Goal: Information Seeking & Learning: Compare options

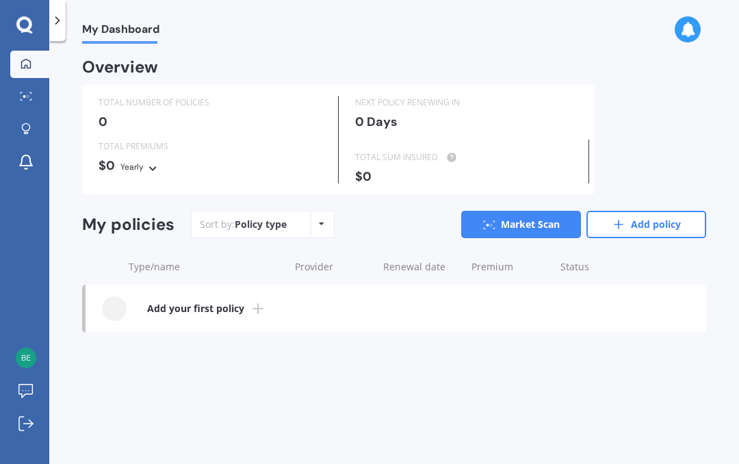
click at [251, 309] on icon at bounding box center [258, 309] width 16 height 16
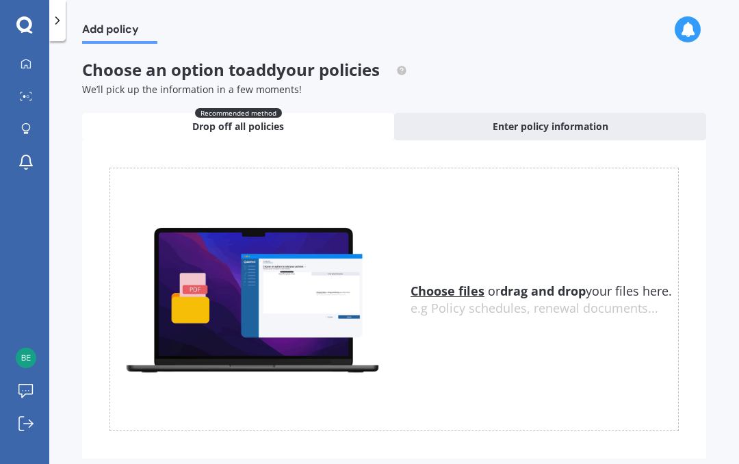
click at [1, 252] on div "My Dashboard Market Scan Explore insurance Notifications [PERSON_NAME] Submit f…" at bounding box center [24, 258] width 49 height 414
click at [544, 125] on span "Enter policy information" at bounding box center [551, 127] width 116 height 14
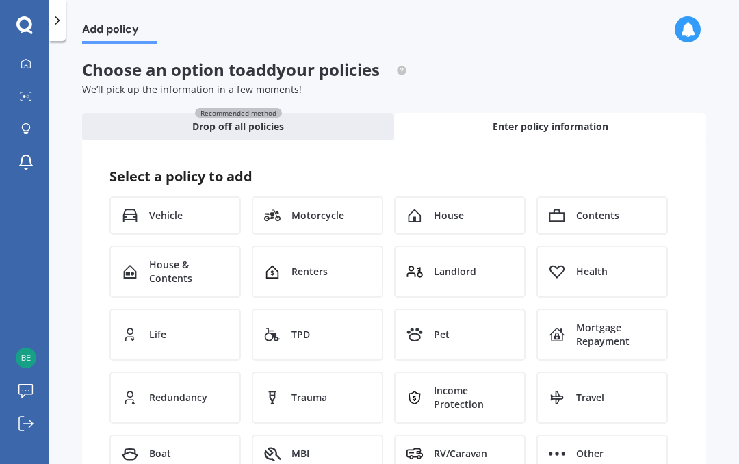
scroll to position [2, 0]
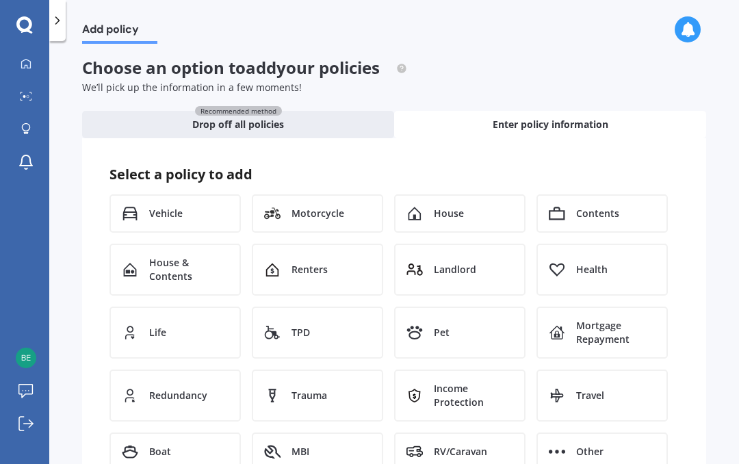
click at [201, 214] on div "Vehicle" at bounding box center [175, 213] width 131 height 38
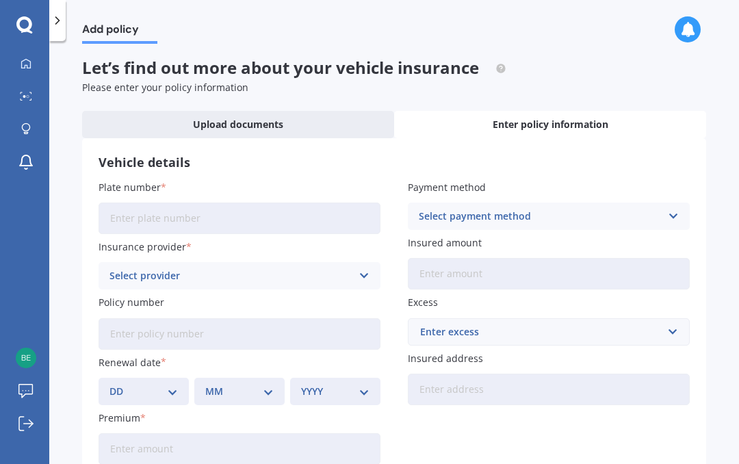
click at [350, 204] on input "Plate number" at bounding box center [240, 218] width 282 height 31
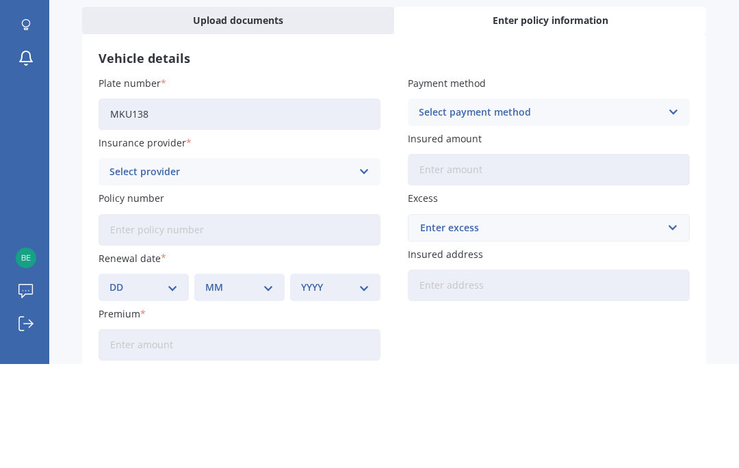
type input "MKU138"
click at [583, 209] on div "Select payment method" at bounding box center [540, 216] width 242 height 15
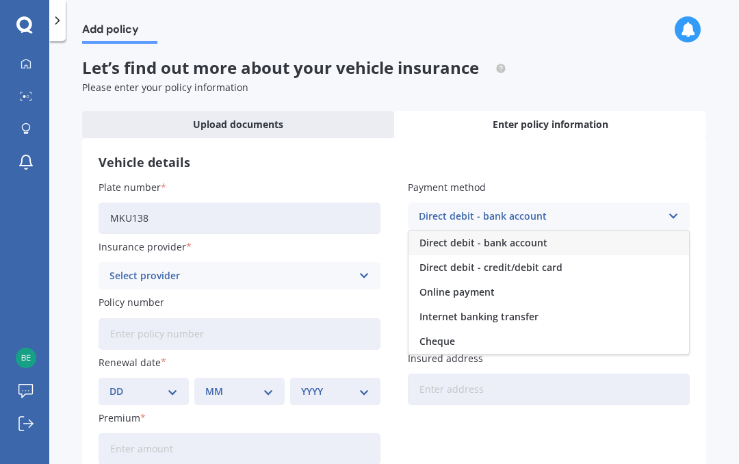
click at [566, 270] on div "Direct debit - credit/debit card" at bounding box center [549, 267] width 281 height 25
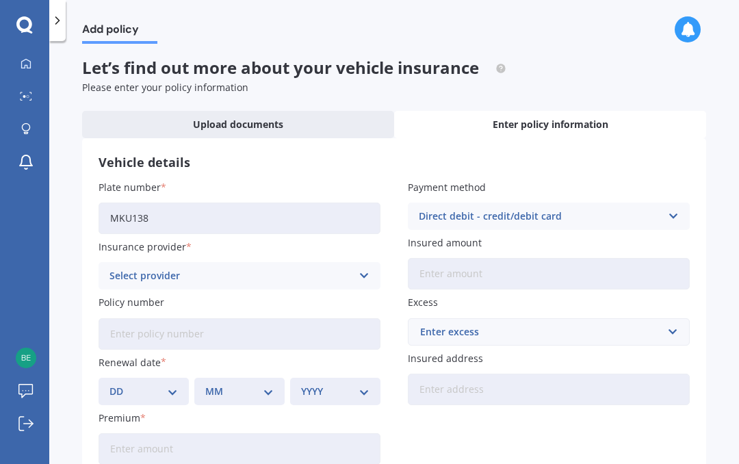
click at [358, 279] on icon at bounding box center [364, 275] width 12 height 15
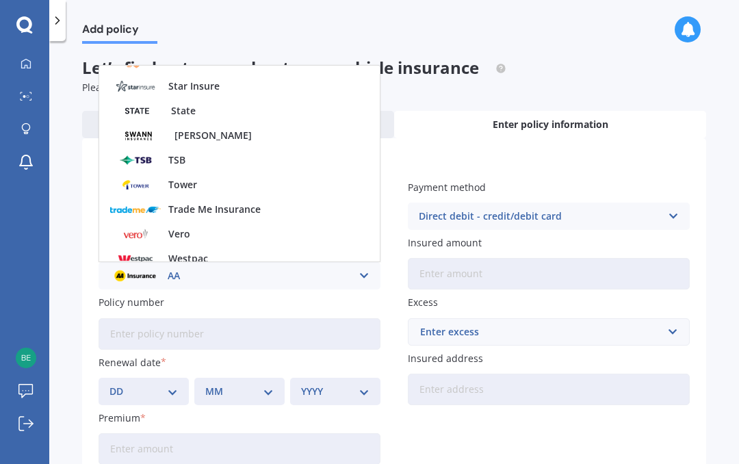
scroll to position [546, 0]
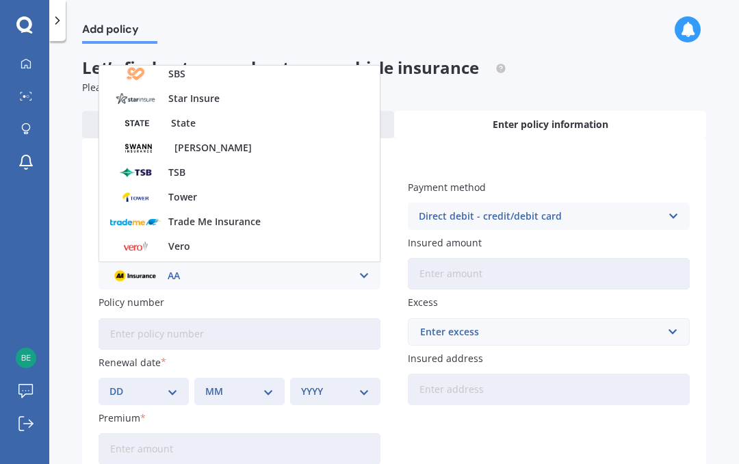
click at [257, 186] on div "Tower" at bounding box center [239, 197] width 281 height 25
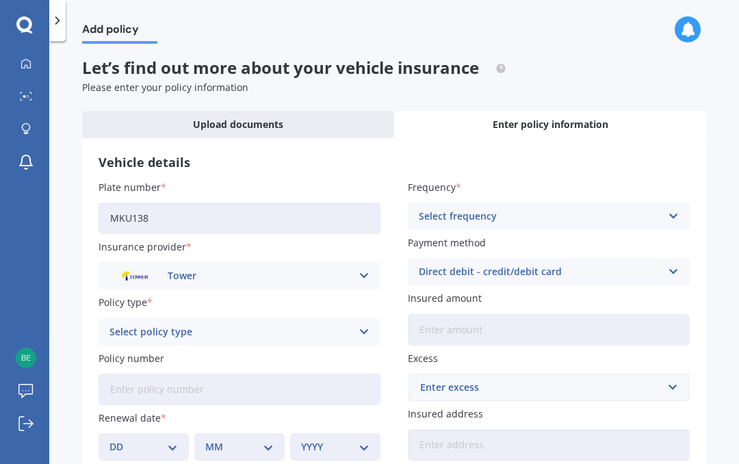
click at [368, 327] on icon at bounding box center [364, 332] width 12 height 15
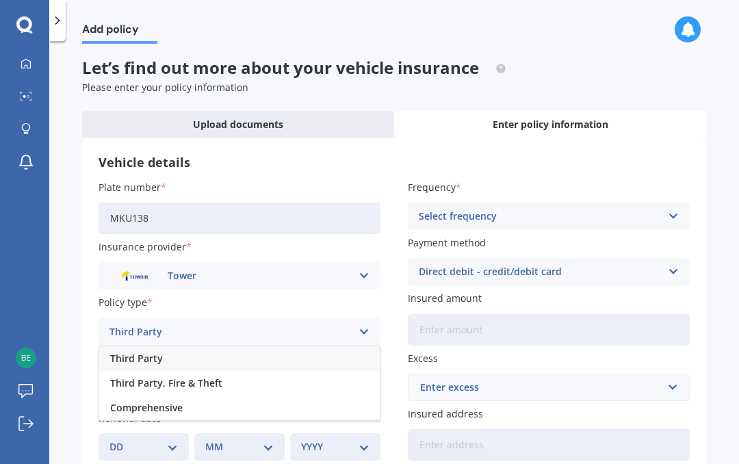
click at [296, 401] on div "Comprehensive" at bounding box center [239, 408] width 281 height 25
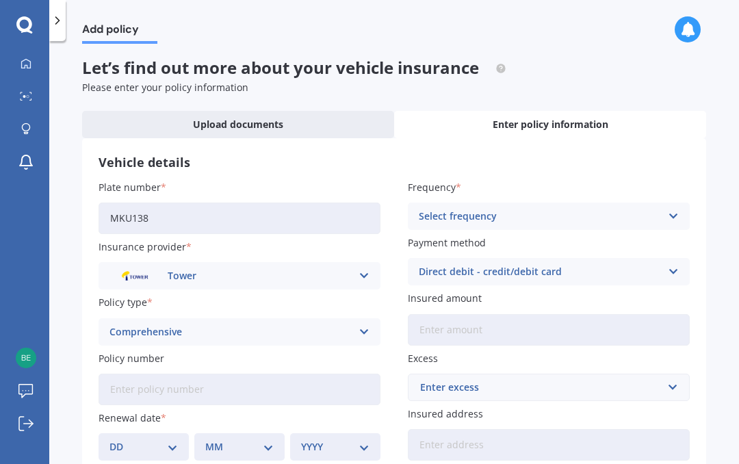
click at [531, 330] on input "Insured amount" at bounding box center [549, 329] width 282 height 31
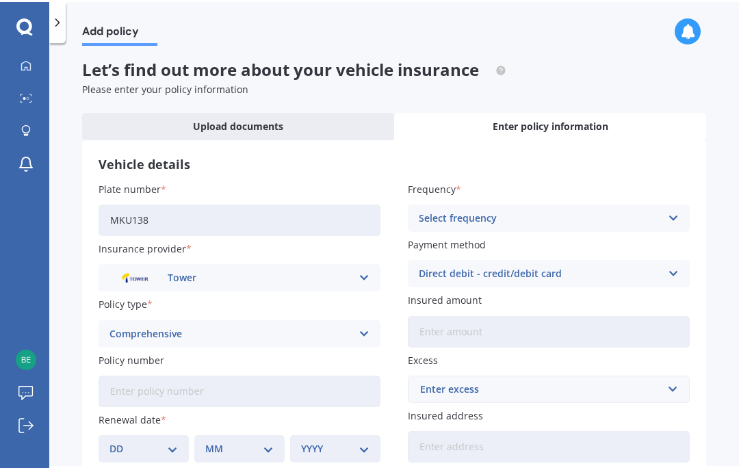
scroll to position [0, 0]
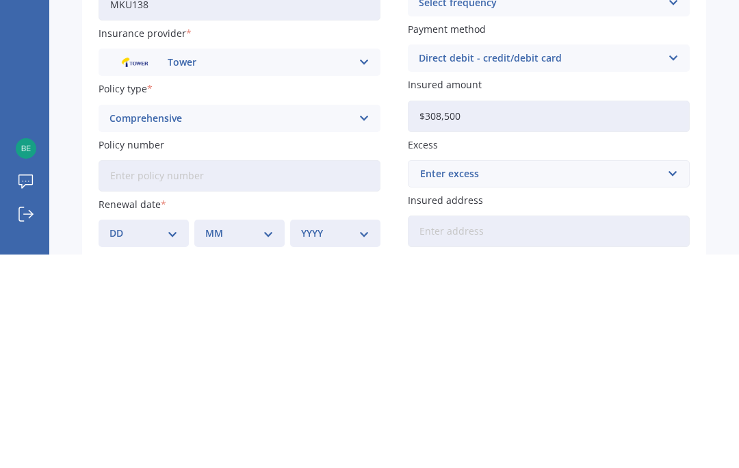
type input "$3,085,000"
click at [303, 374] on input "Policy number" at bounding box center [240, 389] width 282 height 31
type input "P00006440720"
click at [669, 375] on input "text" at bounding box center [544, 388] width 270 height 26
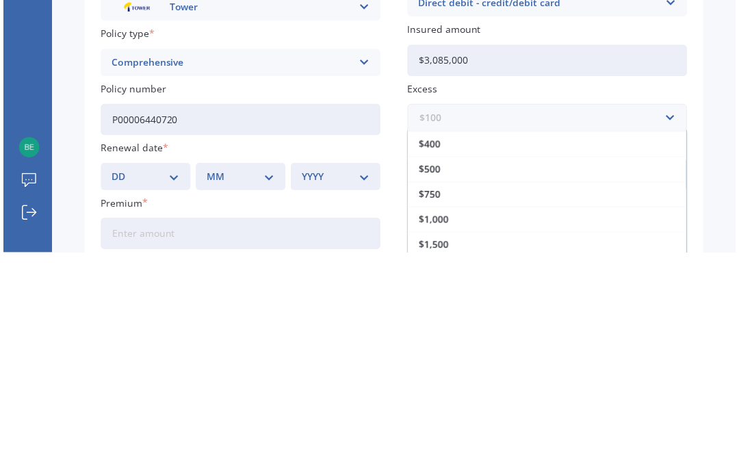
scroll to position [25, 0]
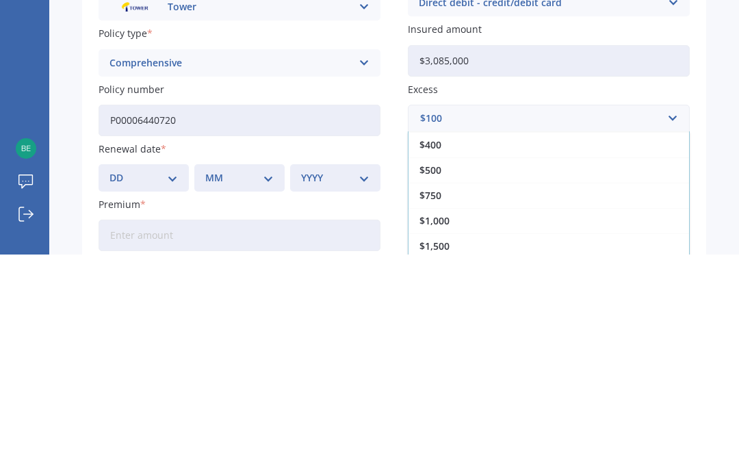
click at [505, 371] on div "$500" at bounding box center [549, 383] width 281 height 25
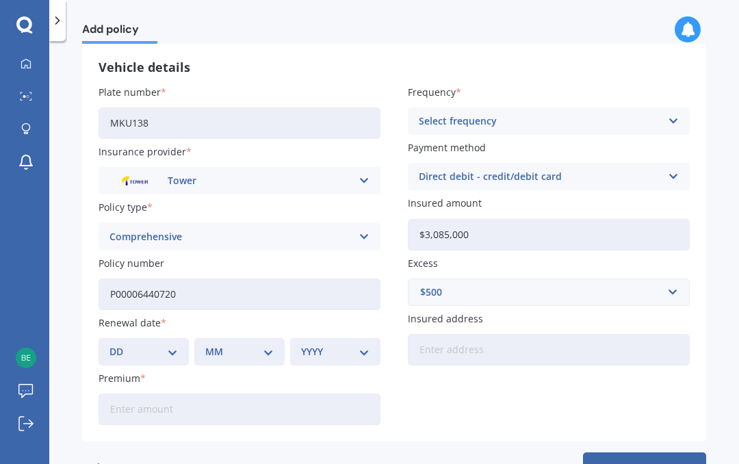
scroll to position [96, 0]
click at [176, 346] on select "DD 01 02 03 04 05 06 07 08 09 10 11 12 13 14 15 16 17 18 19 20 21 22 23 24 25 2…" at bounding box center [144, 353] width 68 height 15
select select "14"
click at [260, 353] on select "MM 01 02 03 04 05 06 07 08 09 10 11 12" at bounding box center [239, 353] width 68 height 15
click at [262, 350] on select "MM 01 02 03 04 05 06 07 08 09 10 11 12" at bounding box center [239, 353] width 68 height 15
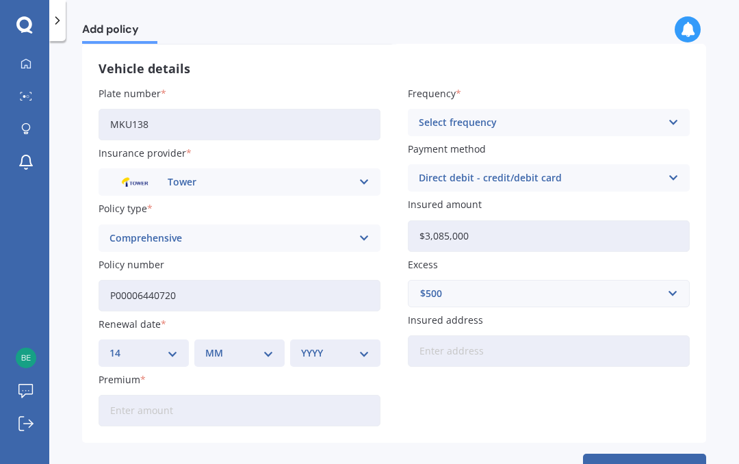
select select "10"
click at [347, 351] on select "YYYY 2027 2026 2025 2024 2023 2022 2021 2020 2019 2018 2017 2016 2015 2014 2013…" at bounding box center [335, 353] width 68 height 15
select select "2025"
click at [523, 346] on input "Insured address" at bounding box center [549, 351] width 282 height 31
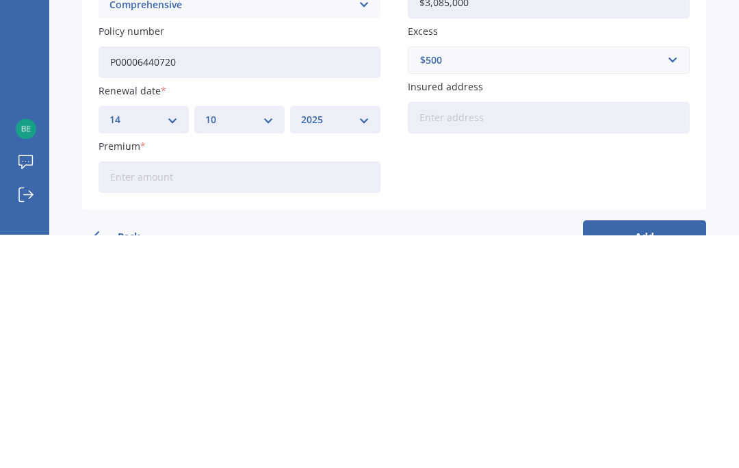
type input "[STREET_ADDRESS]"
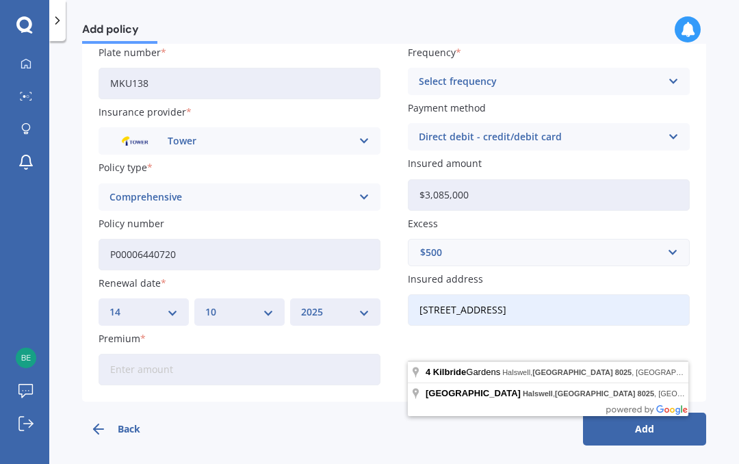
scroll to position [136, 0]
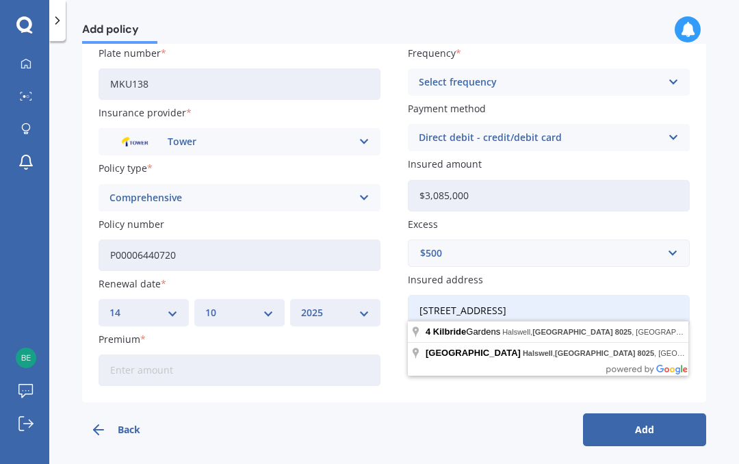
click at [231, 365] on input "Premium" at bounding box center [240, 370] width 282 height 31
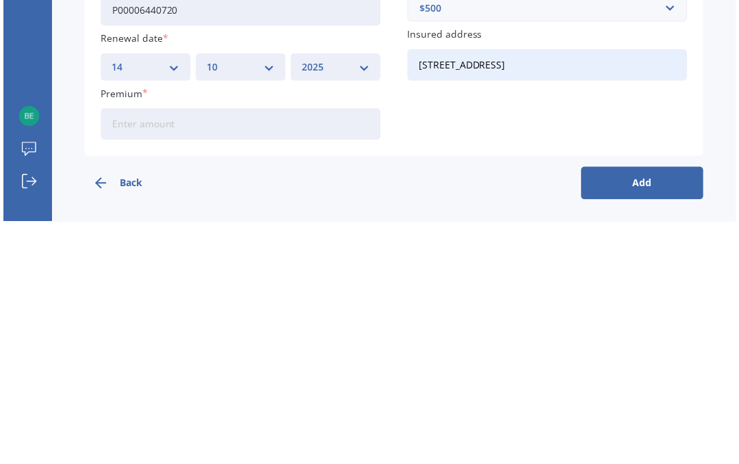
scroll to position [132, 0]
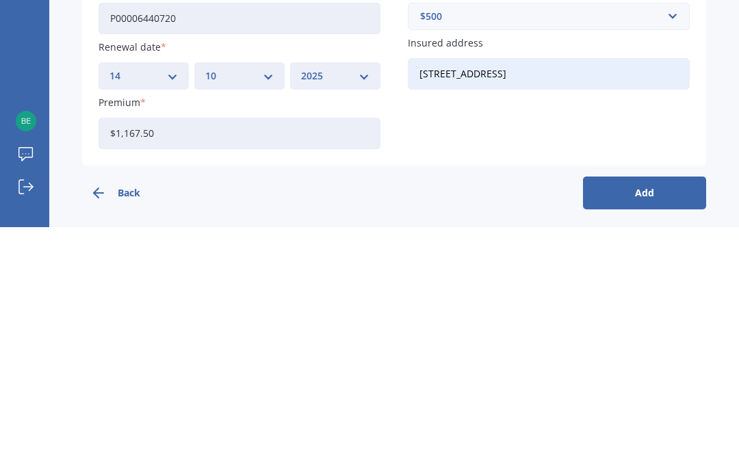
type input "$1,167.50"
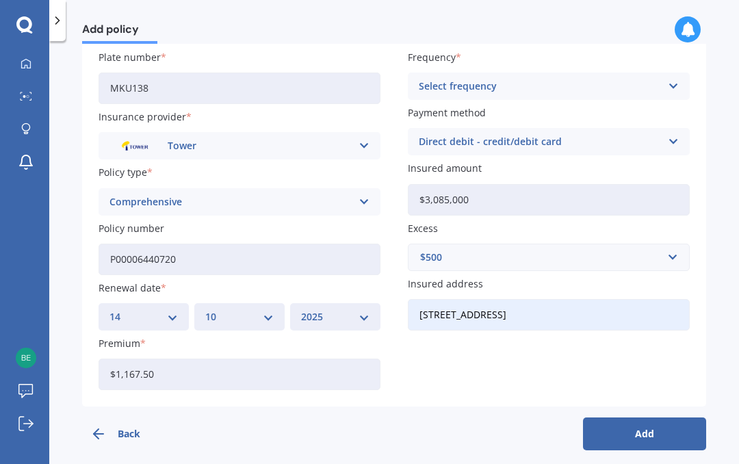
click at [474, 188] on input "$3,085,000" at bounding box center [549, 199] width 282 height 31
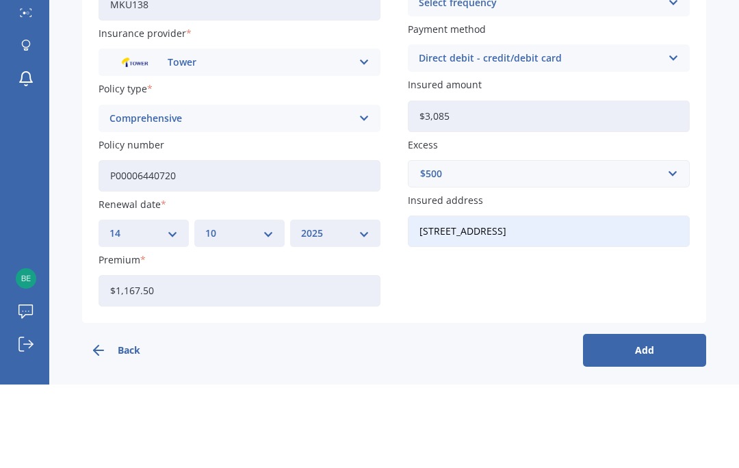
type input "$30,850"
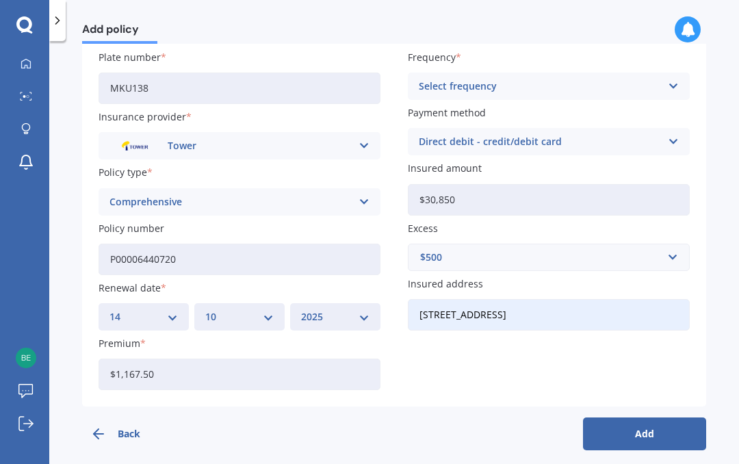
click at [646, 425] on button "Add" at bounding box center [644, 434] width 123 height 33
click at [644, 93] on div "Select frequency Yearly Six-Monthly Quarterly Monthly Fortnightly Weekly" at bounding box center [549, 86] width 282 height 27
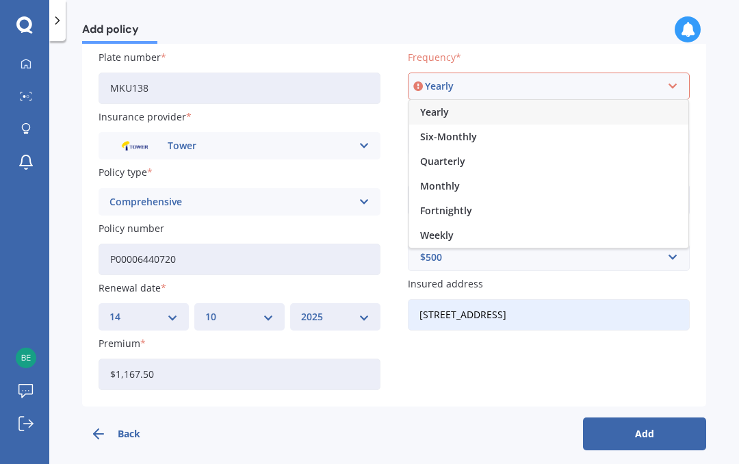
click at [554, 179] on div "Monthly" at bounding box center [548, 186] width 279 height 25
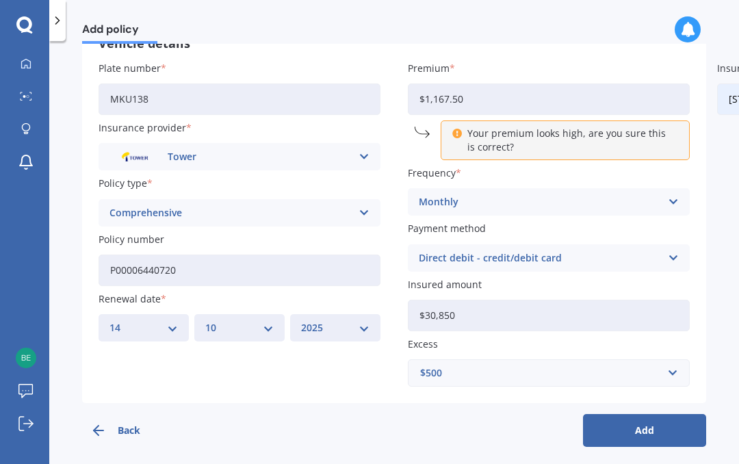
click at [643, 417] on button "Add" at bounding box center [644, 430] width 123 height 33
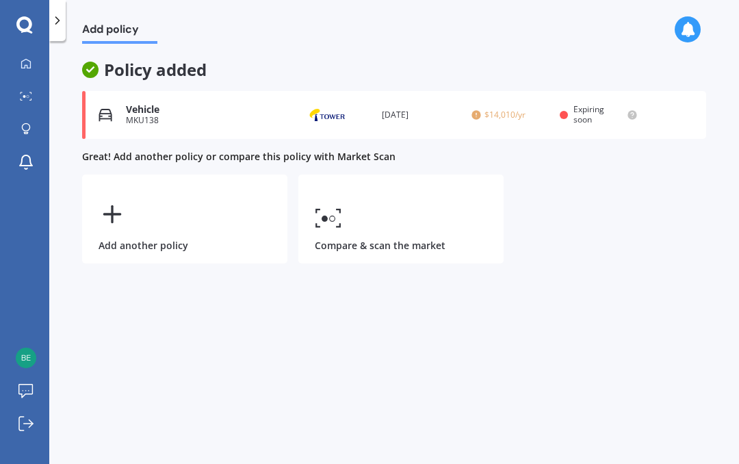
scroll to position [0, 0]
click at [170, 220] on div "Add another policy" at bounding box center [184, 219] width 205 height 89
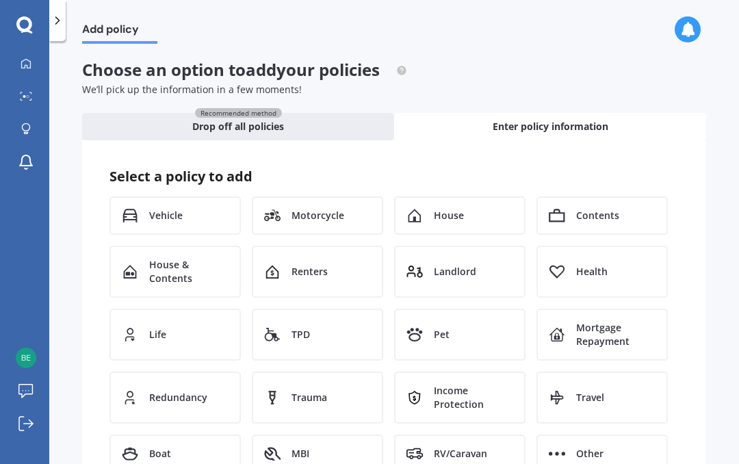
click at [477, 216] on div "House" at bounding box center [459, 216] width 131 height 38
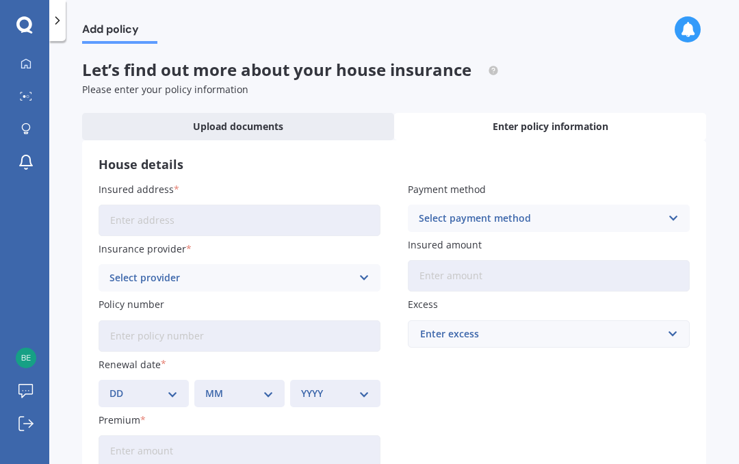
click at [262, 216] on input "Insured address" at bounding box center [240, 220] width 282 height 31
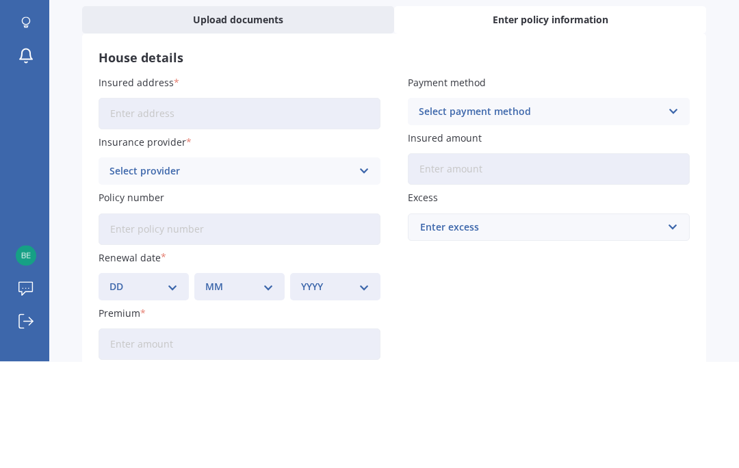
type input "[STREET_ADDRESS]"
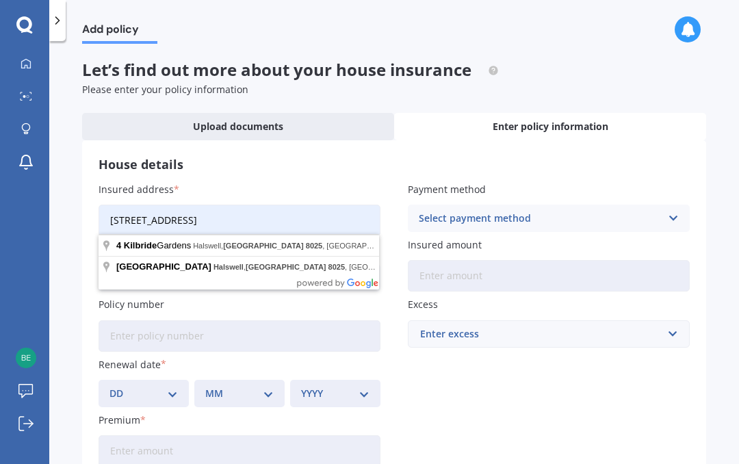
click at [666, 222] on div "Select payment method Direct debit - bank account Direct debit - credit/debit c…" at bounding box center [549, 218] width 282 height 27
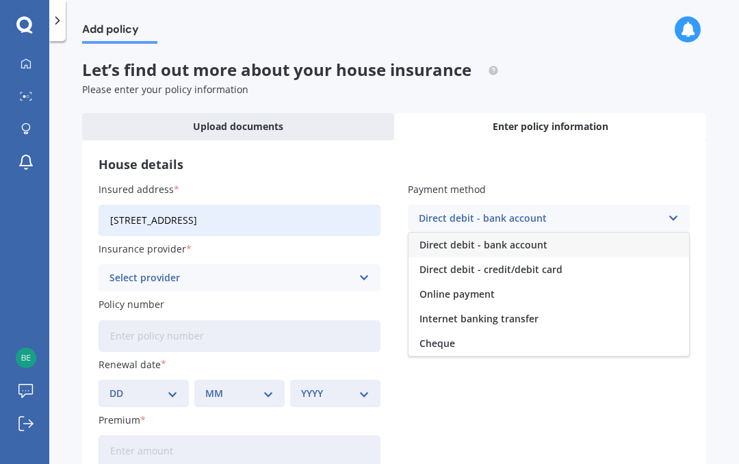
click at [551, 273] on span "Direct debit - credit/debit card" at bounding box center [491, 270] width 143 height 10
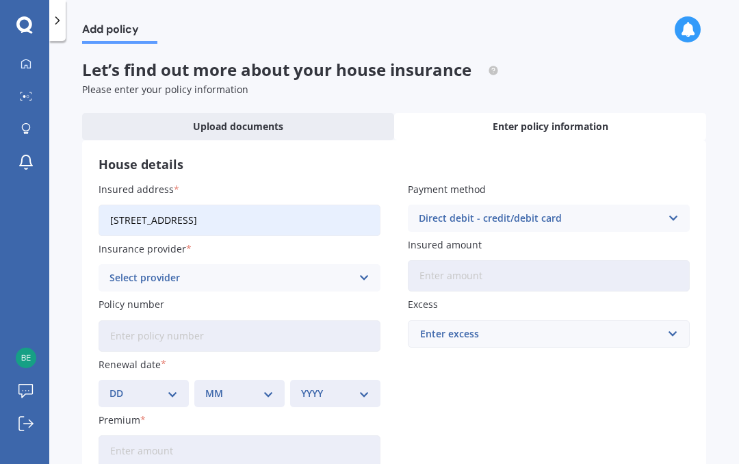
click at [535, 273] on input "Insured amount" at bounding box center [549, 275] width 282 height 31
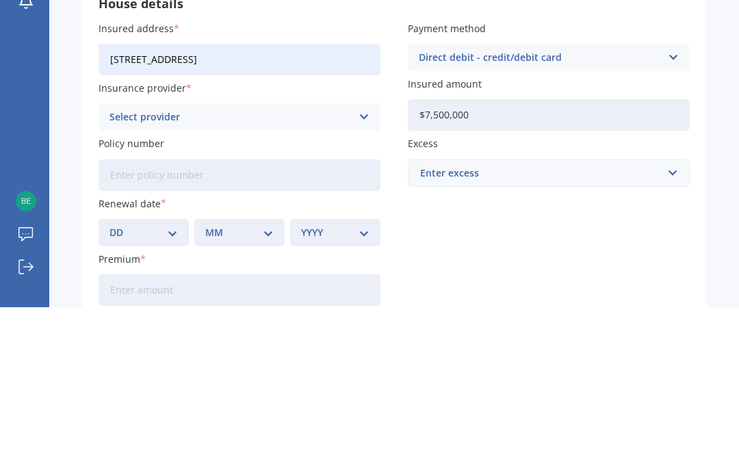
type input "$750,000"
click at [365, 270] on icon at bounding box center [364, 277] width 12 height 15
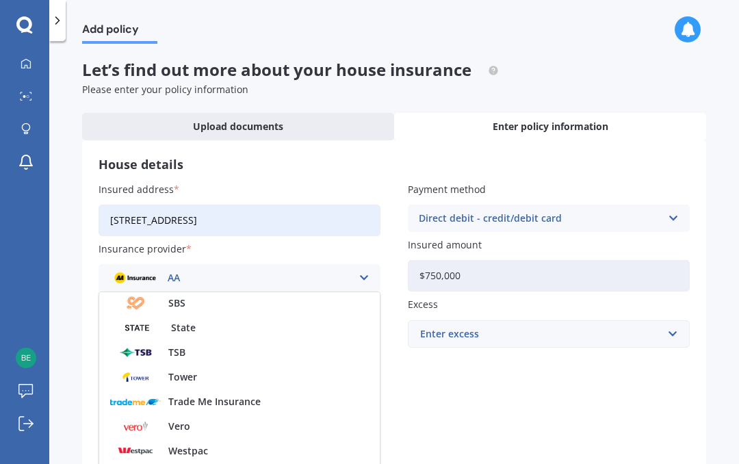
scroll to position [371, 0]
click at [231, 377] on div "Tower" at bounding box center [239, 377] width 281 height 25
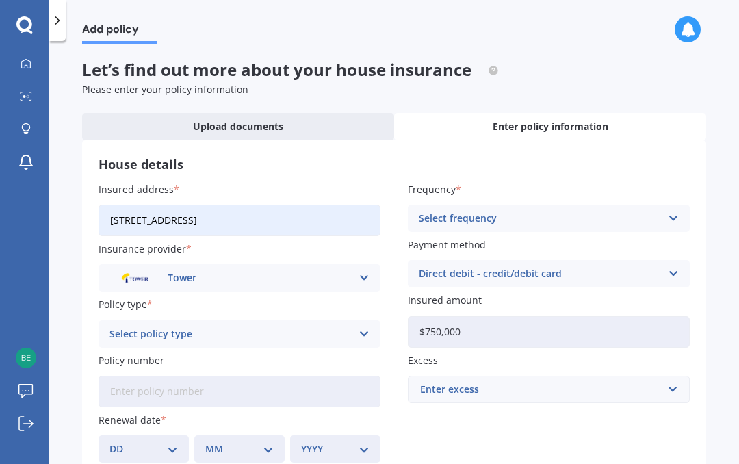
click at [353, 327] on div "Select policy type Standard Cover Premium Cover Plus" at bounding box center [240, 333] width 282 height 27
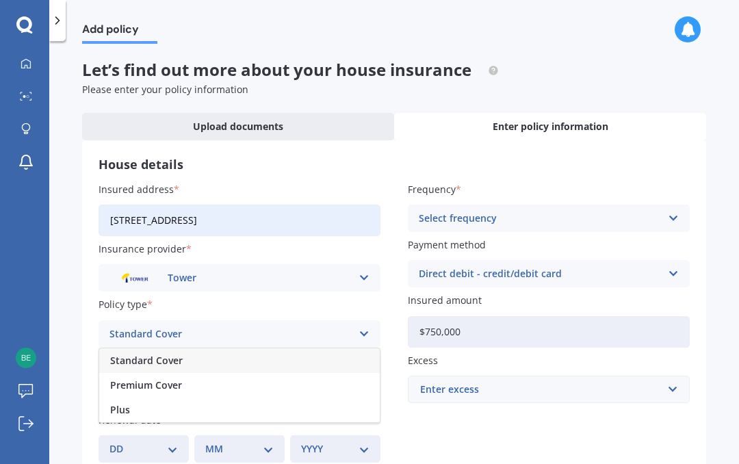
click at [199, 377] on div "Premium Cover" at bounding box center [239, 385] width 281 height 25
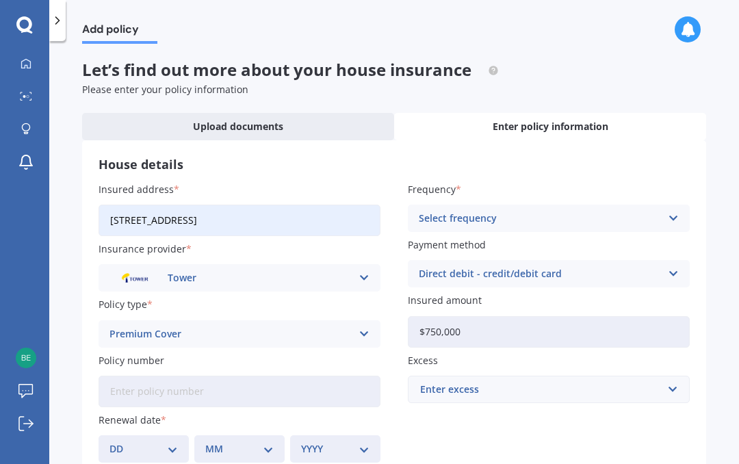
click at [642, 386] on div "Enter excess" at bounding box center [540, 389] width 241 height 15
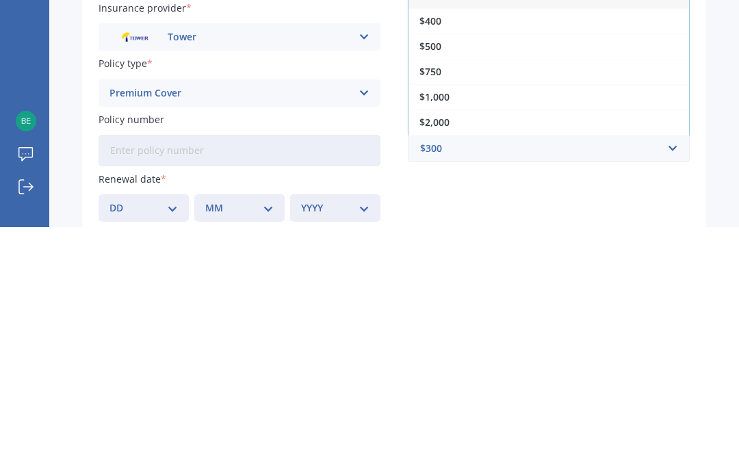
click at [512, 300] on div "$750" at bounding box center [549, 312] width 281 height 25
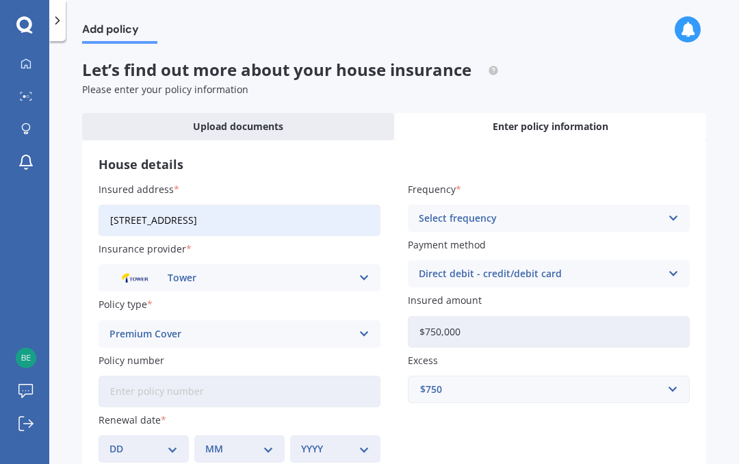
click at [212, 389] on input "Policy number" at bounding box center [240, 391] width 282 height 31
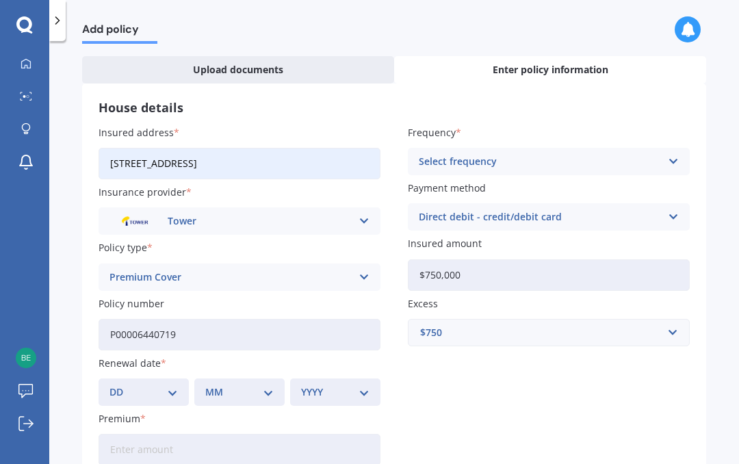
type input "P00006440719"
click at [176, 385] on select "DD 01 02 03 04 05 06 07 08 09 10 11 12 13 14 15 16 17 18 19 20 21 22 23 24 25 2…" at bounding box center [144, 392] width 68 height 15
select select "14"
click at [256, 388] on select "MM 01 02 03 04 05 06 07 08 09 10 11 12" at bounding box center [239, 392] width 68 height 15
select select "10"
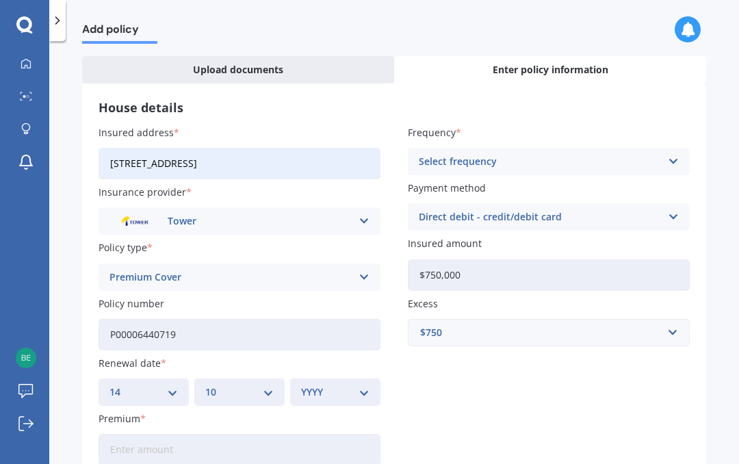
click at [359, 390] on select "YYYY 2027 2026 2025 2024 2023 2022 2021 2020 2019 2018 2017 2016 2015 2014 2013…" at bounding box center [335, 392] width 68 height 15
click at [352, 386] on select "YYYY 2027 2026 2025 2024 2023 2022 2021 2020 2019 2018 2017 2016 2015 2014 2013…" at bounding box center [335, 392] width 68 height 15
select select "2025"
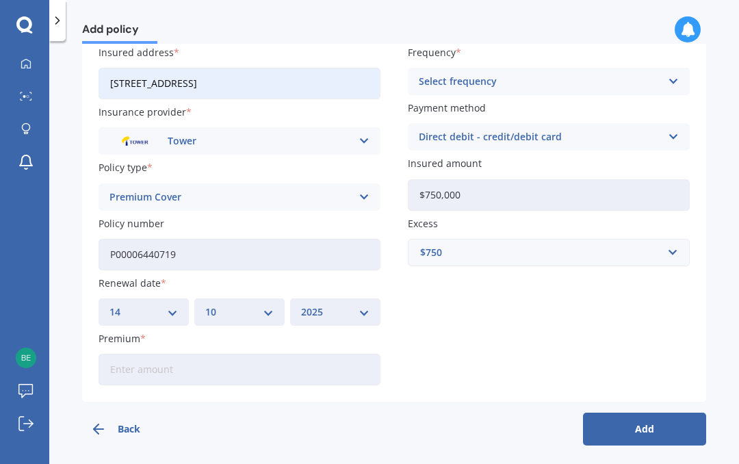
scroll to position [136, 0]
click at [277, 362] on input "Premium" at bounding box center [240, 370] width 282 height 31
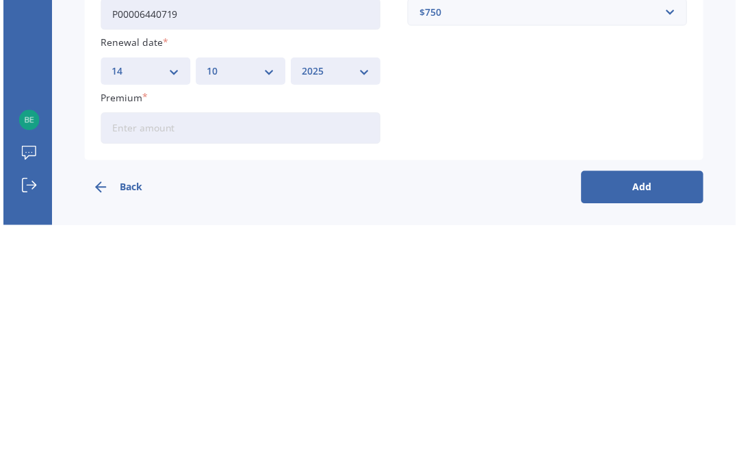
scroll to position [132, 0]
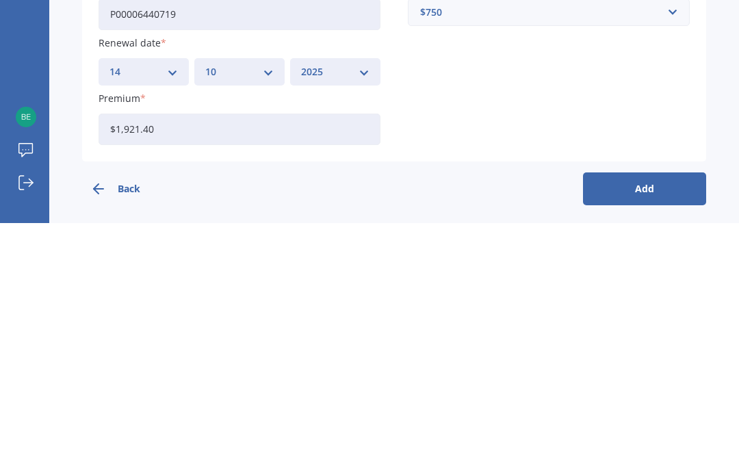
type input "$1,921.49"
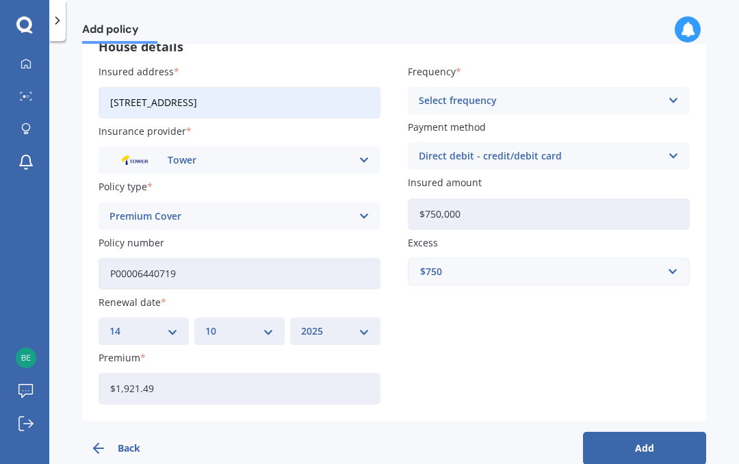
scroll to position [107, 0]
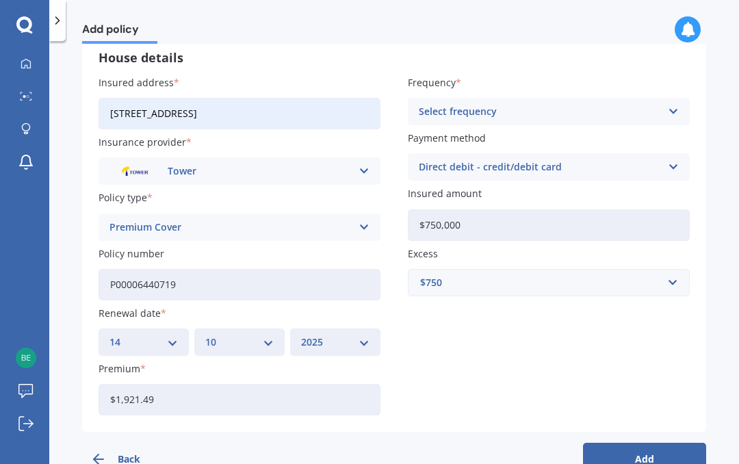
click at [658, 453] on button "Add" at bounding box center [644, 459] width 123 height 33
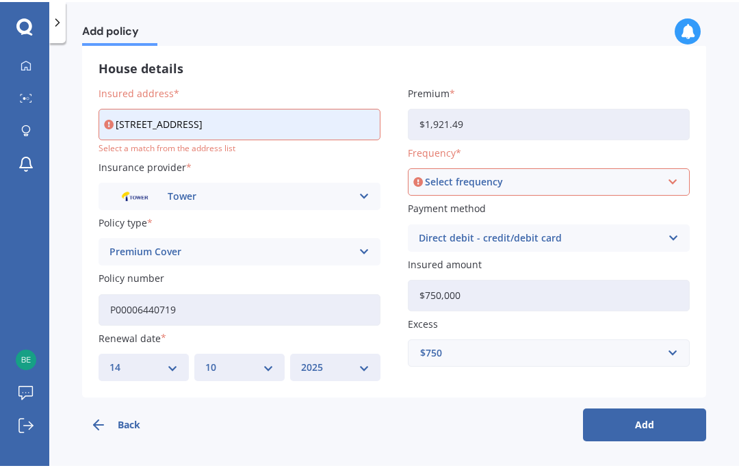
scroll to position [91, 0]
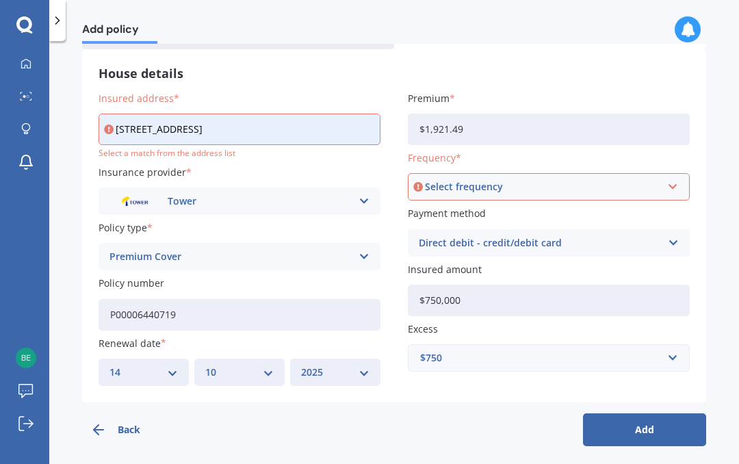
click at [363, 129] on input "[STREET_ADDRESS]" at bounding box center [240, 129] width 282 height 31
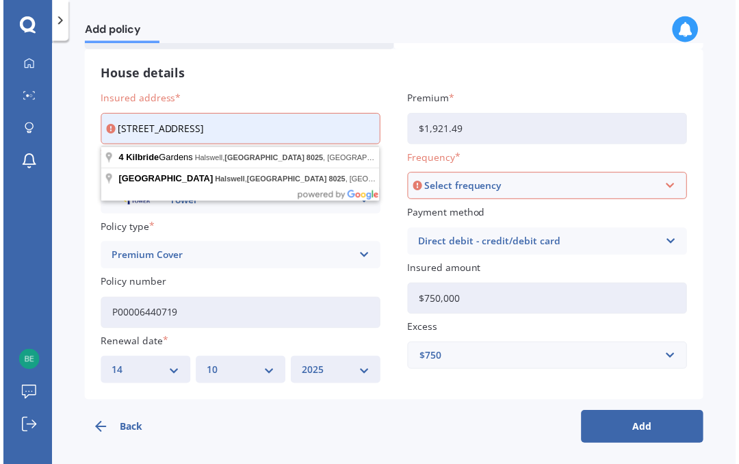
scroll to position [87, 0]
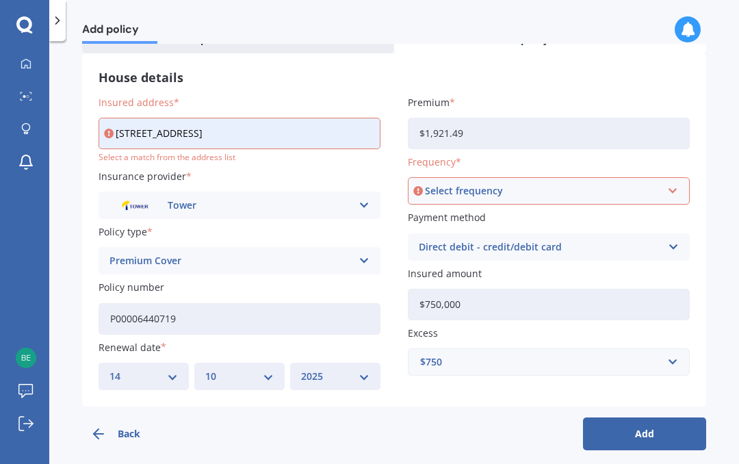
type input "[STREET_ADDRESS]"
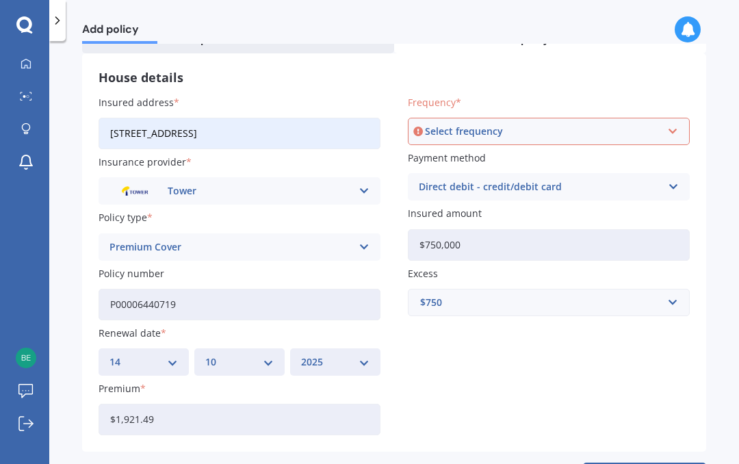
scroll to position [124, 0]
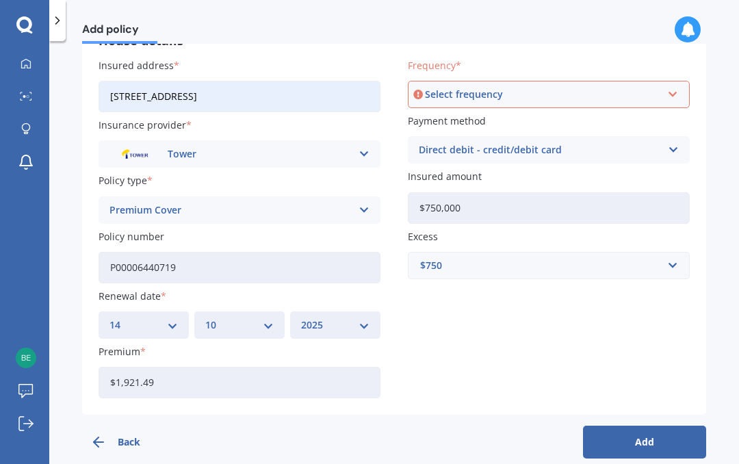
click at [651, 435] on button "Add" at bounding box center [644, 442] width 123 height 33
click at [657, 93] on div "Select frequency" at bounding box center [543, 94] width 236 height 15
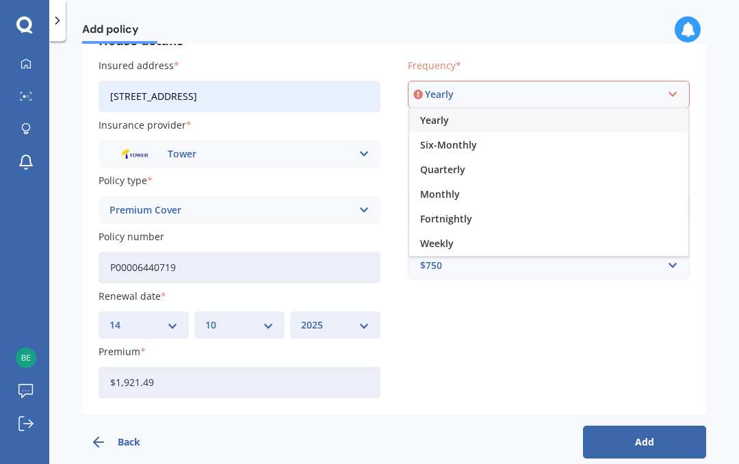
click at [554, 193] on div "Monthly" at bounding box center [548, 194] width 279 height 25
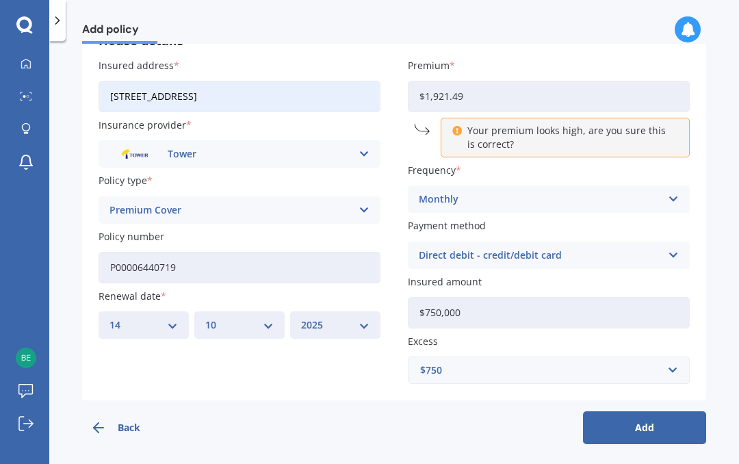
scroll to position [121, 0]
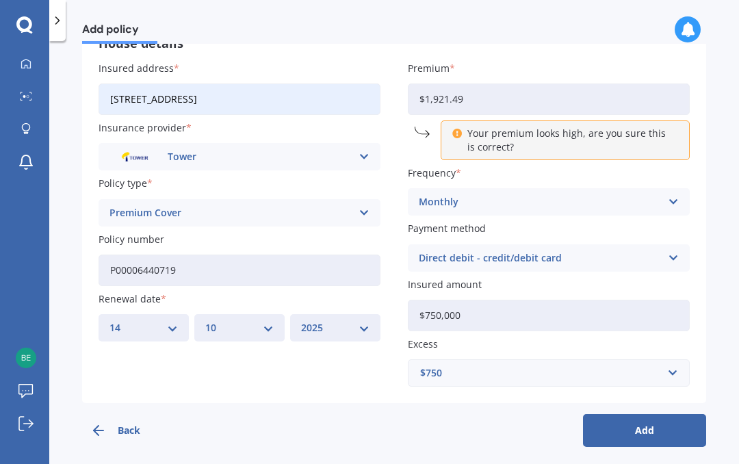
click at [662, 427] on button "Add" at bounding box center [644, 430] width 123 height 33
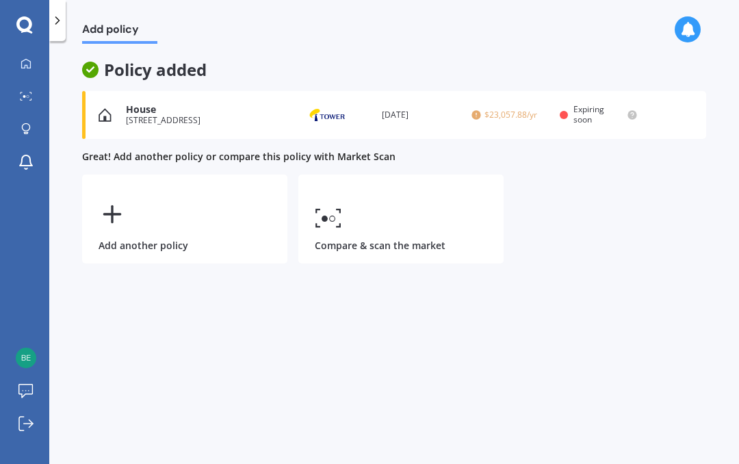
scroll to position [0, 0]
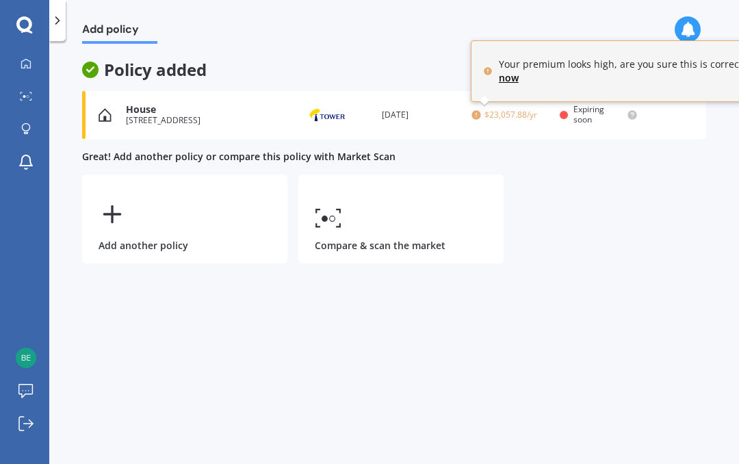
click at [474, 115] on circle at bounding box center [476, 114] width 9 height 9
click at [682, 81] on span "Your premium looks high, are you sure this is correct? Edit now" at bounding box center [645, 71] width 292 height 27
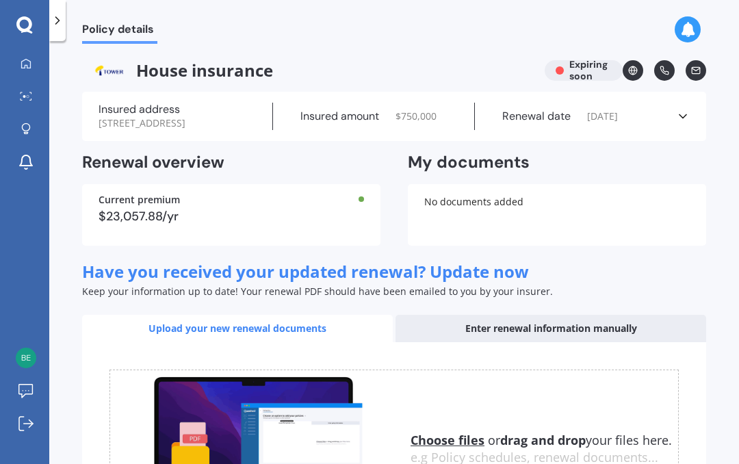
click at [336, 218] on div "Current premium $23,057.88/yr" at bounding box center [231, 215] width 299 height 62
click at [306, 223] on div "$23,057.88/yr" at bounding box center [232, 216] width 266 height 12
click at [310, 223] on div "$23,057.88/yr" at bounding box center [232, 216] width 266 height 12
click at [302, 223] on div "$23,057.88/yr" at bounding box center [232, 216] width 266 height 12
click at [340, 218] on div "Current premium $23,057.88/yr" at bounding box center [231, 215] width 299 height 62
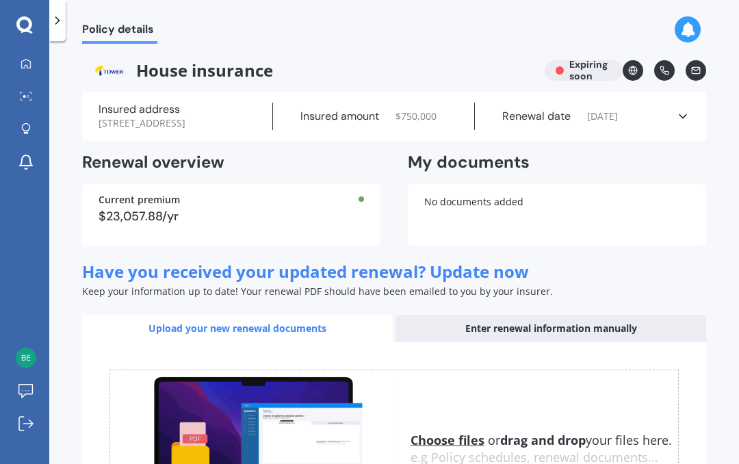
click at [635, 77] on link at bounding box center [633, 70] width 21 height 21
click at [160, 223] on div "$23,057.88/yr" at bounding box center [232, 216] width 266 height 12
click at [159, 223] on div "$23,057.88/yr" at bounding box center [232, 216] width 266 height 12
click at [173, 223] on div "$23,057.88/yr" at bounding box center [232, 216] width 266 height 12
click at [32, 355] on img at bounding box center [26, 358] width 21 height 21
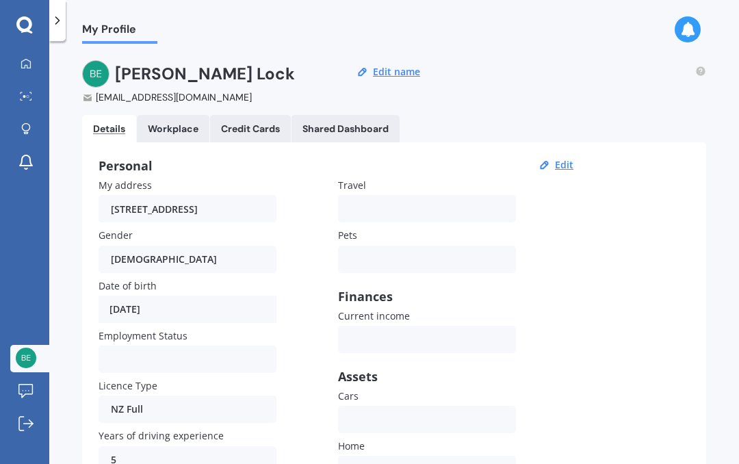
click at [34, 355] on img at bounding box center [26, 358] width 21 height 21
click at [30, 62] on icon at bounding box center [26, 63] width 10 height 10
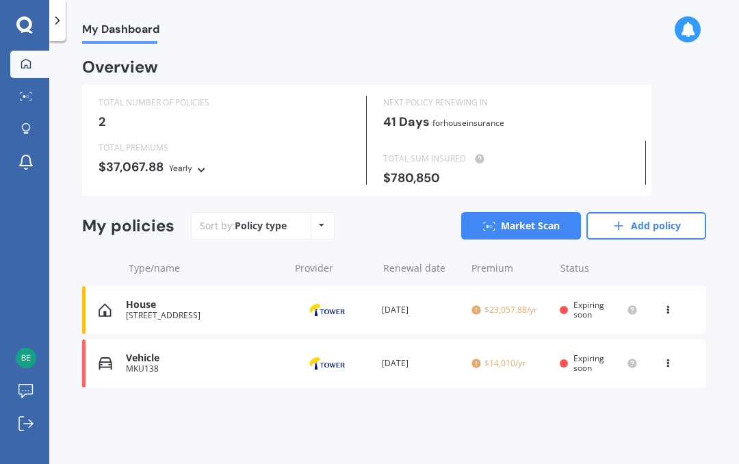
click at [197, 167] on icon at bounding box center [202, 168] width 10 height 8
click at [216, 188] on div "Yearly" at bounding box center [207, 191] width 75 height 25
click at [199, 164] on icon at bounding box center [202, 168] width 10 height 8
click at [310, 144] on div "TOTAL PREMIUMS" at bounding box center [224, 148] width 251 height 14
click at [145, 313] on div "[STREET_ADDRESS]" at bounding box center [204, 316] width 156 height 10
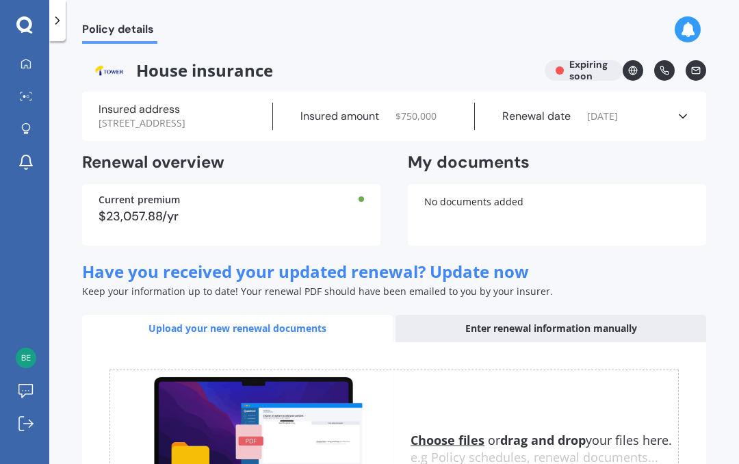
click at [322, 223] on div "$23,057.88/yr" at bounding box center [232, 216] width 266 height 12
click at [260, 246] on div "Current premium $23,057.88/yr" at bounding box center [231, 215] width 299 height 62
click at [679, 123] on icon at bounding box center [683, 117] width 14 height 14
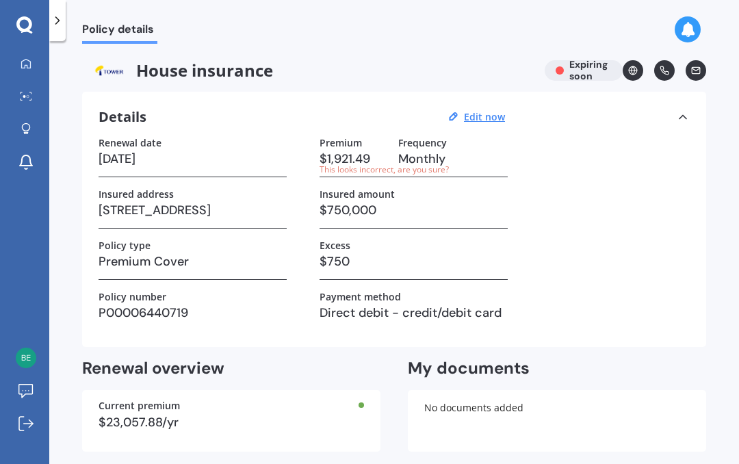
click at [376, 160] on h3 "$1,921.49" at bounding box center [354, 159] width 68 height 21
click at [479, 117] on u "Edit now" at bounding box center [484, 116] width 41 height 13
select select "14"
select select "10"
select select "2025"
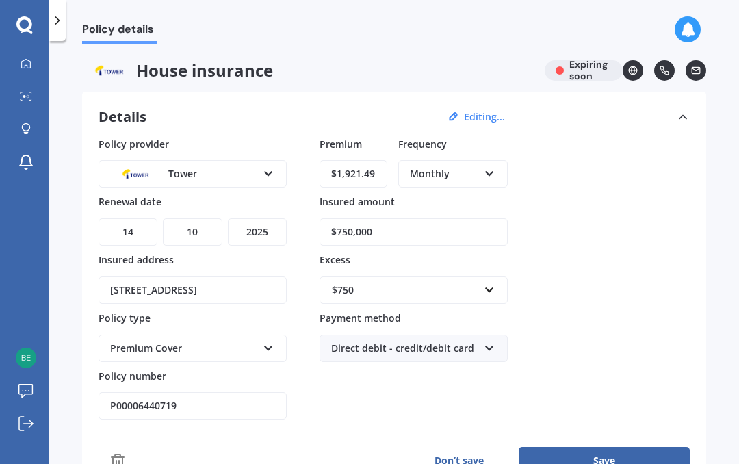
click at [495, 173] on icon at bounding box center [490, 171] width 12 height 10
click at [374, 173] on input "$1,921.49" at bounding box center [354, 173] width 68 height 27
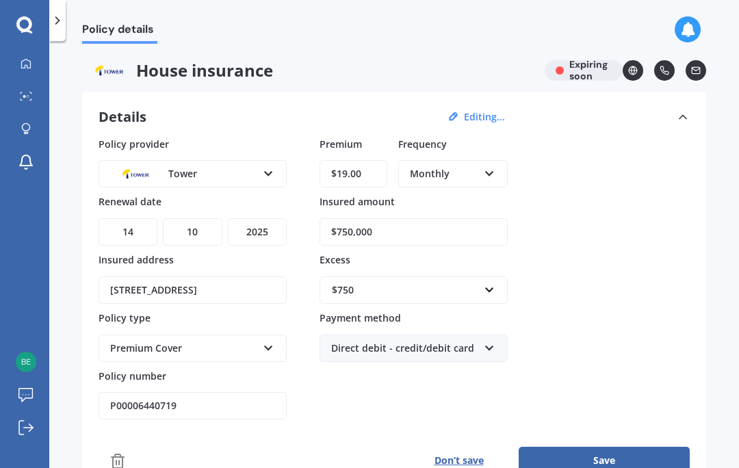
type input "$1.00"
type input "$160.13"
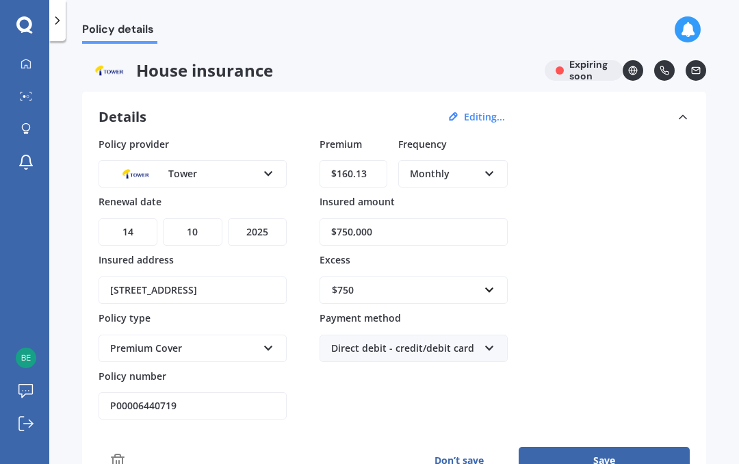
click at [643, 436] on div "Policy provider Tower AA AMI AMP ANZ ASB Ando BNZ Co-Operative Bank FMG Initio …" at bounding box center [395, 306] width 592 height 338
click at [630, 457] on button "Save" at bounding box center [604, 460] width 171 height 27
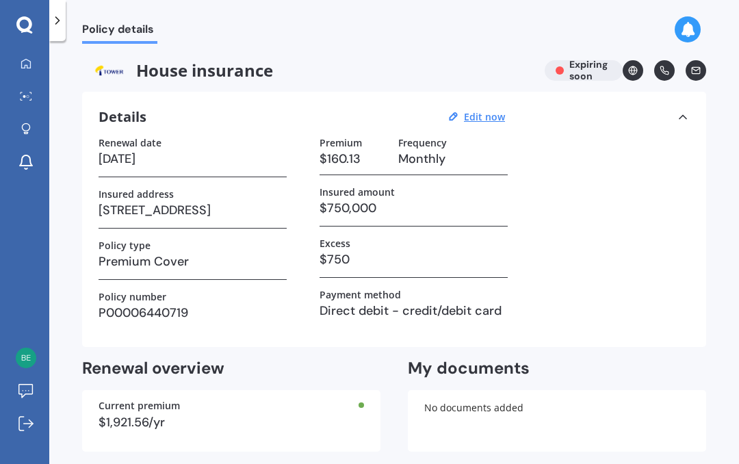
click at [31, 70] on div at bounding box center [26, 64] width 21 height 12
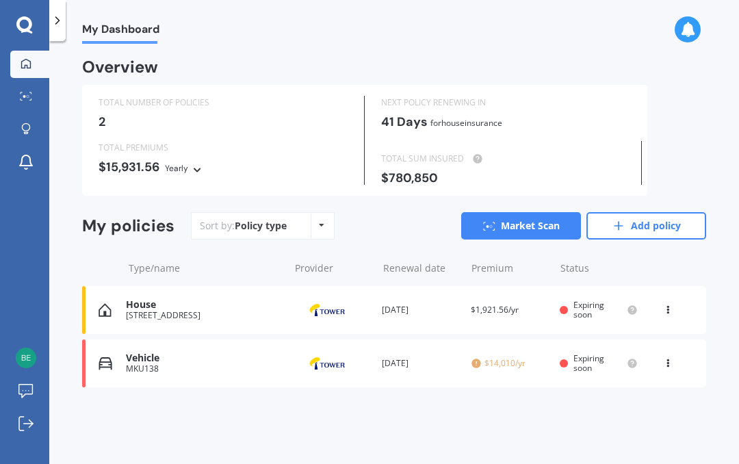
click at [442, 359] on div "Renewal date [DATE]" at bounding box center [421, 364] width 78 height 14
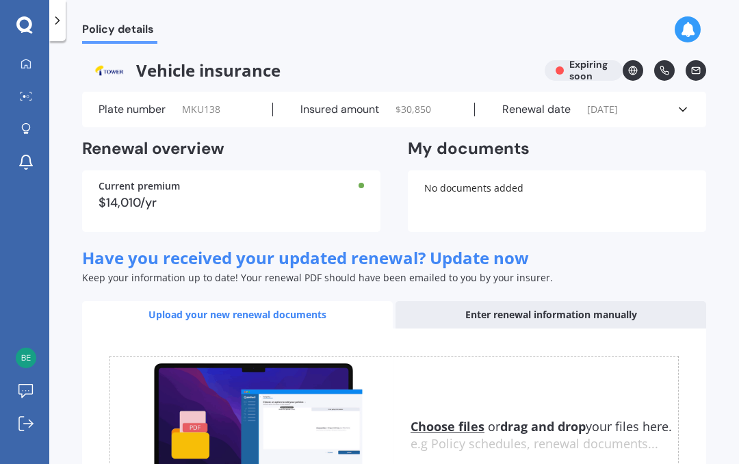
click at [312, 206] on div "$14,010/yr" at bounding box center [232, 203] width 266 height 12
click at [313, 223] on div "Current premium $14,010/yr" at bounding box center [231, 201] width 299 height 62
click at [679, 114] on icon at bounding box center [683, 110] width 14 height 14
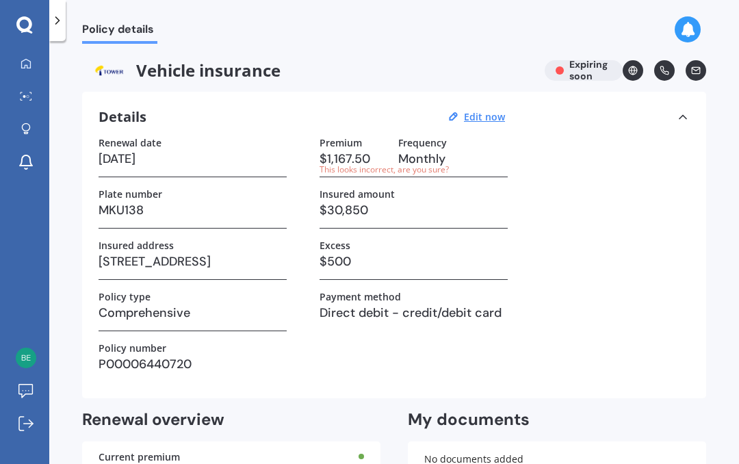
click at [490, 178] on div "Premium $1,167.50 This looks incorrect, are you sure? Frequency Monthly Insured…" at bounding box center [414, 259] width 188 height 245
click at [490, 120] on u "Edit now" at bounding box center [484, 116] width 41 height 13
select select "14"
select select "10"
select select "2025"
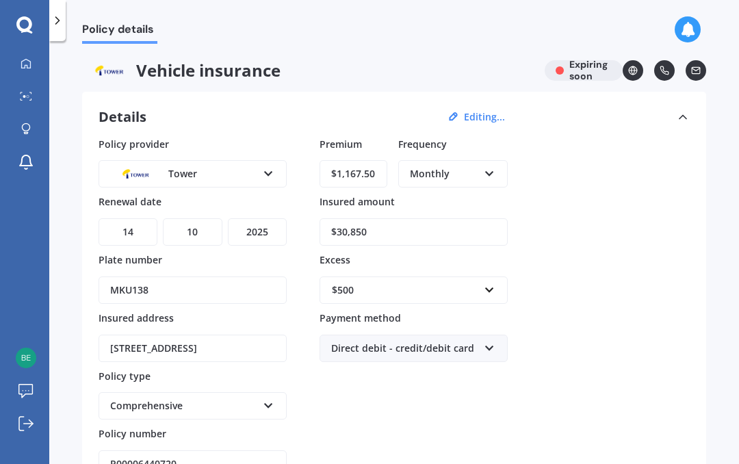
click at [385, 173] on input "$1,167.50" at bounding box center [354, 173] width 68 height 27
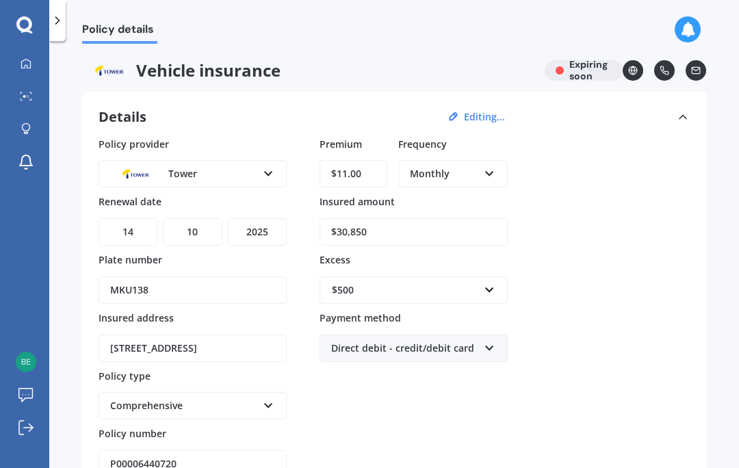
type input "$1.00"
type input "$96.94"
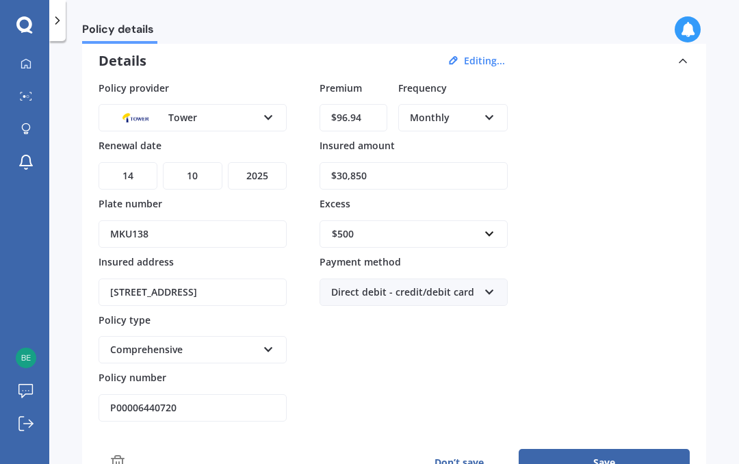
scroll to position [75, 0]
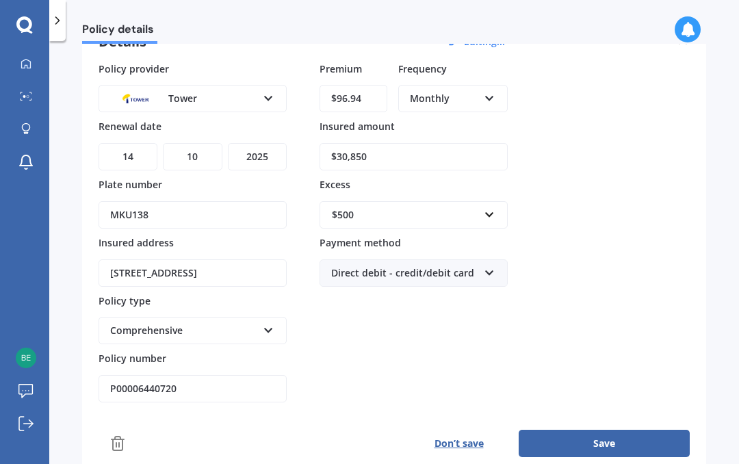
click at [602, 451] on button "Save" at bounding box center [604, 443] width 171 height 27
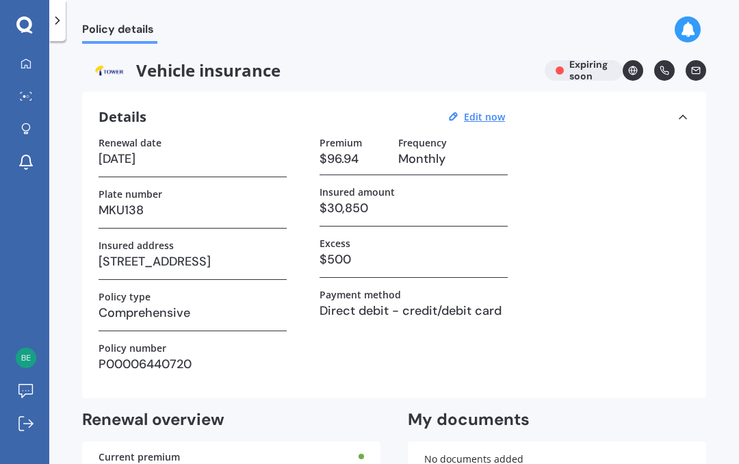
scroll to position [0, 0]
click at [23, 67] on icon at bounding box center [26, 63] width 10 height 10
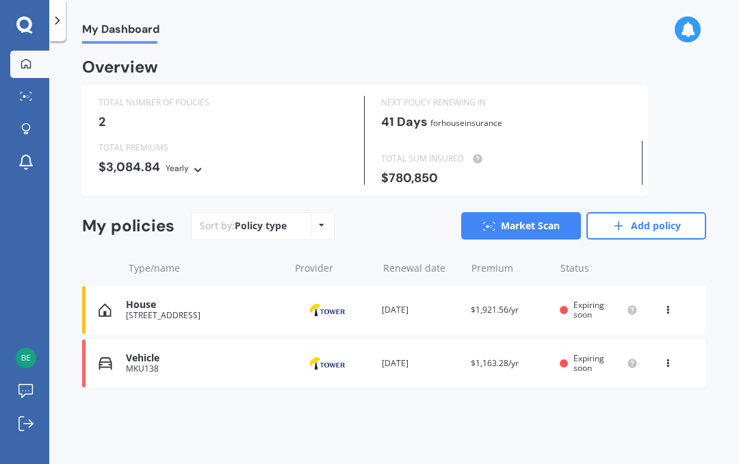
click at [658, 229] on link "Add policy" at bounding box center [647, 225] width 120 height 27
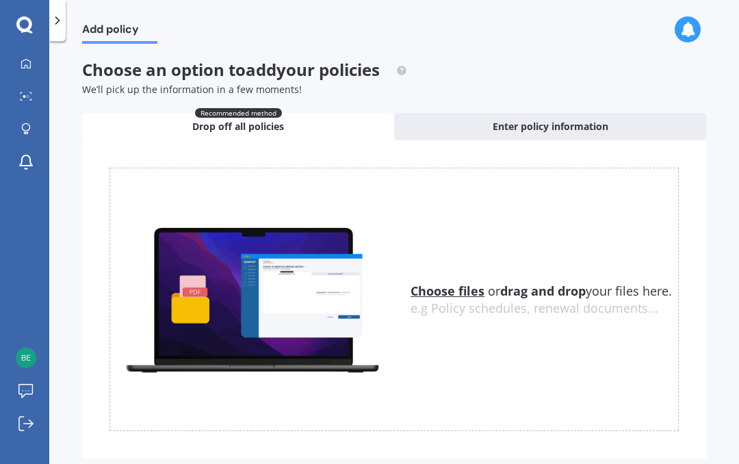
click at [516, 131] on span "Enter policy information" at bounding box center [551, 127] width 116 height 14
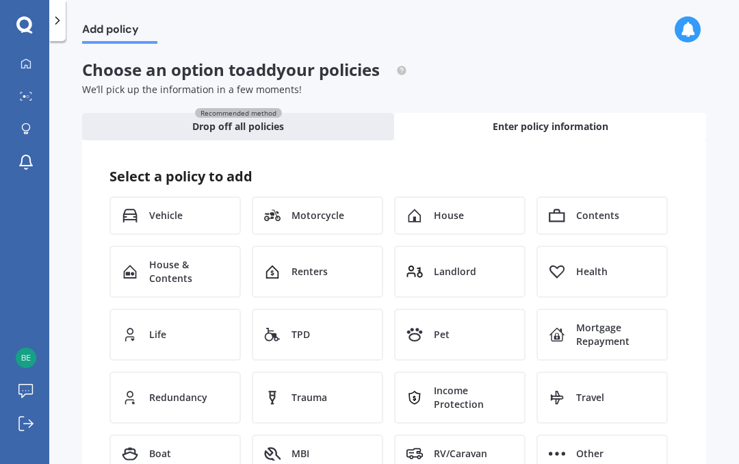
click at [585, 218] on span "Contents" at bounding box center [598, 216] width 43 height 14
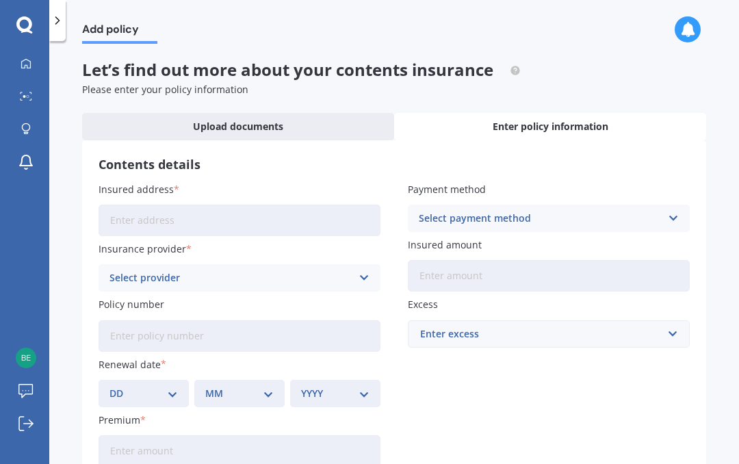
click at [336, 212] on input "Insured address" at bounding box center [240, 220] width 282 height 31
type input "[STREET_ADDRESS]"
click at [673, 221] on icon at bounding box center [674, 218] width 12 height 15
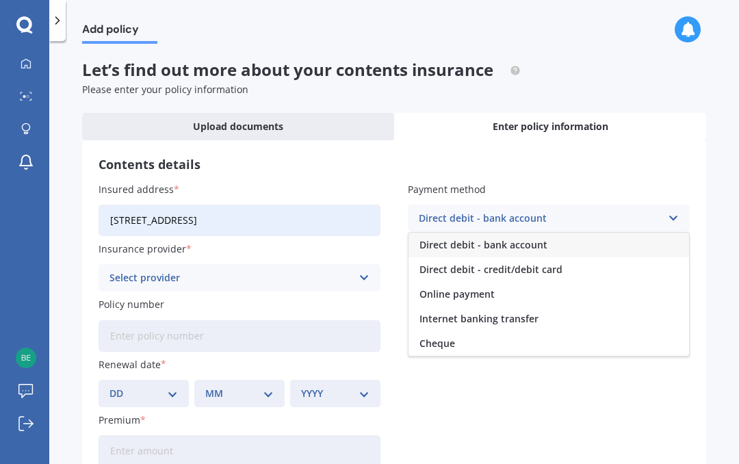
click at [554, 273] on span "Direct debit - credit/debit card" at bounding box center [491, 270] width 143 height 10
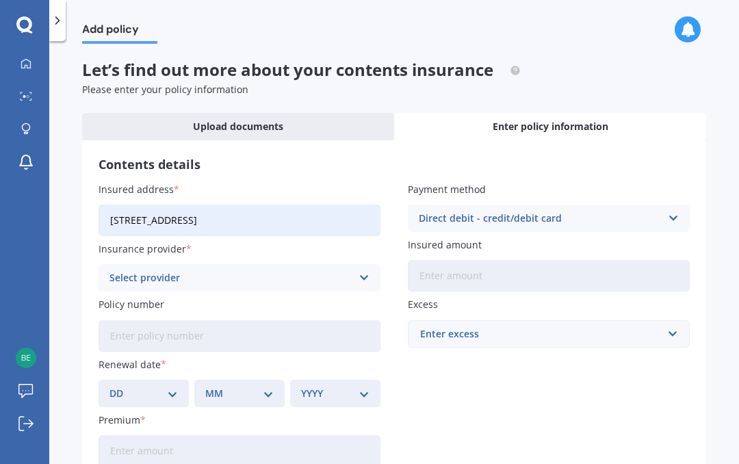
click at [607, 273] on input "Insured amount" at bounding box center [549, 275] width 282 height 31
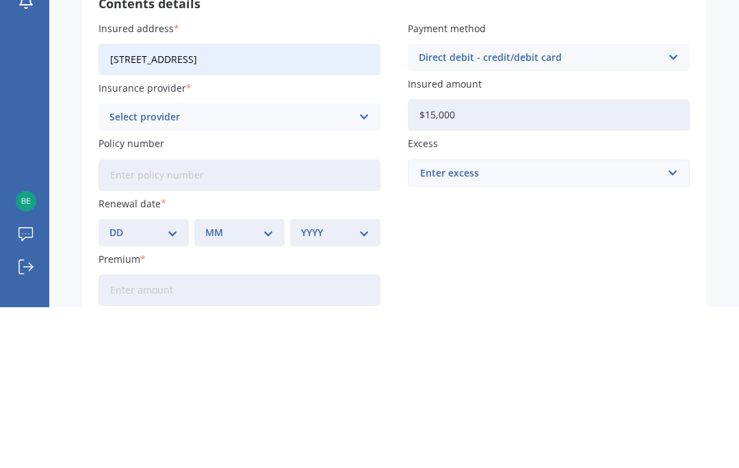
type input "$150,000"
click at [663, 321] on input "text" at bounding box center [544, 334] width 270 height 26
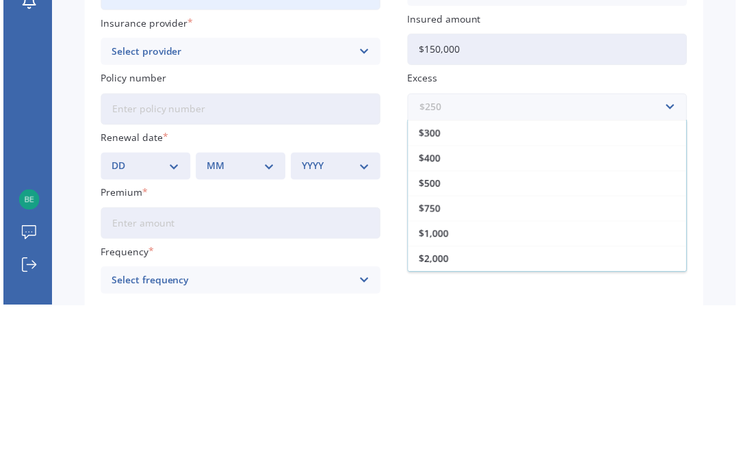
scroll to position [25, 0]
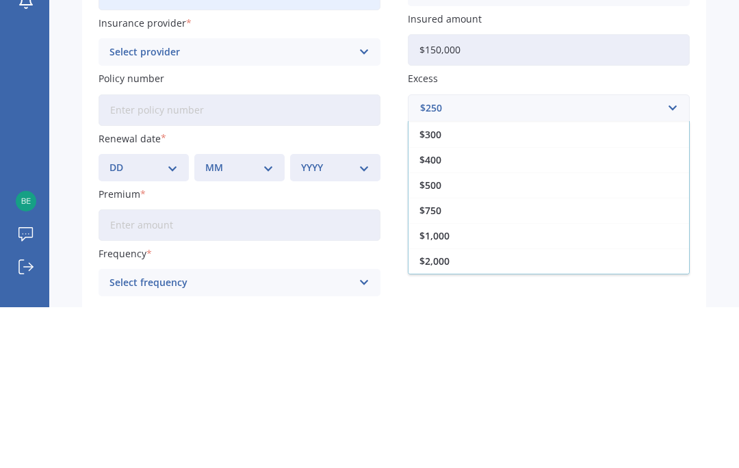
click at [461, 333] on div "$500" at bounding box center [549, 345] width 281 height 25
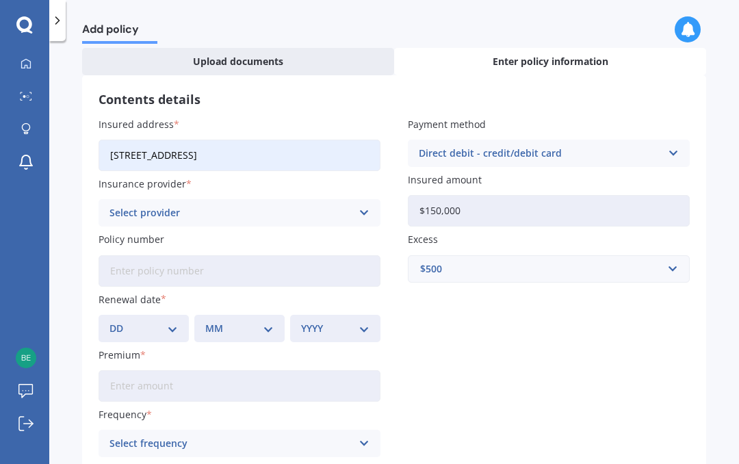
click at [359, 210] on icon at bounding box center [364, 212] width 12 height 15
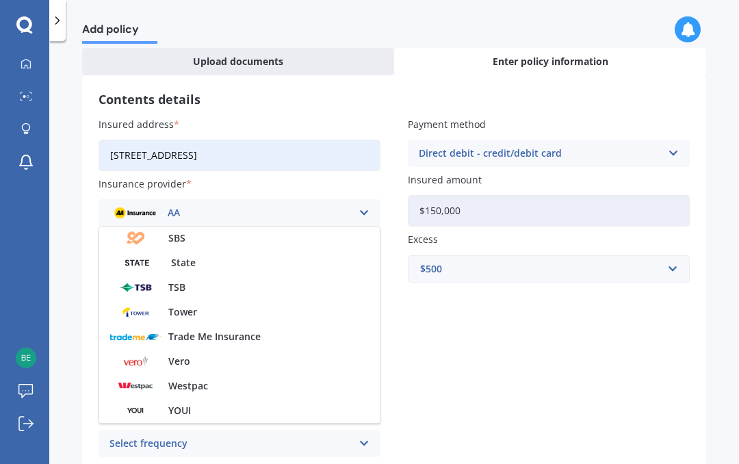
scroll to position [371, 0]
click at [237, 318] on div "Tower" at bounding box center [239, 312] width 281 height 25
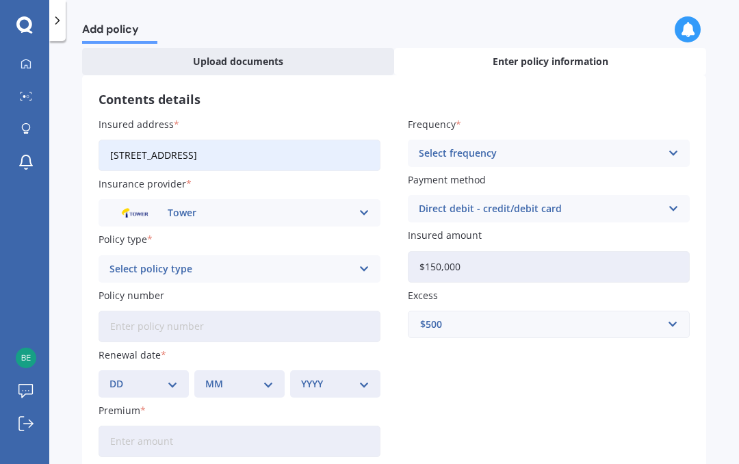
click at [365, 271] on icon at bounding box center [364, 269] width 12 height 15
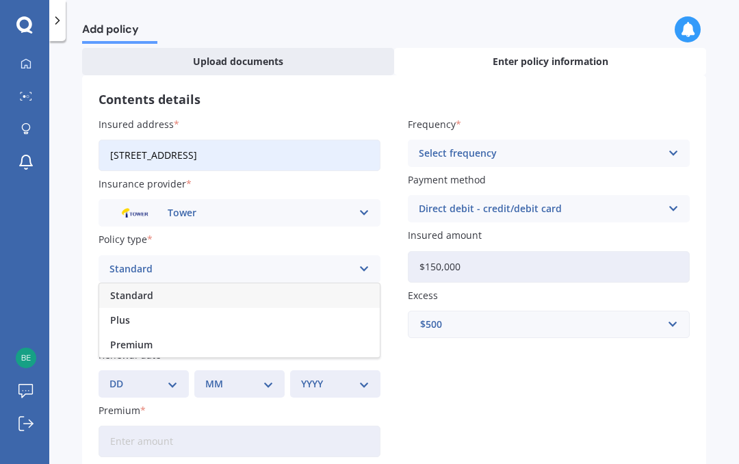
click at [279, 342] on div "Premium" at bounding box center [239, 345] width 281 height 25
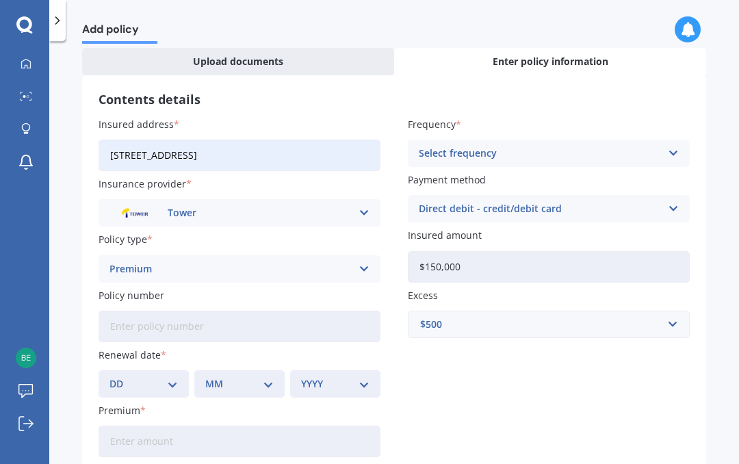
click at [331, 328] on input "Policy number" at bounding box center [240, 326] width 282 height 31
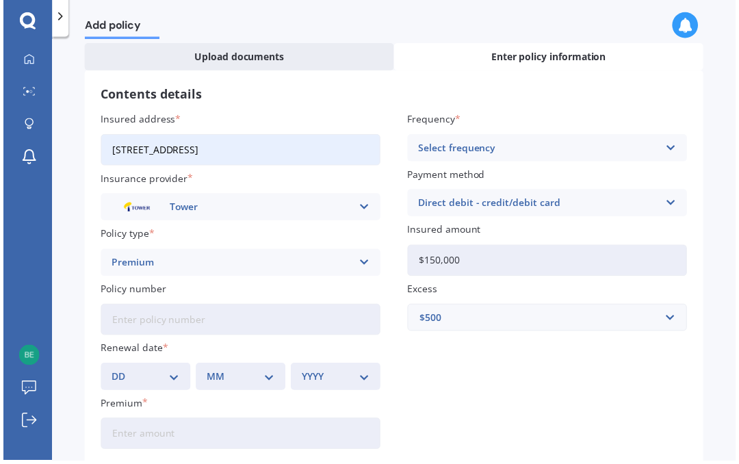
scroll to position [0, 0]
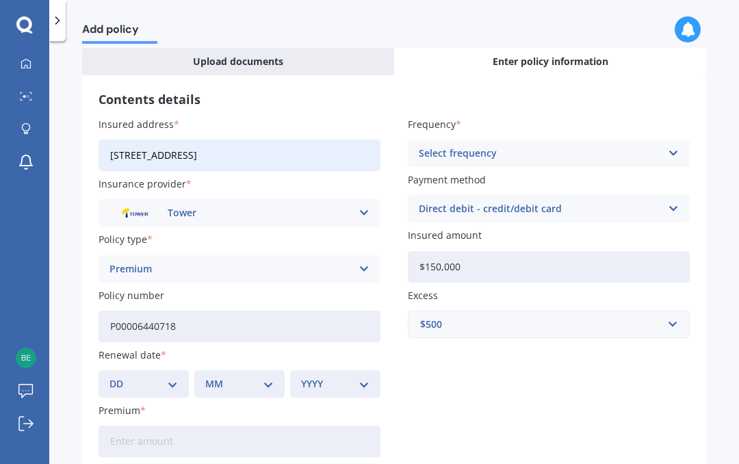
type input "P00006440718"
click at [164, 383] on select "DD 01 02 03 04 05 06 07 08 09 10 11 12 13 14 15 16 17 18 19 20 21 22 23 24 25 2…" at bounding box center [144, 384] width 68 height 15
select select "14"
click at [265, 381] on select "MM 01 02 03 04 05 06 07 08 09 10 11 12" at bounding box center [239, 384] width 68 height 15
click at [270, 385] on select "MM 01 02 03 04 05 06 07 08 09 10 11 12" at bounding box center [239, 384] width 68 height 15
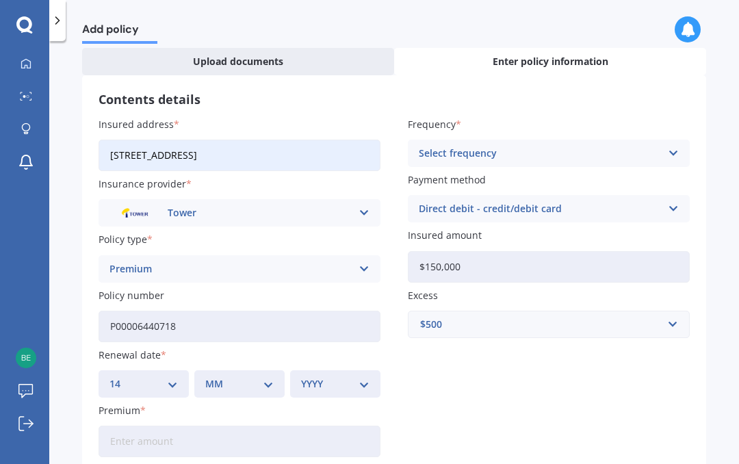
select select "10"
click at [364, 380] on select "YYYY 2027 2026 2025 2024 2023 2022 2021 2020 2019 2018 2017 2016 2015 2014 2013…" at bounding box center [335, 384] width 68 height 15
select select "2025"
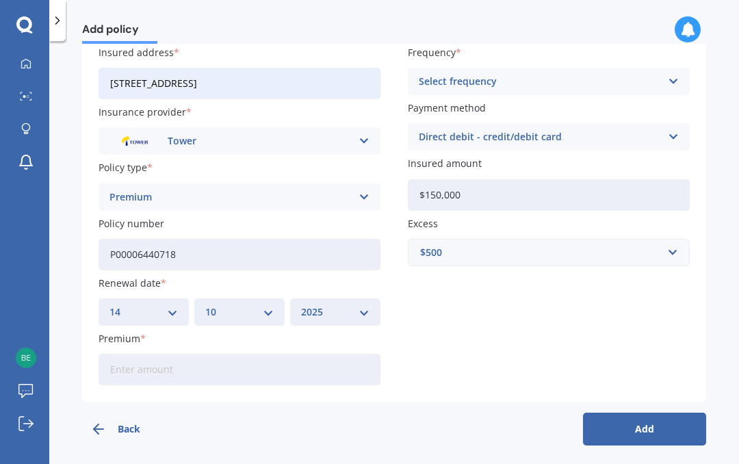
scroll to position [136, 0]
click at [655, 82] on div "Select frequency" at bounding box center [540, 82] width 242 height 15
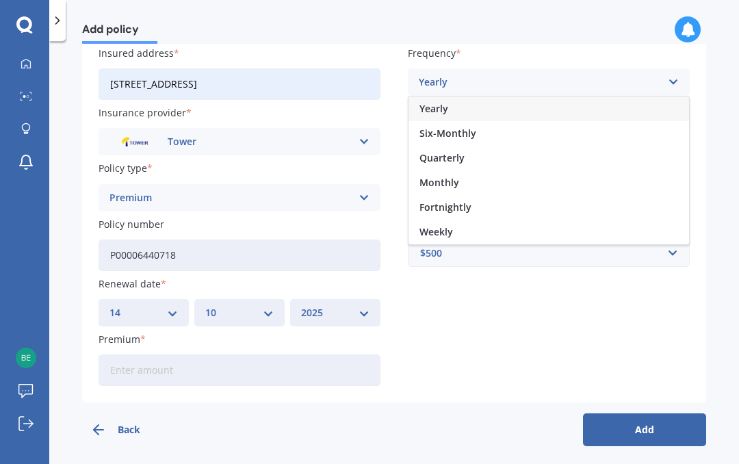
click at [524, 181] on div "Monthly" at bounding box center [549, 182] width 281 height 25
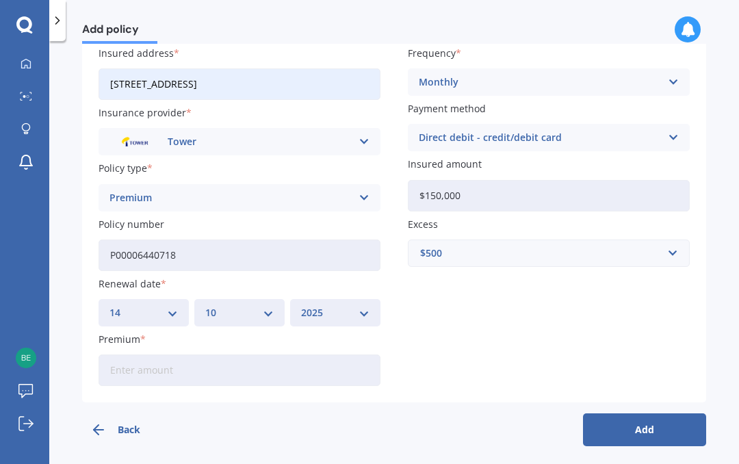
click at [333, 370] on input "Premium" at bounding box center [240, 370] width 282 height 31
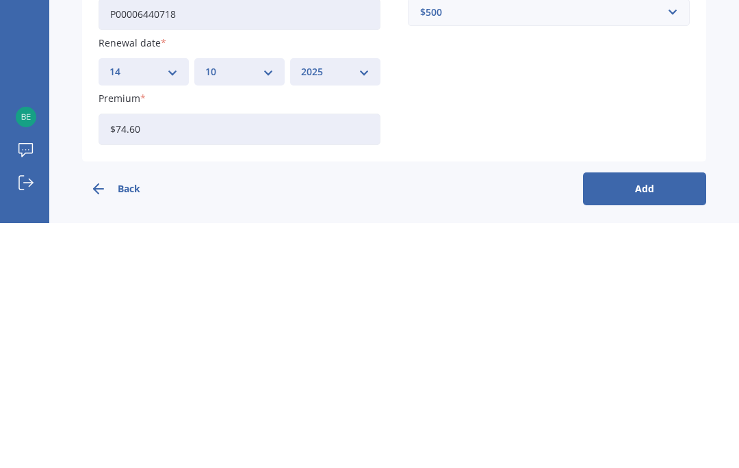
type input "$74.66"
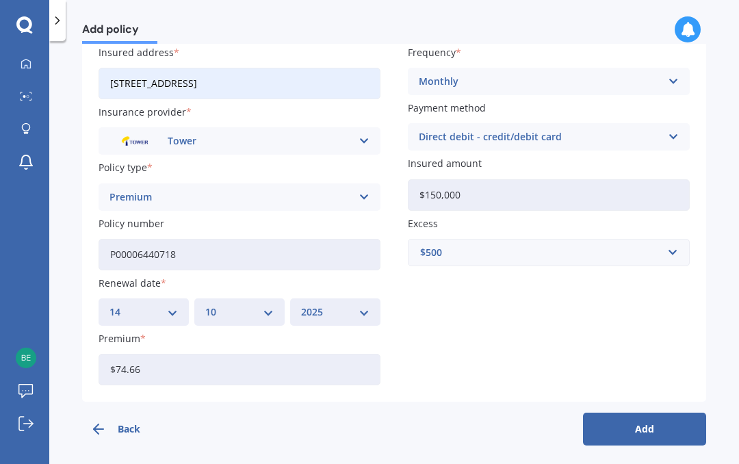
scroll to position [136, 0]
click at [646, 429] on button "Add" at bounding box center [644, 430] width 123 height 33
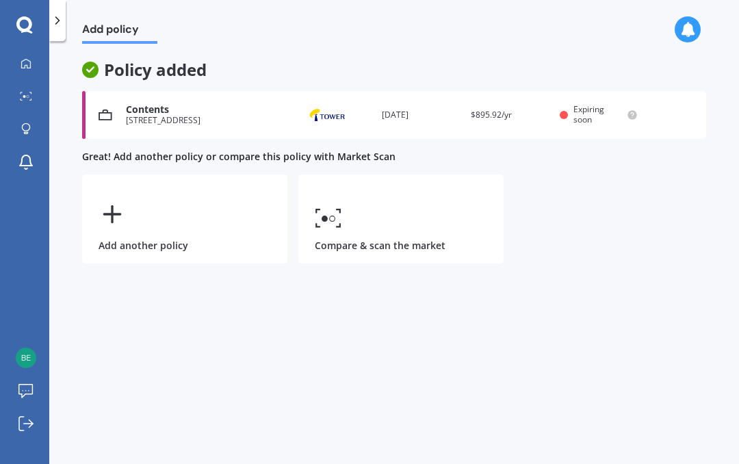
scroll to position [0, 0]
click at [38, 62] on link "My Dashboard" at bounding box center [29, 64] width 39 height 27
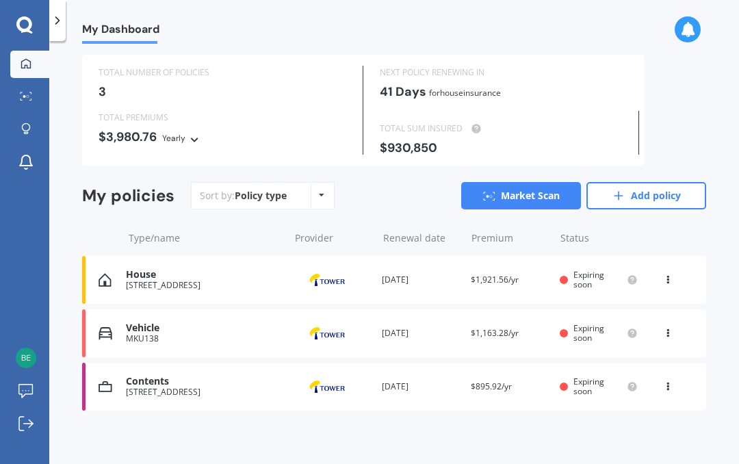
scroll to position [29, 0]
click at [538, 196] on link "Market Scan" at bounding box center [521, 196] width 120 height 27
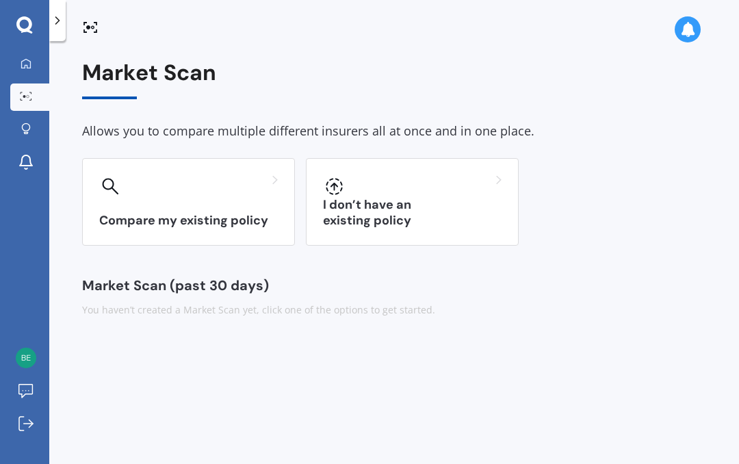
click at [251, 197] on div "Compare my existing policy" at bounding box center [188, 202] width 213 height 88
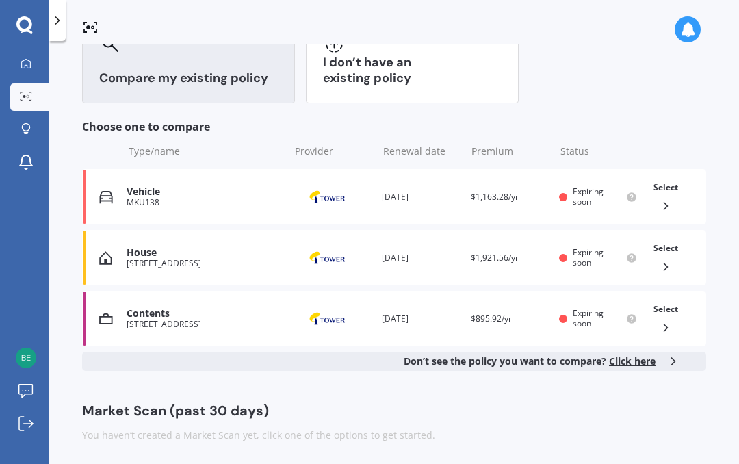
scroll to position [142, 0]
click at [670, 205] on icon at bounding box center [666, 207] width 14 height 14
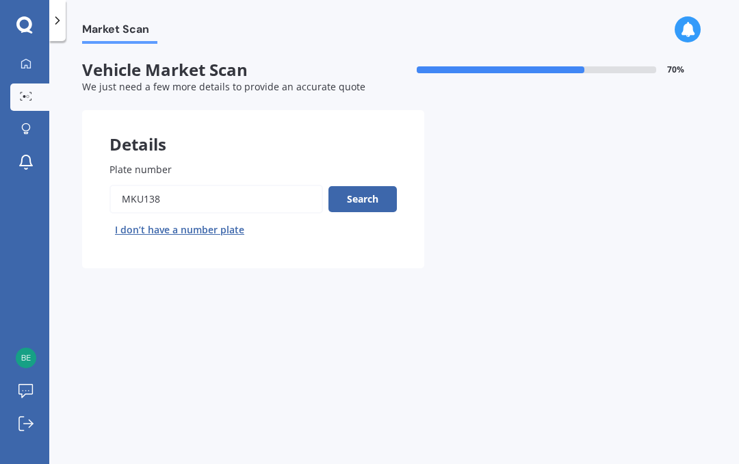
click at [385, 195] on button "Search" at bounding box center [363, 199] width 68 height 26
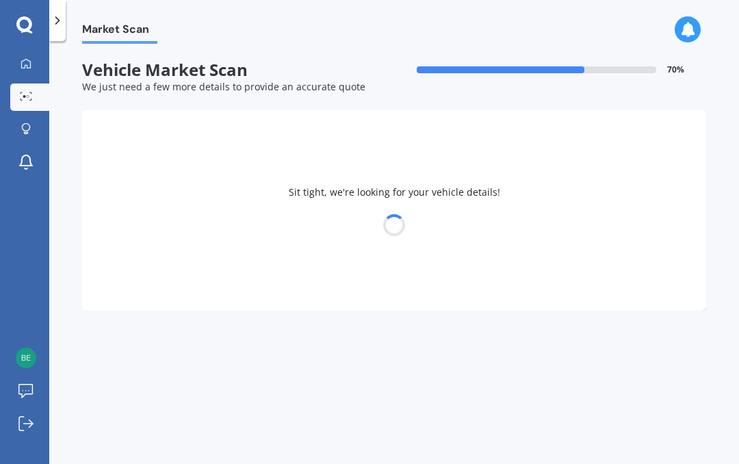
select select "TOYOTA"
select select "27"
select select "09"
select select "1974"
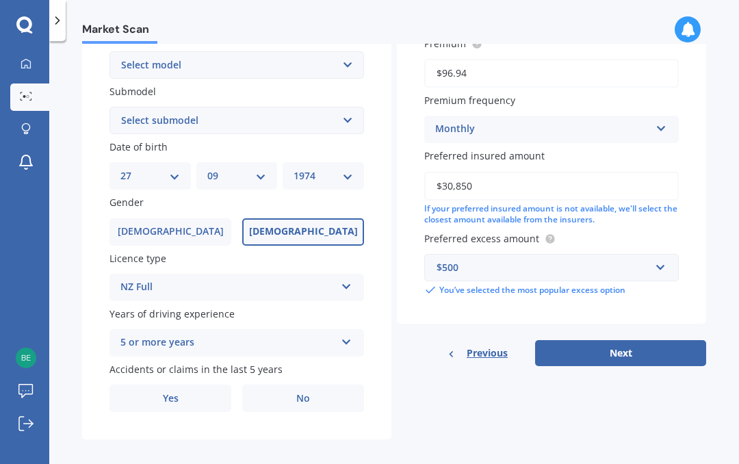
scroll to position [330, 0]
click at [645, 350] on button "Next" at bounding box center [620, 354] width 171 height 26
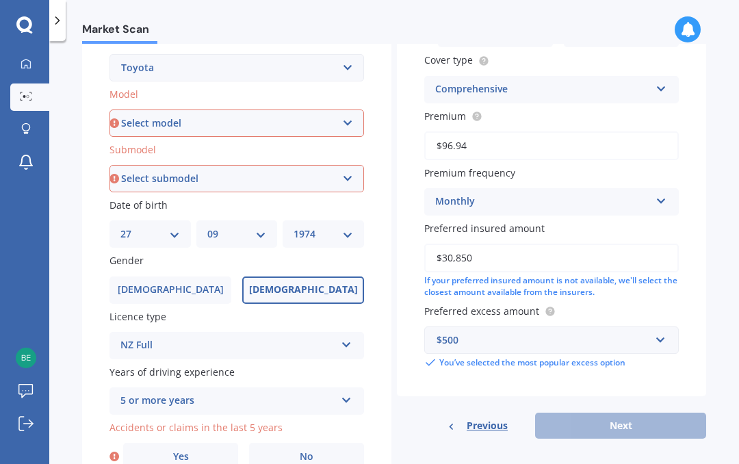
scroll to position [272, 0]
click at [342, 116] on select "Select model 4 Runner 86 [PERSON_NAME] Alphard Altezza Aqua Aristo Aurion Auris…" at bounding box center [237, 123] width 255 height 27
select select "RAV-4"
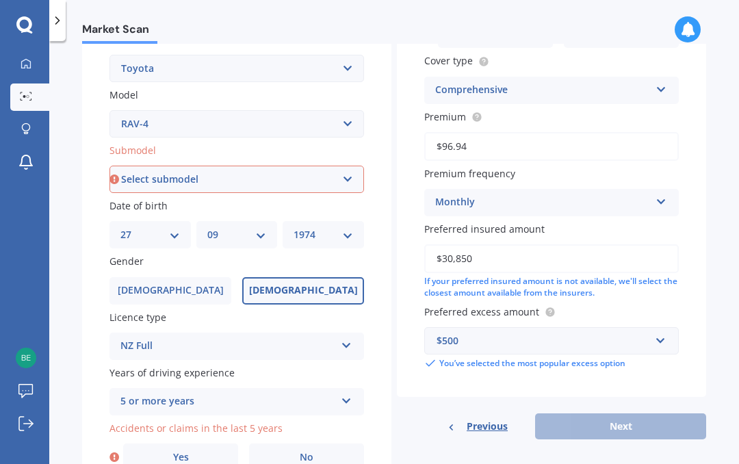
click at [353, 170] on select "Select submodel" at bounding box center [237, 179] width 255 height 27
select select "PETROL"
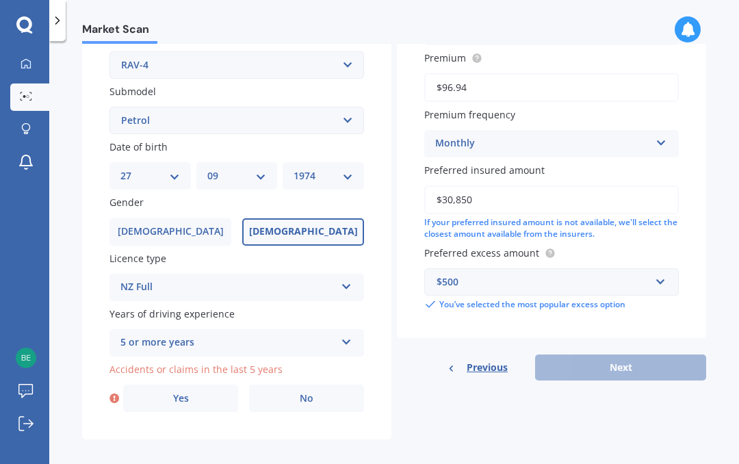
scroll to position [330, 0]
click at [298, 390] on label "No" at bounding box center [306, 398] width 115 height 27
click at [0, 0] on input "No" at bounding box center [0, 0] width 0 height 0
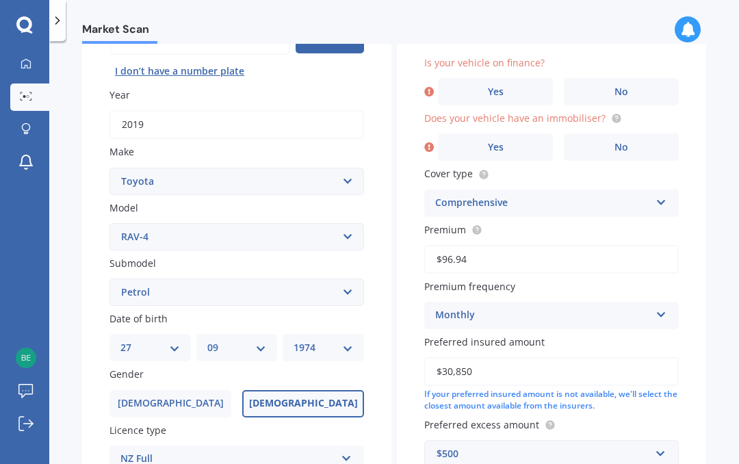
scroll to position [92, 0]
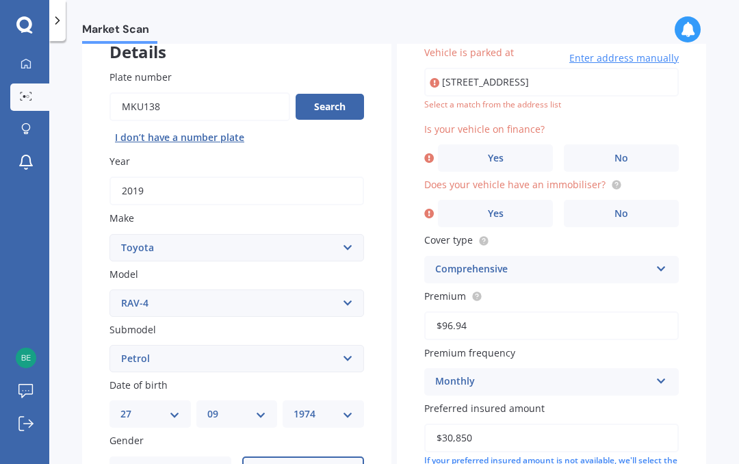
type input "[STREET_ADDRESS]"
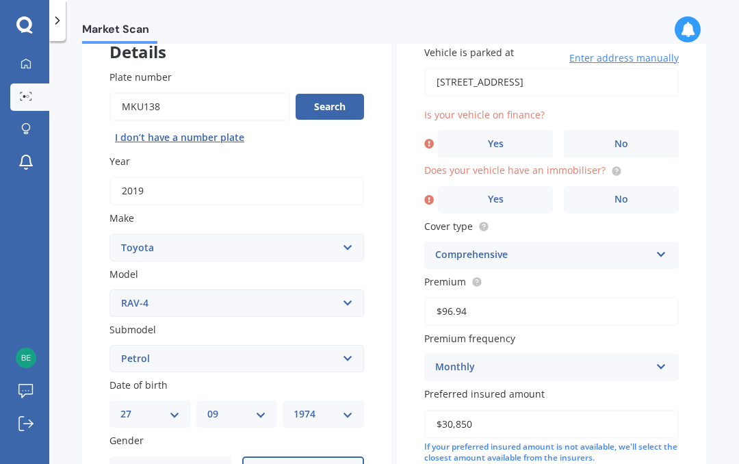
click at [627, 138] on span "No" at bounding box center [622, 144] width 14 height 12
click at [0, 0] on input "No" at bounding box center [0, 0] width 0 height 0
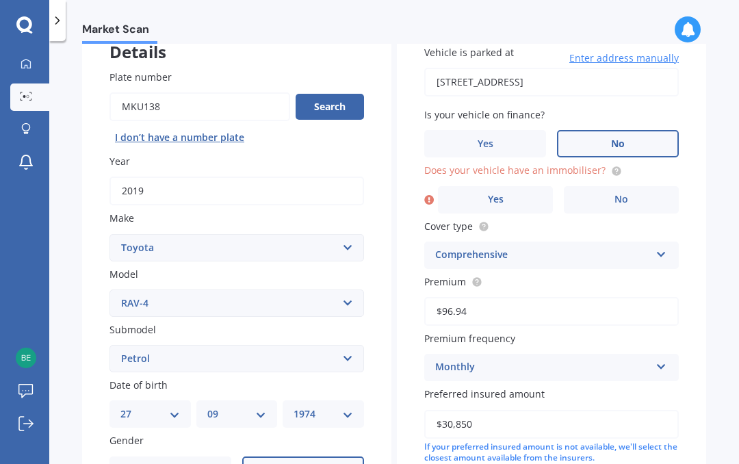
click at [640, 197] on label "No" at bounding box center [621, 199] width 115 height 27
click at [0, 0] on input "No" at bounding box center [0, 0] width 0 height 0
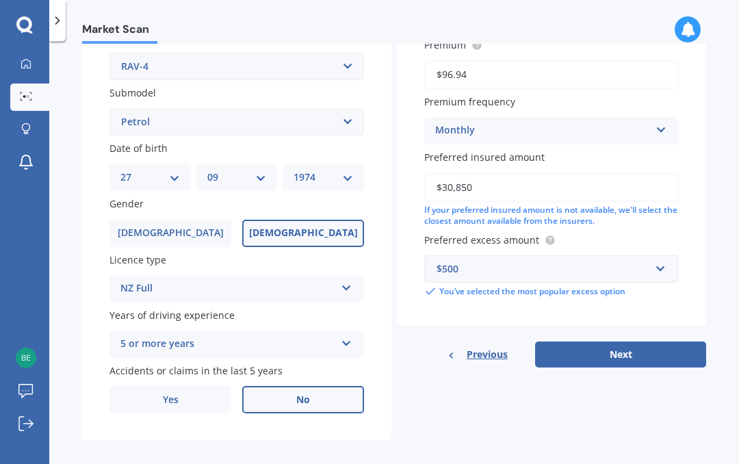
scroll to position [329, 0]
click at [646, 345] on button "Next" at bounding box center [620, 355] width 171 height 26
select select "27"
select select "09"
select select "1974"
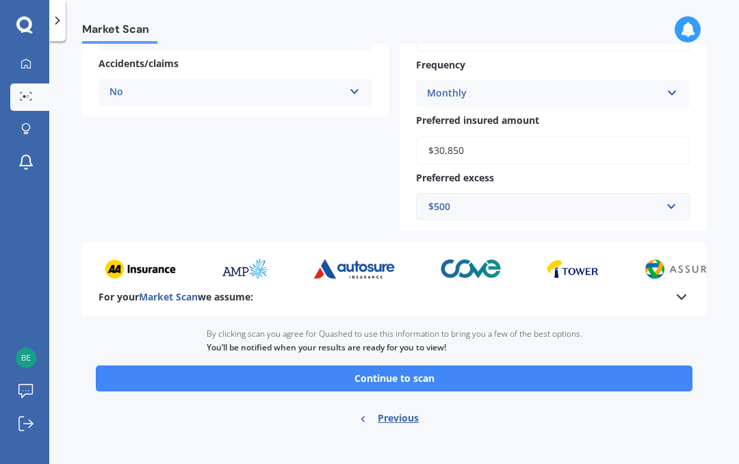
scroll to position [344, 0]
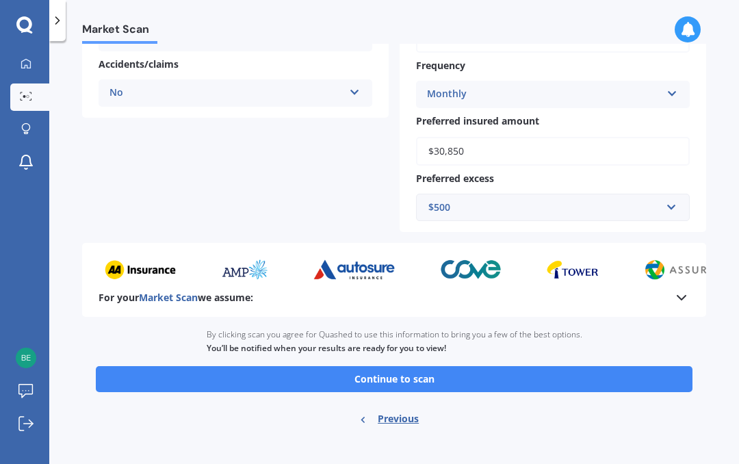
click at [593, 366] on button "Continue to scan" at bounding box center [394, 379] width 597 height 26
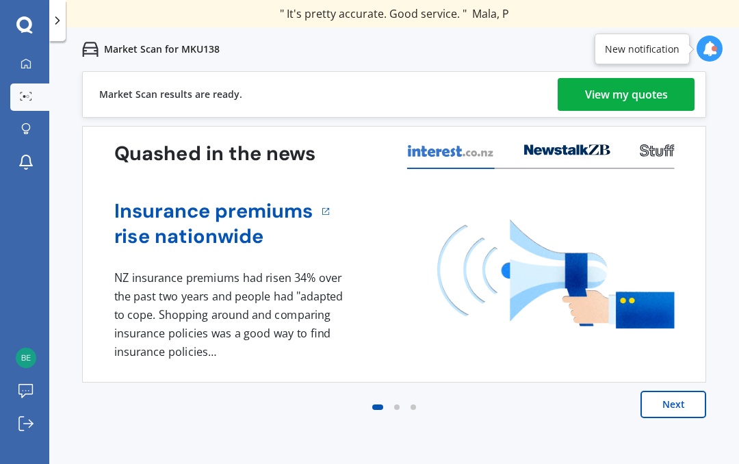
click at [627, 100] on div "View my quotes" at bounding box center [626, 94] width 83 height 33
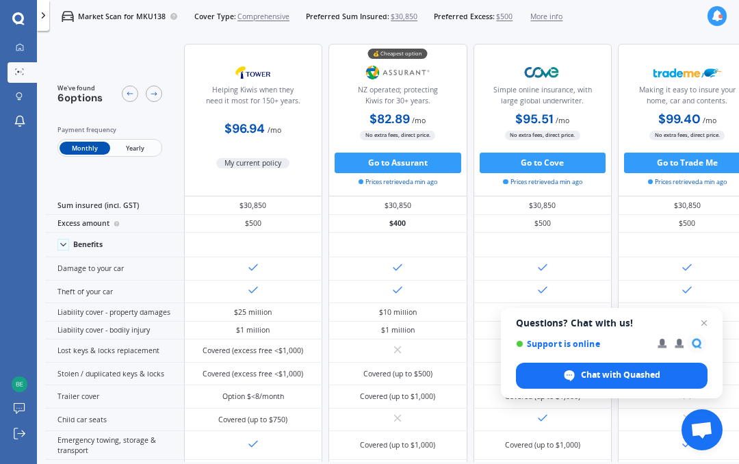
click at [709, 327] on span "Open chat" at bounding box center [704, 323] width 16 height 16
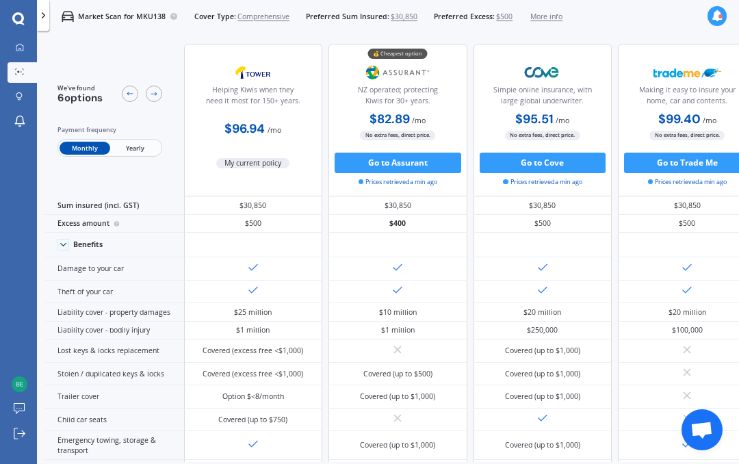
click at [24, 53] on div at bounding box center [20, 48] width 16 height 10
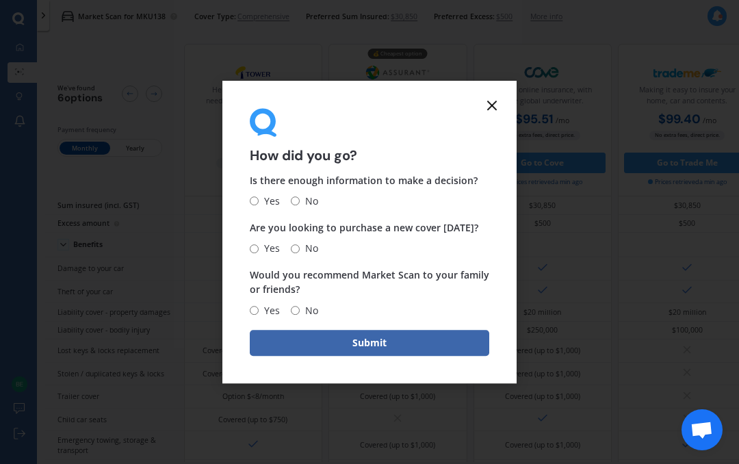
click at [496, 106] on icon at bounding box center [492, 105] width 16 height 16
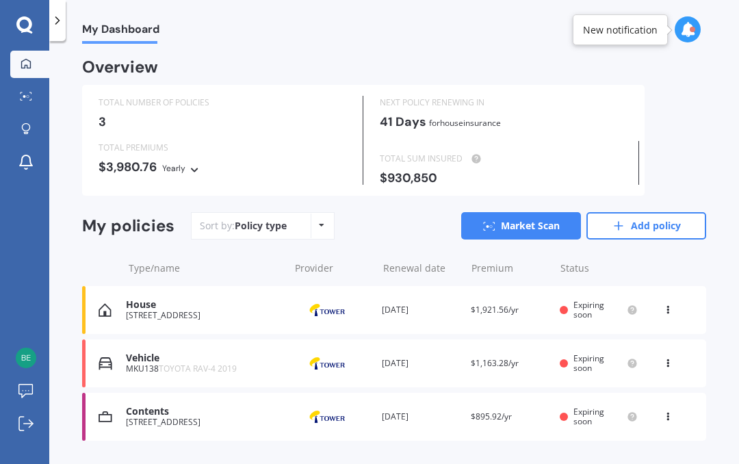
click at [603, 375] on div "Vehicle MKU138 TOYOTA RAV-4 2019 Provider Renewal date [DATE] Premium $1,163.28…" at bounding box center [394, 364] width 624 height 48
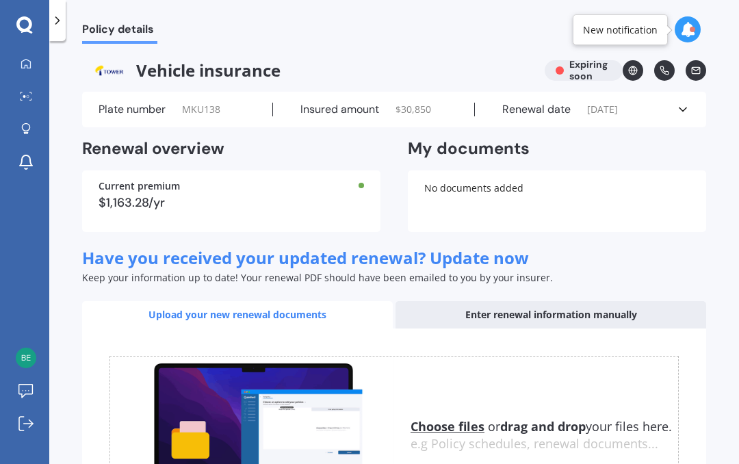
click at [587, 365] on div "Choose files or drag and drop your files here. Choose files or photos e.g Polic…" at bounding box center [395, 435] width 570 height 158
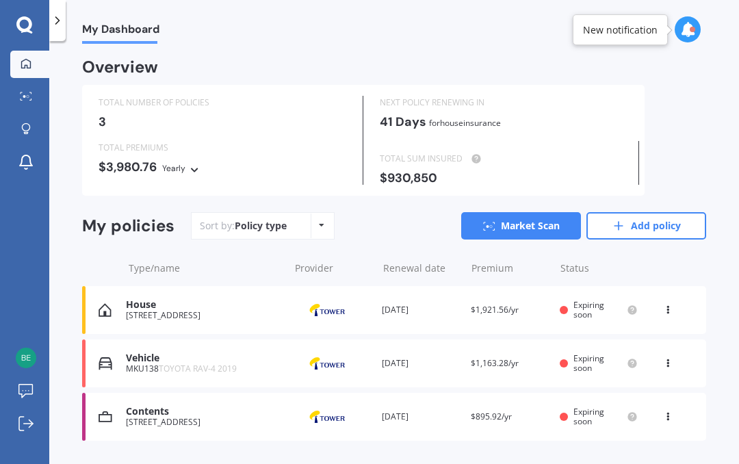
click at [537, 223] on link "Market Scan" at bounding box center [521, 225] width 120 height 27
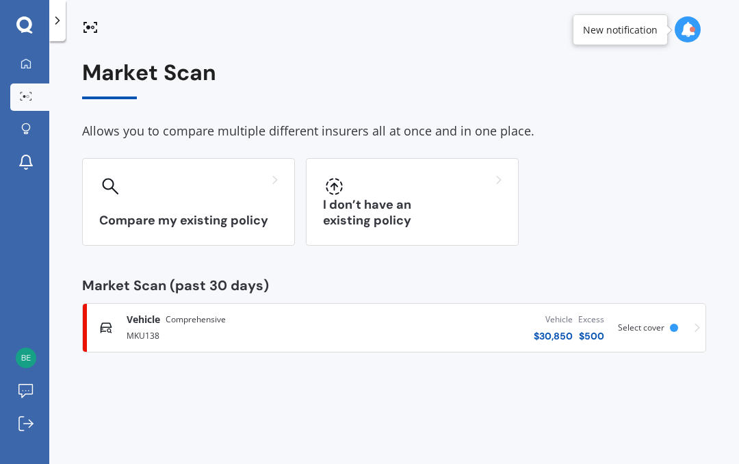
click at [29, 64] on icon at bounding box center [26, 63] width 11 height 11
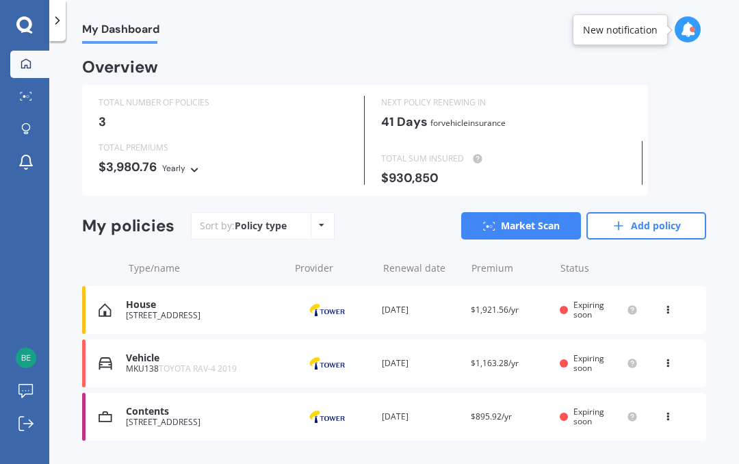
click at [226, 367] on span "TOYOTA RAV-4 2019" at bounding box center [198, 369] width 78 height 12
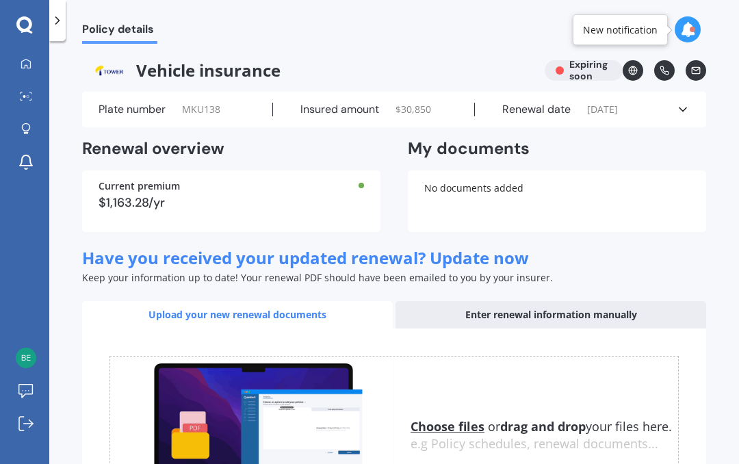
click at [29, 66] on icon at bounding box center [26, 63] width 11 height 11
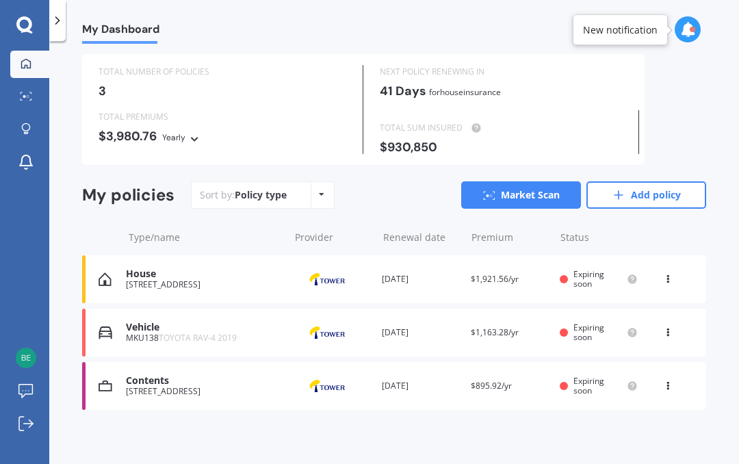
scroll to position [29, 0]
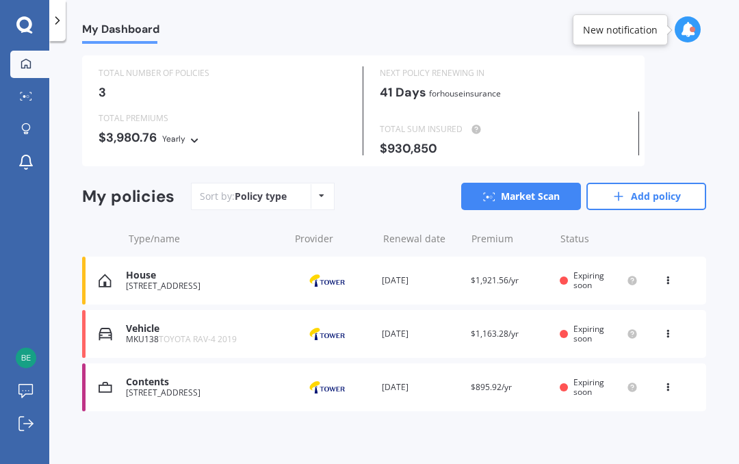
click at [672, 328] on icon at bounding box center [668, 331] width 10 height 8
click at [538, 197] on link "Market Scan" at bounding box center [521, 196] width 120 height 27
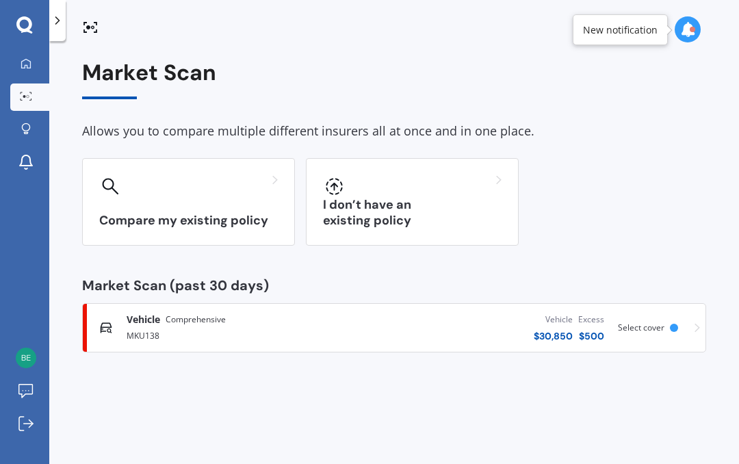
click at [34, 70] on div at bounding box center [26, 64] width 21 height 12
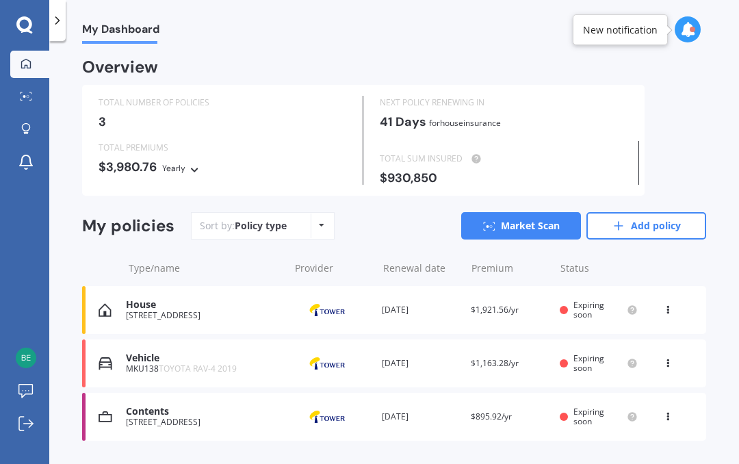
click at [668, 306] on icon at bounding box center [668, 307] width 10 height 8
click at [644, 359] on div "Delete" at bounding box center [638, 363] width 136 height 27
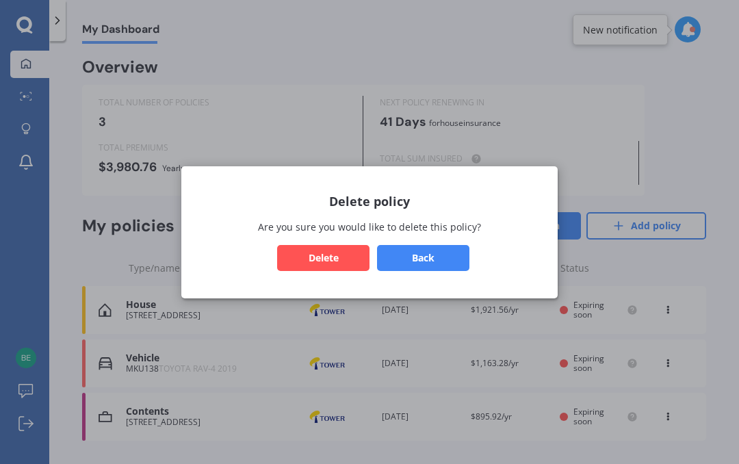
click at [344, 257] on button "Delete" at bounding box center [323, 257] width 92 height 26
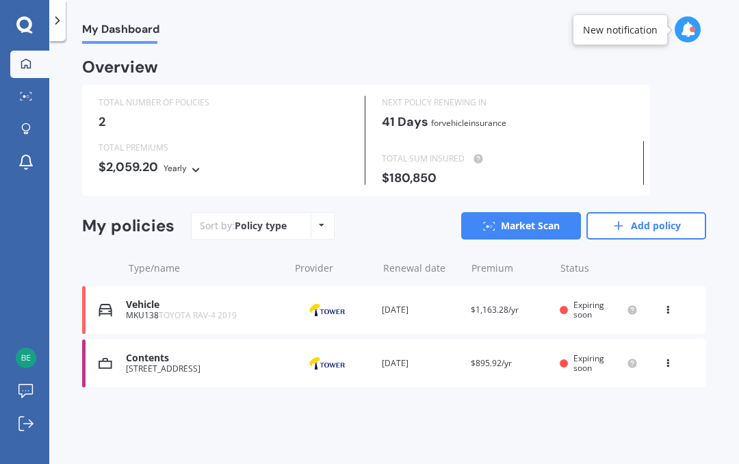
click at [570, 312] on div "Expiring soon" at bounding box center [599, 311] width 78 height 20
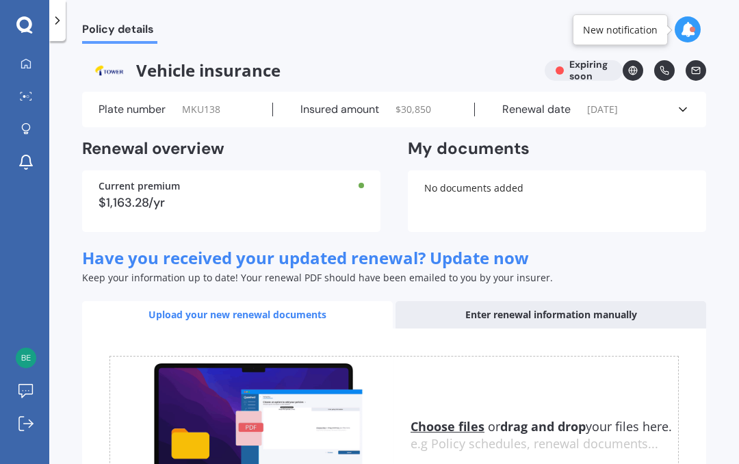
click at [31, 59] on div at bounding box center [26, 64] width 21 height 12
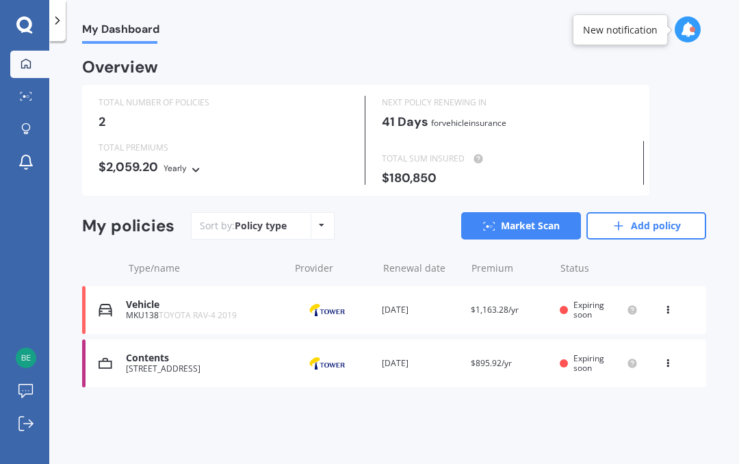
click at [529, 216] on link "Market Scan" at bounding box center [521, 225] width 120 height 27
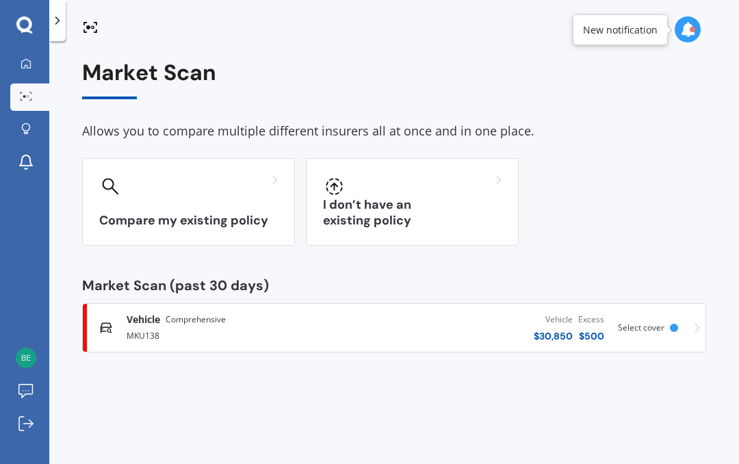
click at [646, 325] on span "Select cover" at bounding box center [641, 328] width 47 height 12
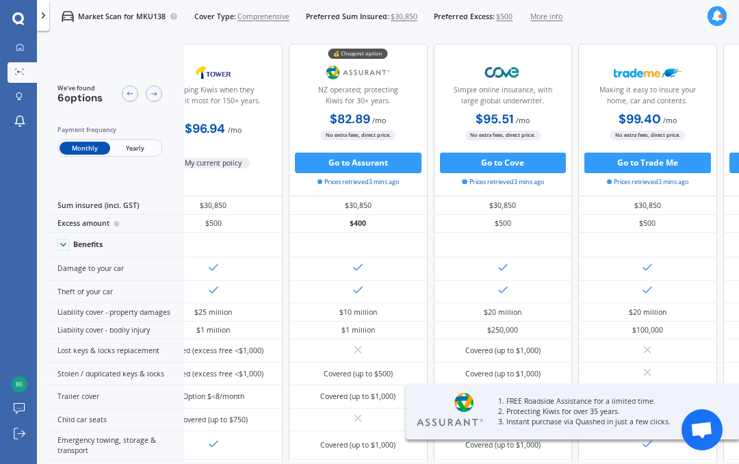
scroll to position [0, 55]
click at [720, 214] on div "$30,850 $30,850 $30,850 $30,850 $30,850 $30,850" at bounding box center [574, 206] width 863 height 18
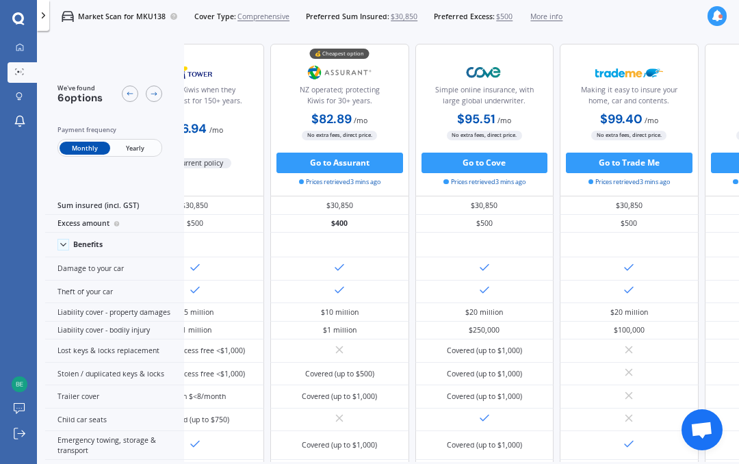
scroll to position [-29, 92]
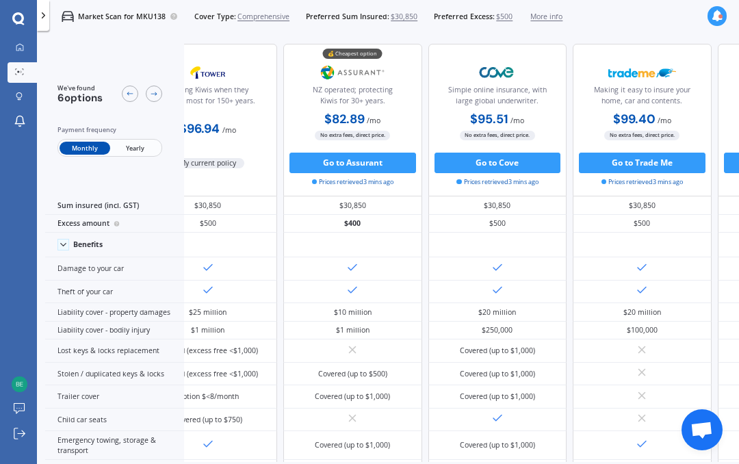
click at [133, 88] on div at bounding box center [130, 94] width 16 height 16
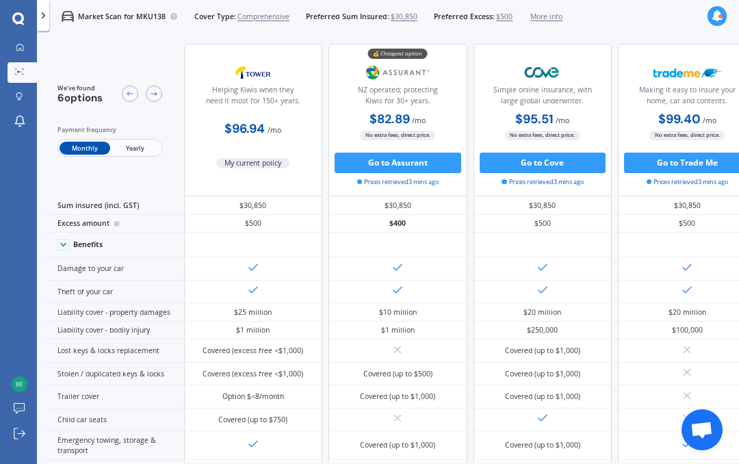
click at [25, 73] on div at bounding box center [20, 72] width 16 height 8
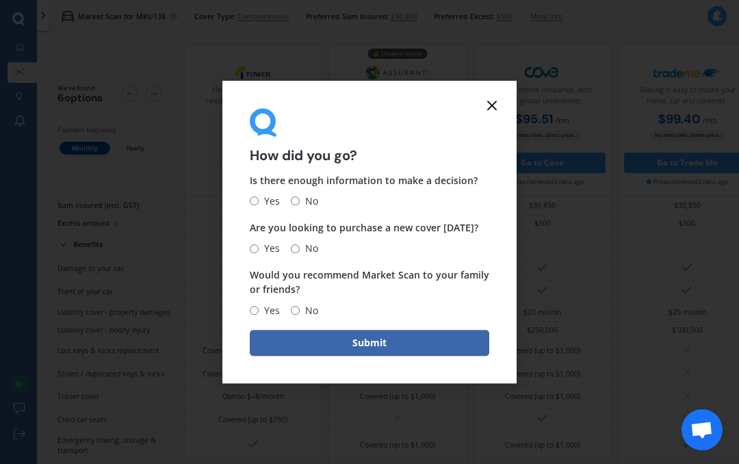
click at [265, 201] on span "Yes" at bounding box center [269, 201] width 21 height 16
click at [259, 201] on input "Yes" at bounding box center [254, 201] width 9 height 9
radio input "true"
click at [300, 251] on input "No" at bounding box center [295, 248] width 9 height 9
radio input "true"
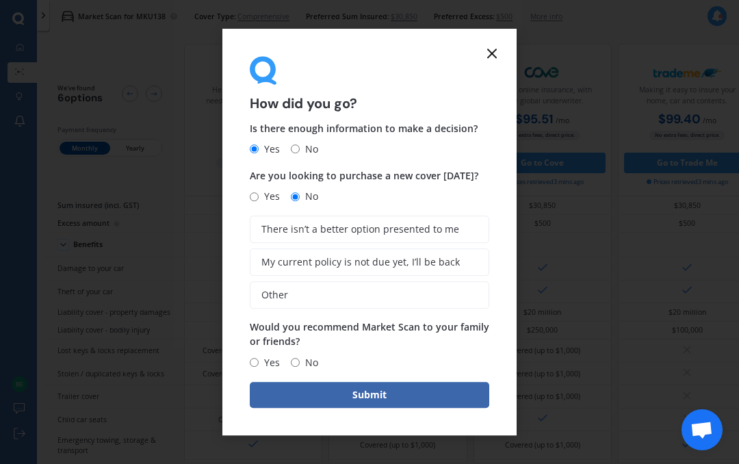
click at [259, 359] on input "Yes" at bounding box center [254, 362] width 9 height 9
radio input "true"
click at [359, 401] on button "Submit" at bounding box center [370, 395] width 240 height 26
click at [472, 266] on label "My current policy is not due yet, I’ll be back" at bounding box center [377, 262] width 226 height 27
click at [0, 0] on input "My current policy is not due yet, I’ll be back" at bounding box center [0, 0] width 0 height 0
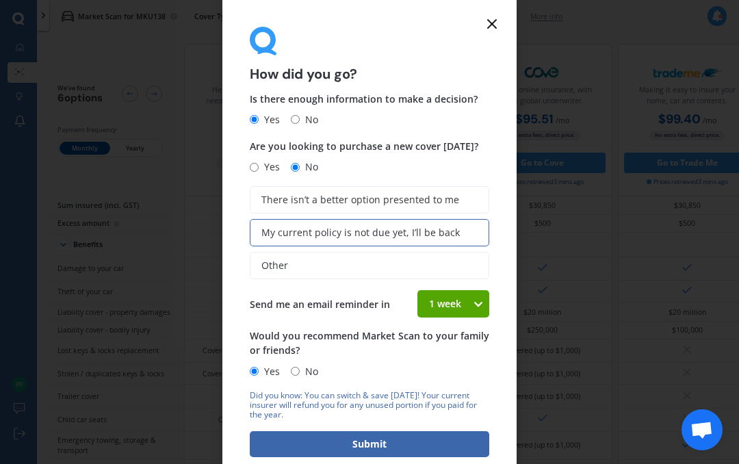
click at [478, 304] on icon at bounding box center [478, 304] width 12 height 14
click at [505, 263] on form "How did you go? Is there enough information to make a decision? Yes No Are you …" at bounding box center [370, 232] width 294 height 466
click at [471, 235] on label "My current policy is not due yet, I’ll be back" at bounding box center [370, 232] width 240 height 27
click at [0, 0] on input "My current policy is not due yet, I’ll be back" at bounding box center [0, 0] width 0 height 0
click at [450, 234] on span "My current policy is not due yet, I’ll be back" at bounding box center [361, 233] width 199 height 12
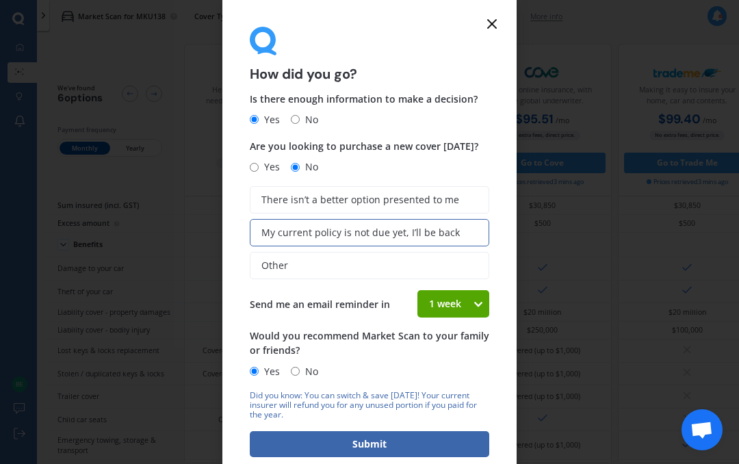
click at [0, 0] on input "My current policy is not due yet, I’ll be back" at bounding box center [0, 0] width 0 height 0
click at [450, 267] on label "Other" at bounding box center [370, 265] width 240 height 27
click at [0, 0] on input "Other" at bounding box center [0, 0] width 0 height 0
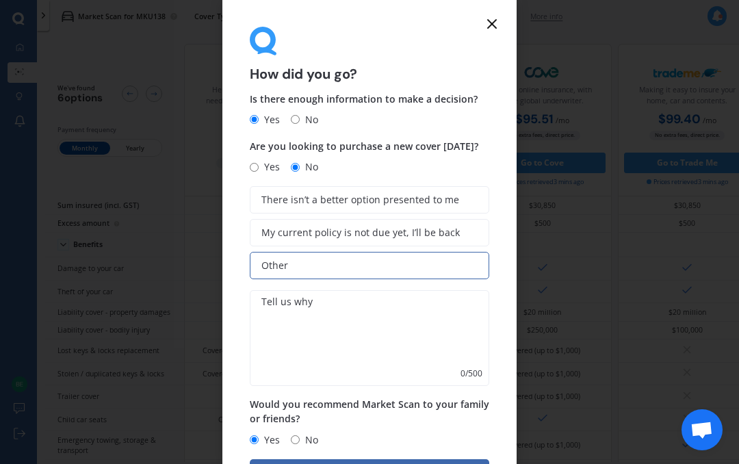
click at [488, 219] on label "My current policy is not due yet, I’ll be back" at bounding box center [370, 232] width 240 height 27
click at [0, 0] on input "My current policy is not due yet, I’ll be back" at bounding box center [0, 0] width 0 height 0
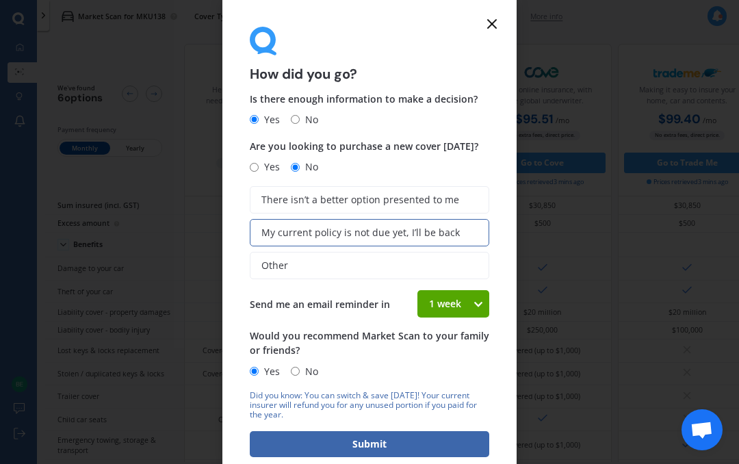
click at [379, 448] on button "Submit" at bounding box center [370, 444] width 240 height 26
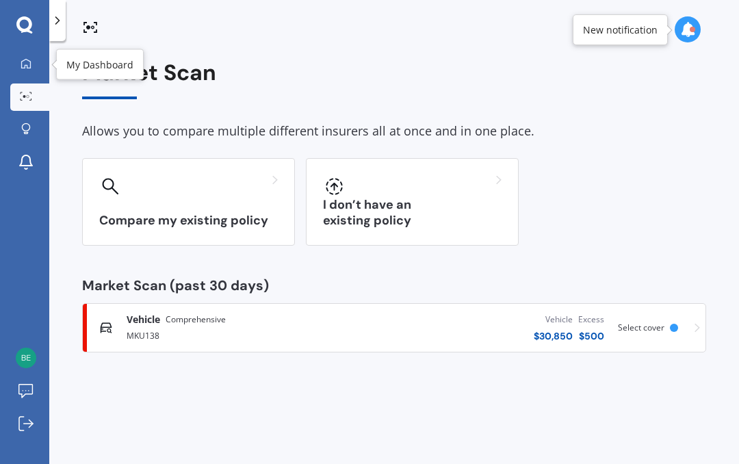
click at [20, 61] on div at bounding box center [26, 64] width 21 height 12
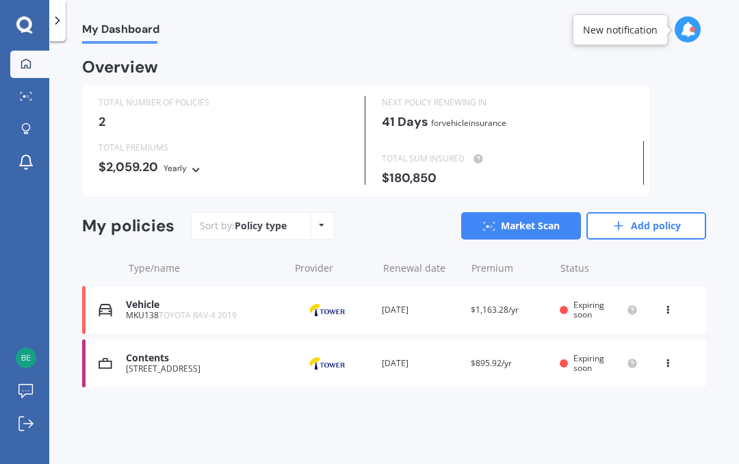
click at [246, 364] on div "[STREET_ADDRESS]" at bounding box center [204, 369] width 156 height 10
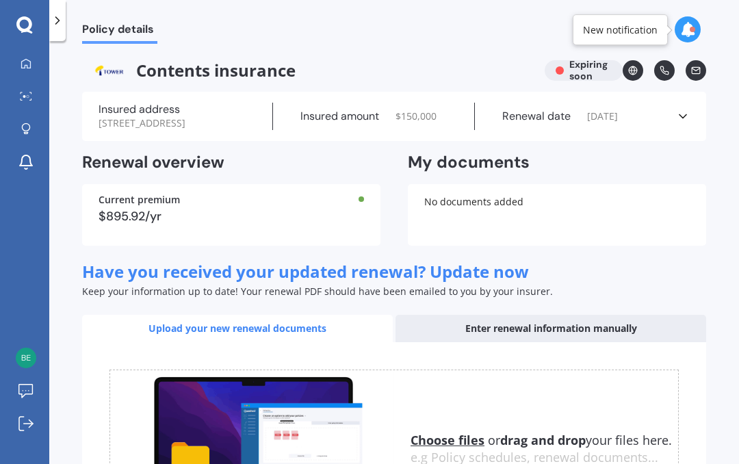
click at [34, 67] on div at bounding box center [26, 64] width 21 height 12
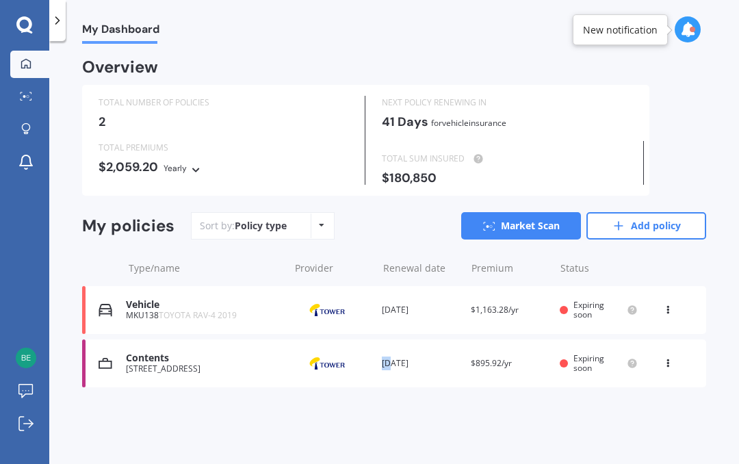
click at [330, 371] on img at bounding box center [327, 364] width 68 height 26
click at [94, 357] on div "Contents [STREET_ADDRESS] Provider Renewal date [DATE] Premium $895.92/yr You a…" at bounding box center [394, 364] width 624 height 48
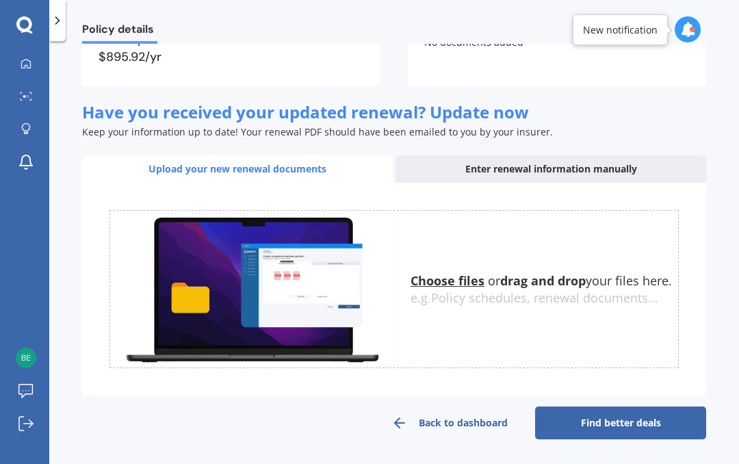
scroll to position [169, 0]
click at [575, 419] on link "Find better deals" at bounding box center [620, 423] width 171 height 33
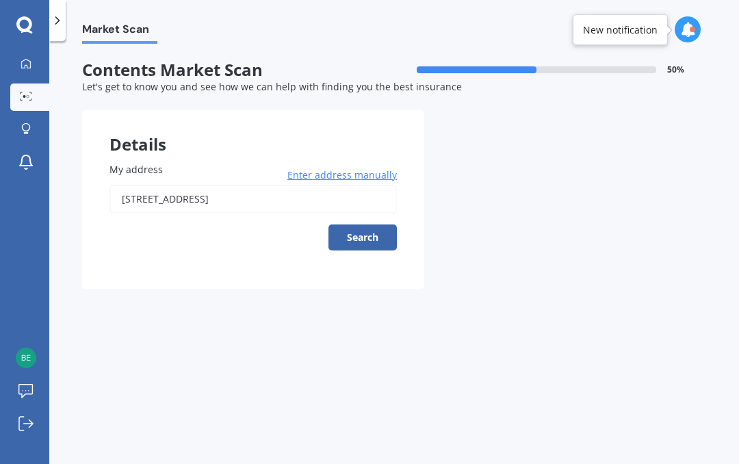
click at [364, 231] on button "Search" at bounding box center [363, 238] width 68 height 26
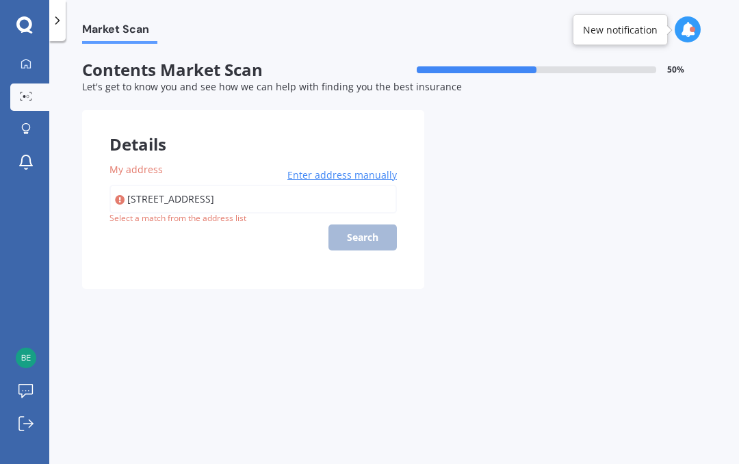
type input "[STREET_ADDRESS]"
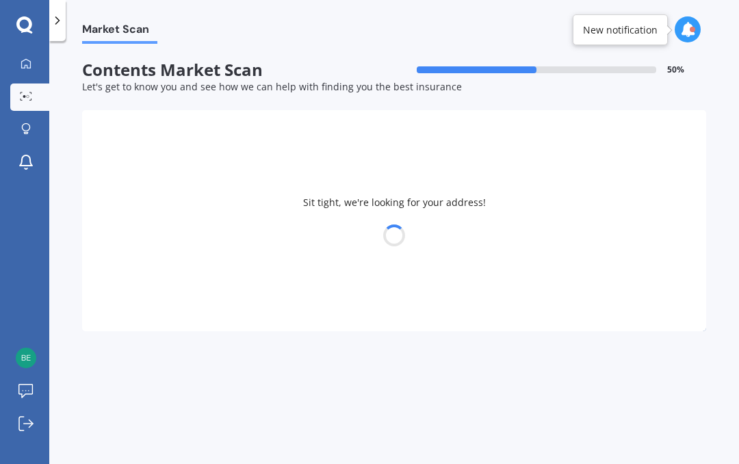
select select "27"
select select "09"
select select "1974"
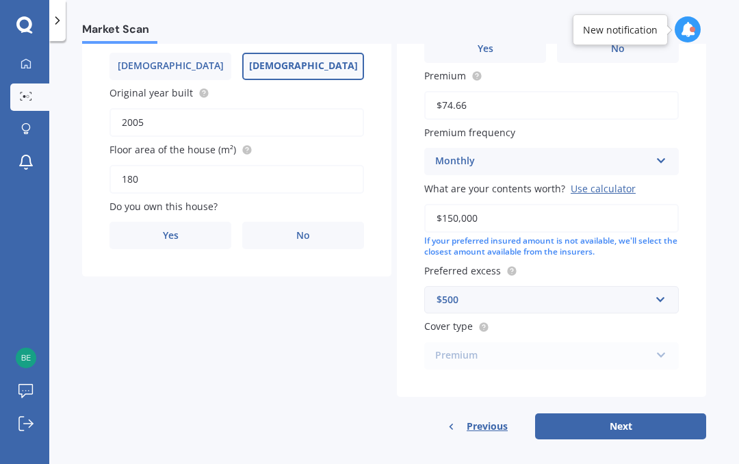
scroll to position [250, 0]
click at [207, 233] on label "Yes" at bounding box center [171, 236] width 122 height 27
click at [0, 0] on input "Yes" at bounding box center [0, 0] width 0 height 0
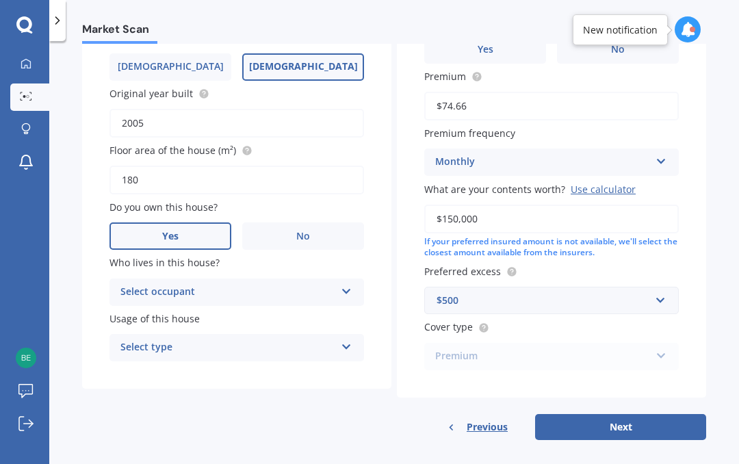
click at [350, 284] on icon at bounding box center [347, 289] width 12 height 10
click at [318, 314] on div "Owner" at bounding box center [236, 319] width 253 height 25
click at [342, 348] on div "Select type Permanent Holiday (without tenancy)" at bounding box center [237, 347] width 255 height 27
click at [319, 370] on div "Permanent" at bounding box center [236, 374] width 253 height 25
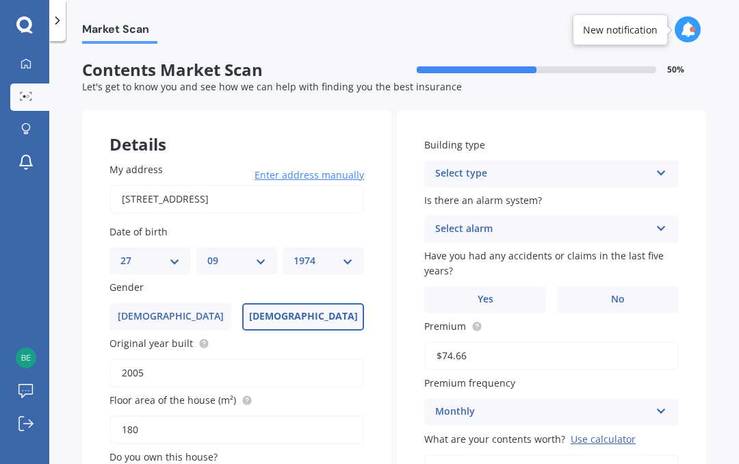
scroll to position [0, 0]
click at [657, 173] on icon at bounding box center [662, 171] width 12 height 10
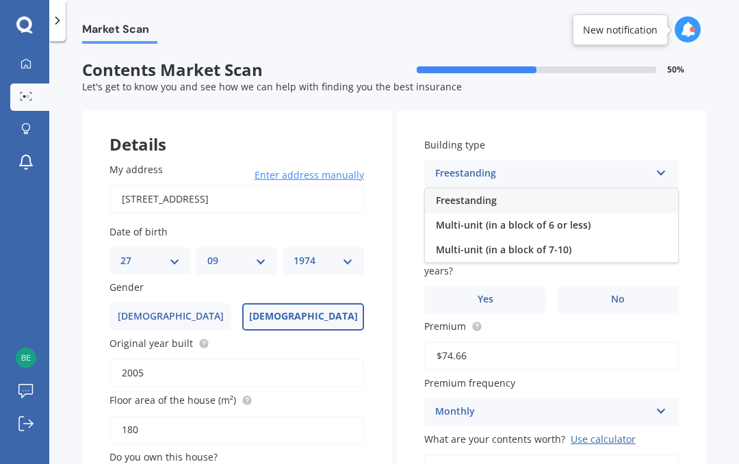
click at [635, 196] on div "Freestanding" at bounding box center [551, 200] width 253 height 25
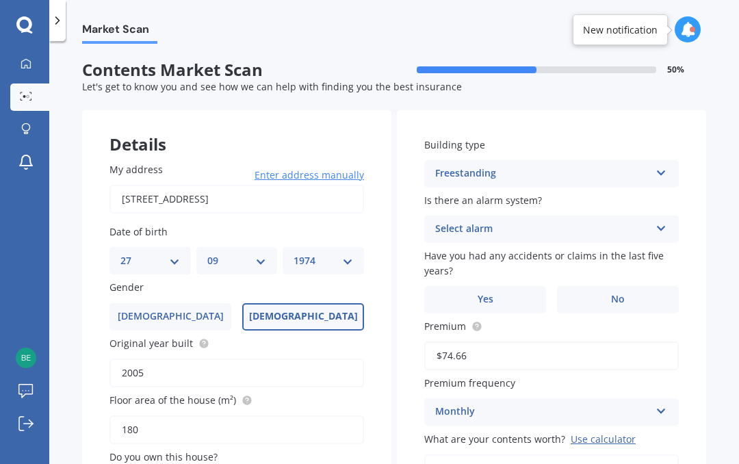
click at [658, 221] on icon at bounding box center [662, 226] width 12 height 10
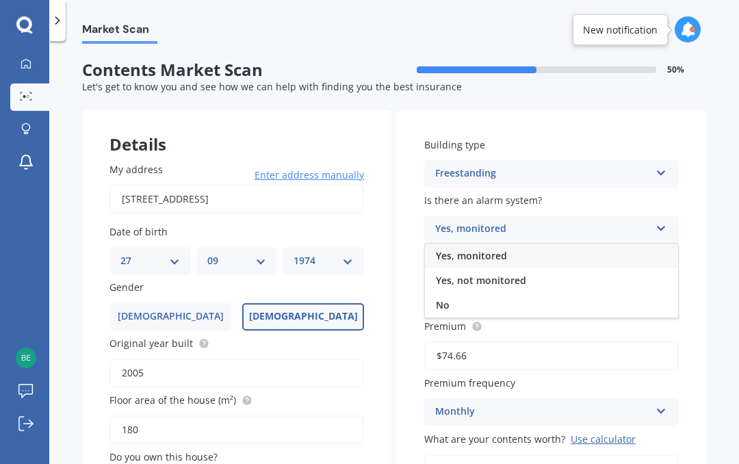
click at [555, 295] on div "No" at bounding box center [551, 305] width 253 height 25
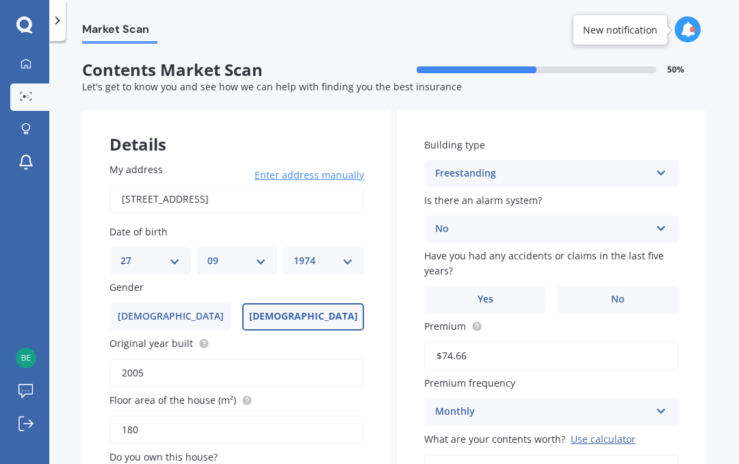
click at [615, 298] on span "No" at bounding box center [618, 300] width 14 height 12
click at [0, 0] on input "No" at bounding box center [0, 0] width 0 height 0
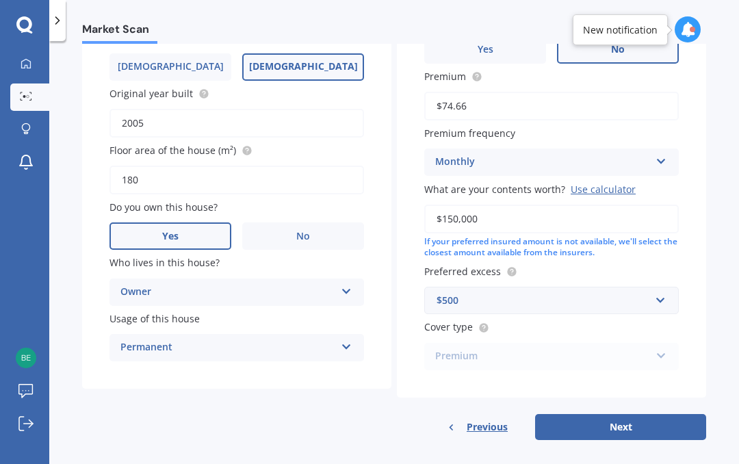
click at [628, 418] on button "Next" at bounding box center [620, 427] width 171 height 26
select select "27"
select select "09"
select select "1974"
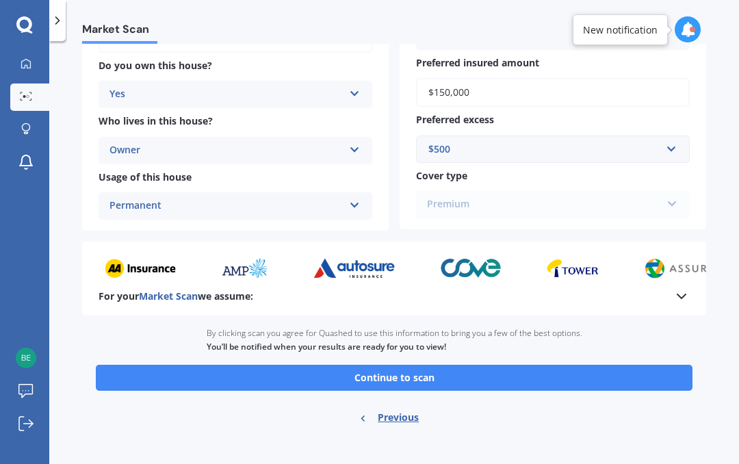
scroll to position [344, 0]
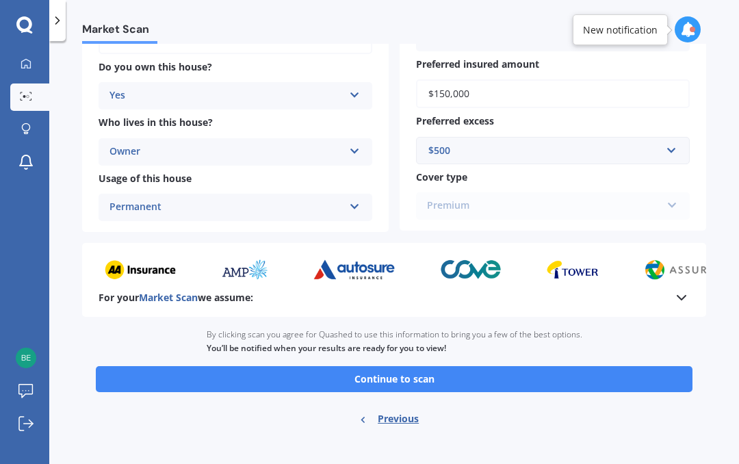
click at [630, 368] on button "Continue to scan" at bounding box center [394, 379] width 597 height 26
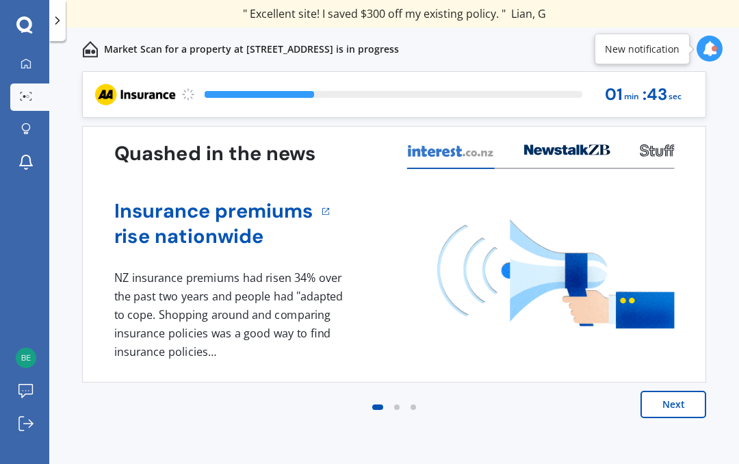
click at [673, 396] on button "Next" at bounding box center [674, 404] width 66 height 27
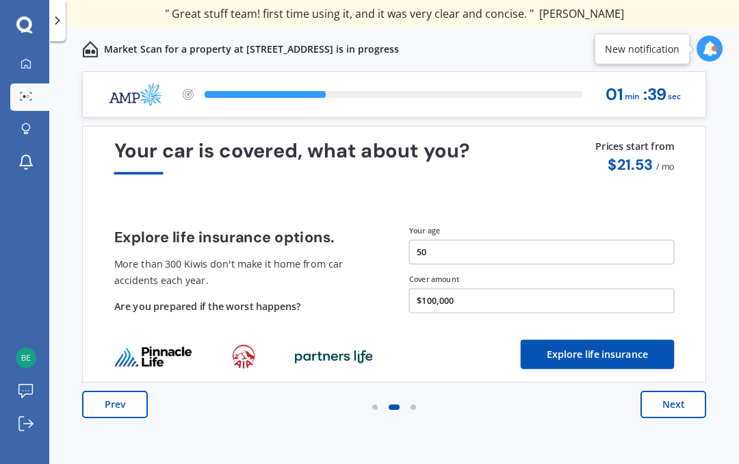
click at [129, 395] on button "Prev" at bounding box center [115, 404] width 66 height 27
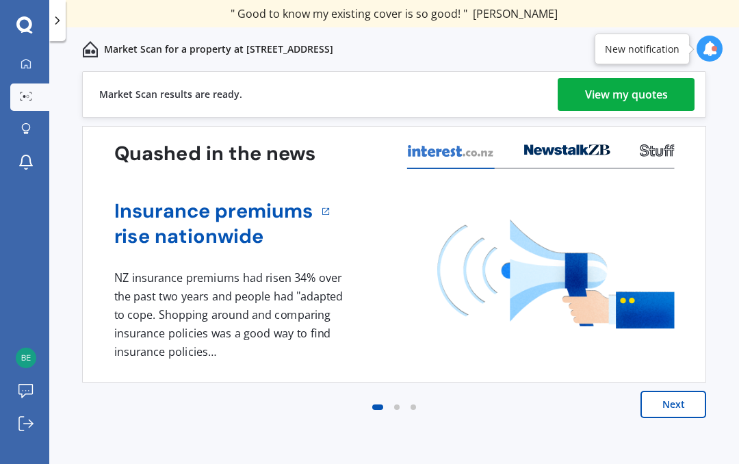
click at [640, 93] on div "View my quotes" at bounding box center [626, 94] width 83 height 33
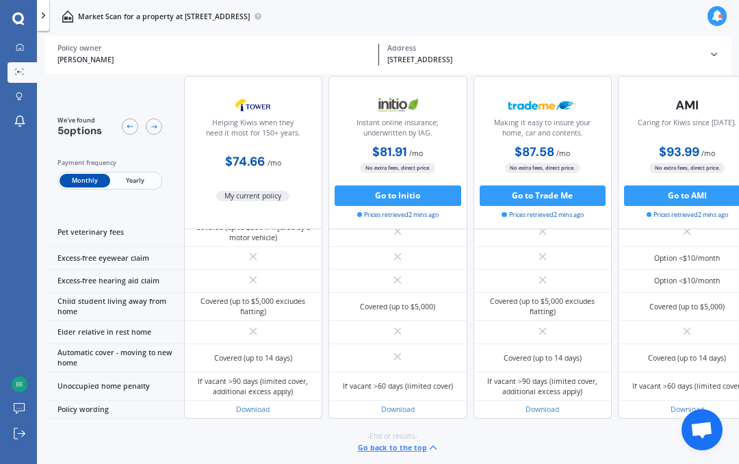
scroll to position [1145, -1]
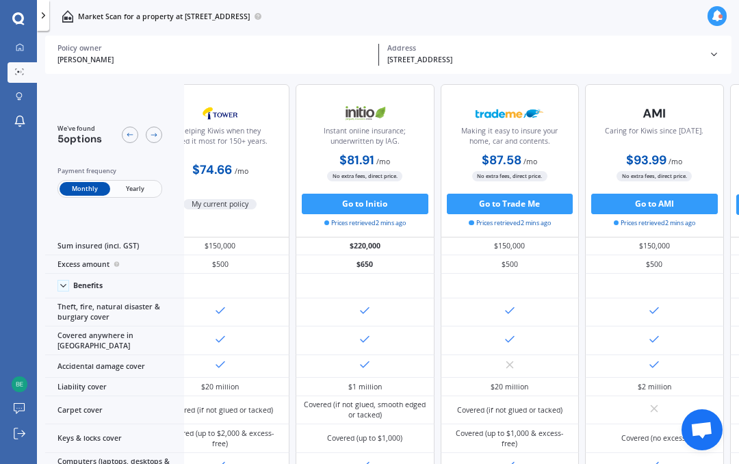
click at [49, 7] on div at bounding box center [43, 15] width 12 height 31
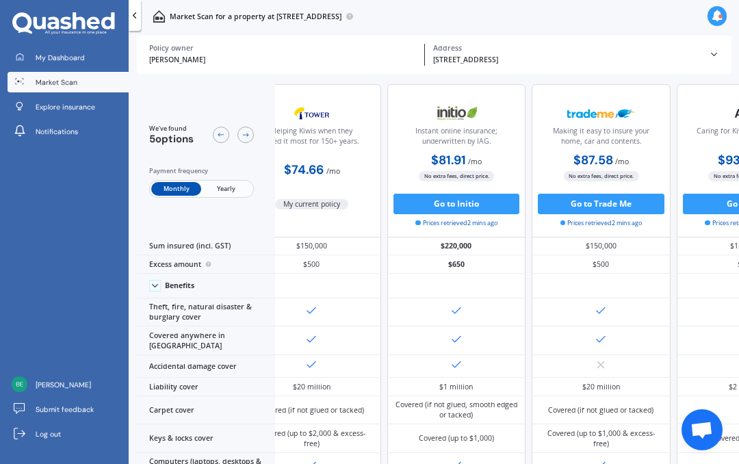
click at [101, 62] on link "My Dashboard" at bounding box center [68, 57] width 121 height 21
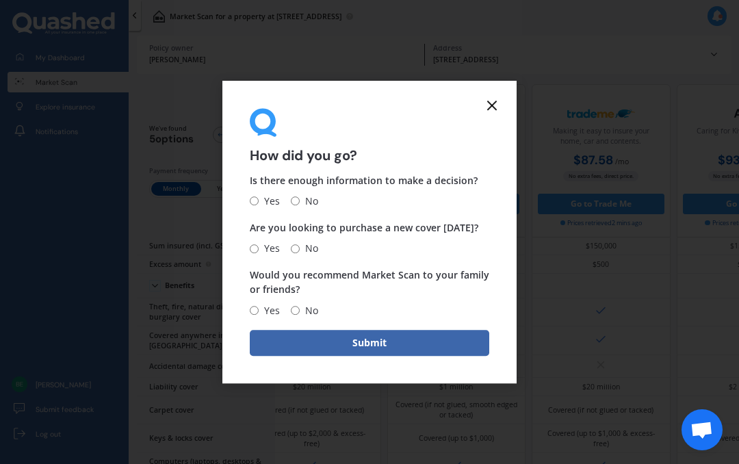
click at [259, 202] on input "Yes" at bounding box center [254, 201] width 9 height 9
radio input "true"
click at [300, 250] on input "No" at bounding box center [295, 248] width 9 height 9
radio input "true"
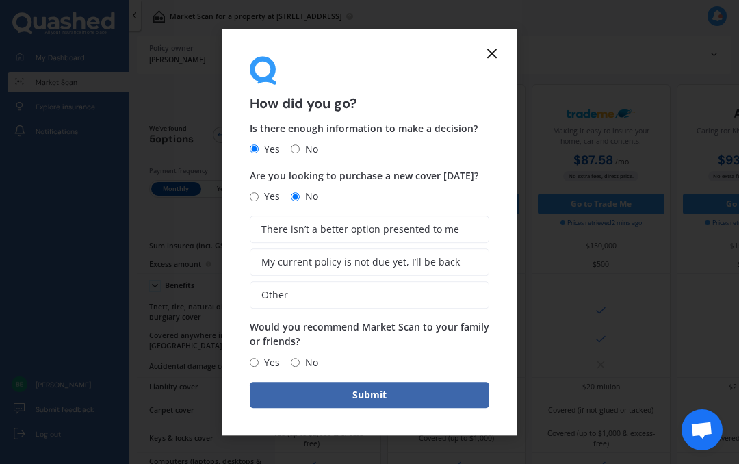
click at [472, 263] on label "My current policy is not due yet, I’ll be back" at bounding box center [370, 262] width 240 height 27
click at [0, 0] on input "My current policy is not due yet, I’ll be back" at bounding box center [0, 0] width 0 height 0
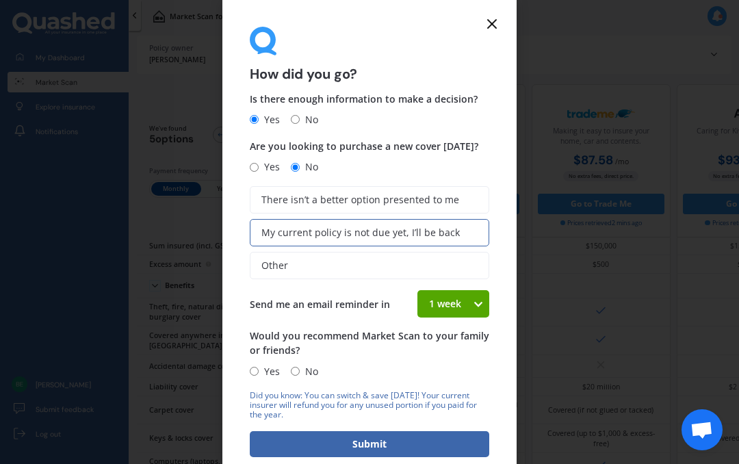
click at [472, 235] on label "My current policy is not due yet, I’ll be back" at bounding box center [370, 232] width 240 height 27
click at [0, 0] on input "My current policy is not due yet, I’ll be back" at bounding box center [0, 0] width 0 height 0
click at [469, 228] on label "My current policy is not due yet, I’ll be back" at bounding box center [370, 232] width 240 height 27
click at [0, 0] on input "My current policy is not due yet, I’ll be back" at bounding box center [0, 0] width 0 height 0
click at [470, 201] on label "There isn’t a better option presented to me" at bounding box center [370, 199] width 240 height 27
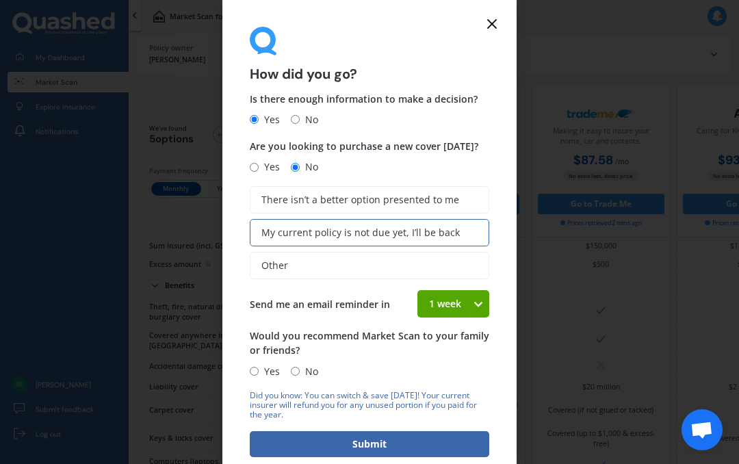
click at [0, 0] on input "There isn’t a better option presented to me" at bounding box center [0, 0] width 0 height 0
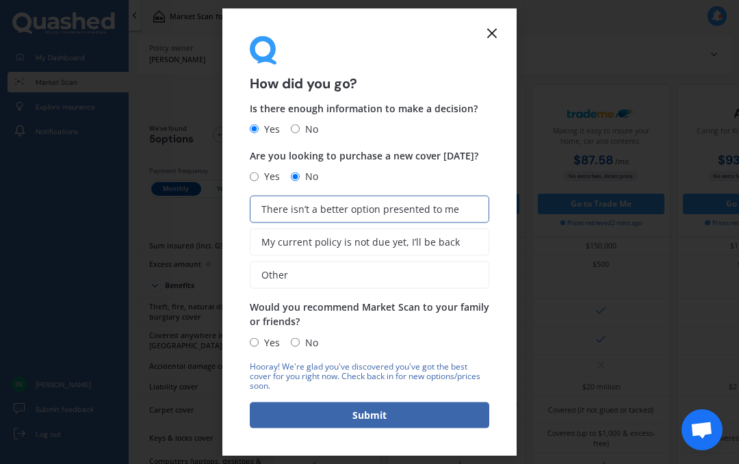
click at [471, 215] on label "There isn’t a better option presented to me" at bounding box center [370, 209] width 240 height 27
click at [0, 0] on input "There isn’t a better option presented to me" at bounding box center [0, 0] width 0 height 0
click at [450, 209] on span "There isn’t a better option presented to me" at bounding box center [361, 209] width 198 height 12
click at [0, 0] on input "There isn’t a better option presented to me" at bounding box center [0, 0] width 0 height 0
click at [241, 350] on form "How did you go? Is there enough information to make a decision? Yes No Are you …" at bounding box center [370, 232] width 294 height 447
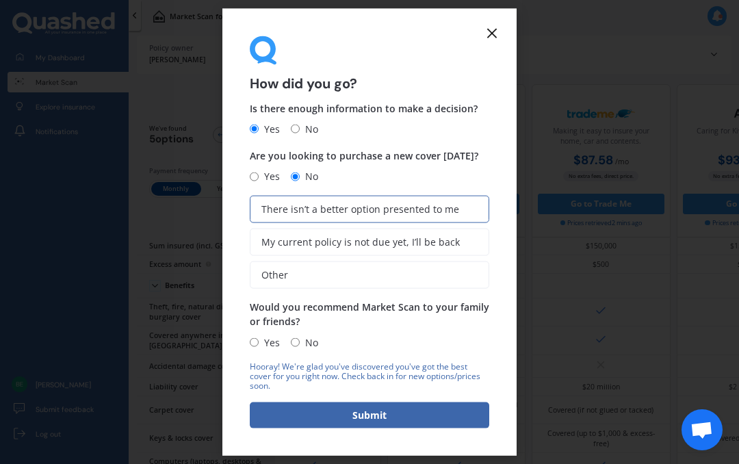
click at [257, 344] on input "Yes" at bounding box center [254, 342] width 9 height 9
radio input "true"
click at [349, 421] on button "Submit" at bounding box center [370, 415] width 240 height 26
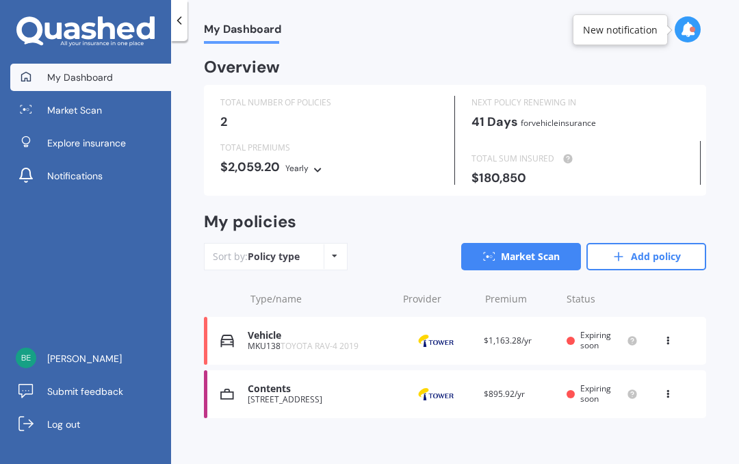
click at [663, 342] on div "View option View policy Delete" at bounding box center [669, 341] width 12 height 14
click at [647, 385] on div "Delete" at bounding box center [638, 394] width 136 height 27
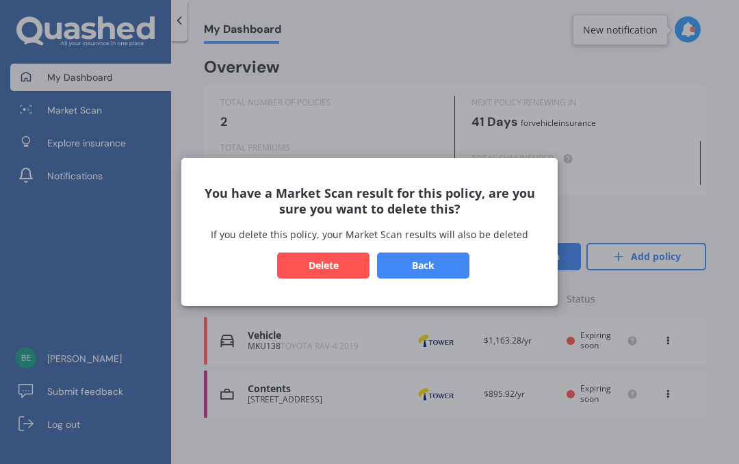
click at [334, 268] on button "Delete" at bounding box center [323, 266] width 92 height 26
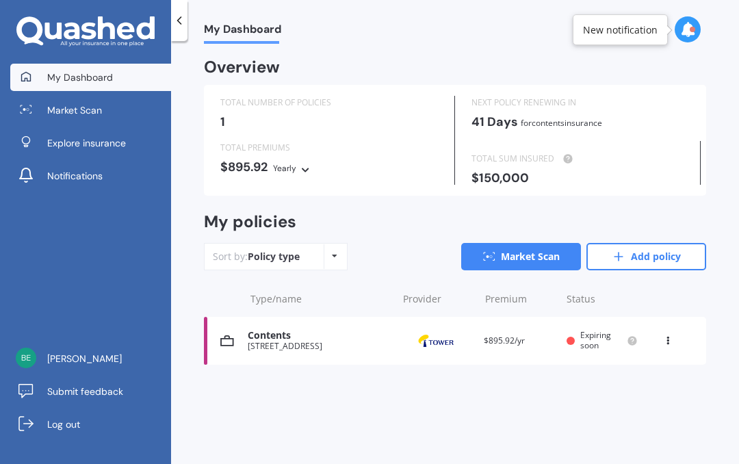
click at [664, 337] on icon at bounding box center [668, 338] width 10 height 8
click at [639, 391] on div "Delete" at bounding box center [638, 394] width 136 height 27
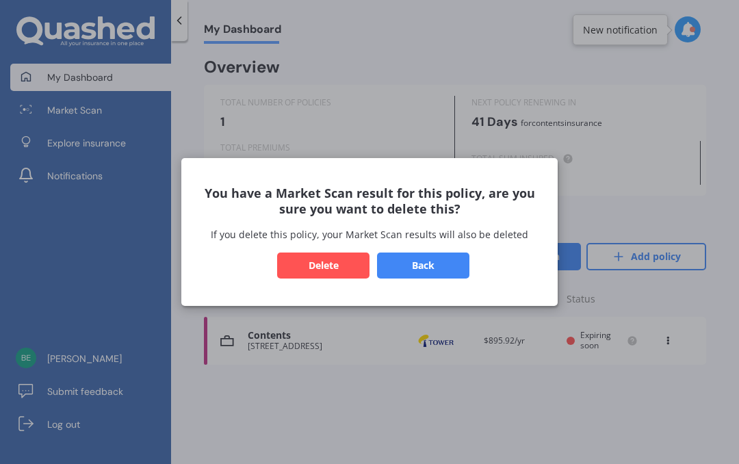
click at [350, 265] on button "Delete" at bounding box center [323, 266] width 92 height 26
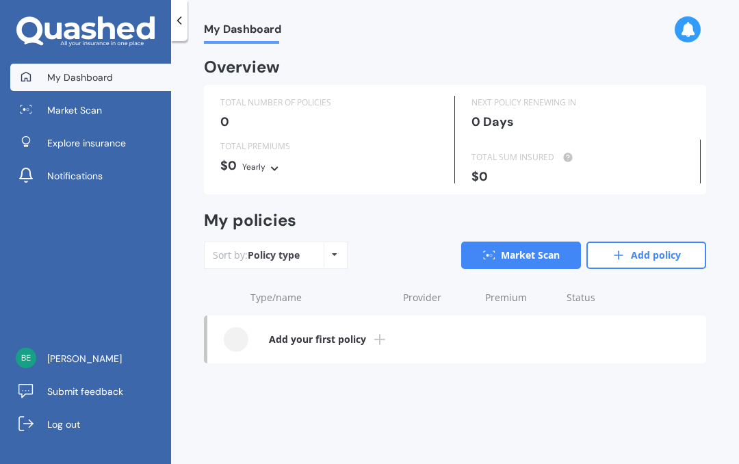
click at [687, 34] on icon at bounding box center [688, 29] width 15 height 15
